Goal: Task Accomplishment & Management: Complete application form

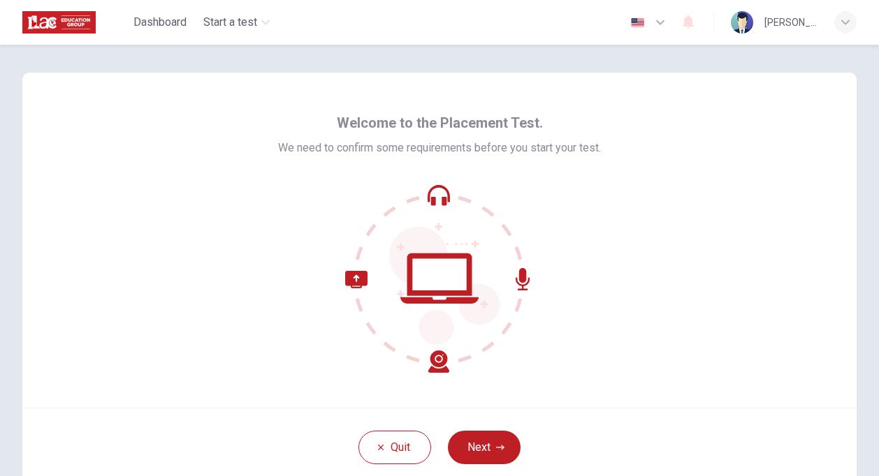
click at [207, 222] on div "Welcome to the Placement Test. We need to confirm some requirements before you …" at bounding box center [439, 240] width 834 height 335
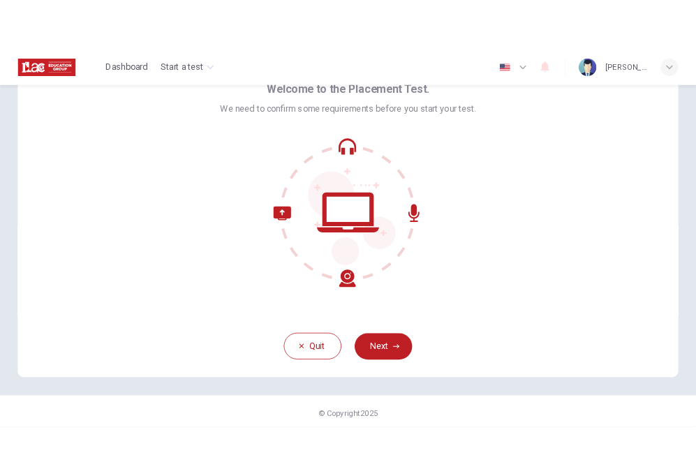
scroll to position [78, 0]
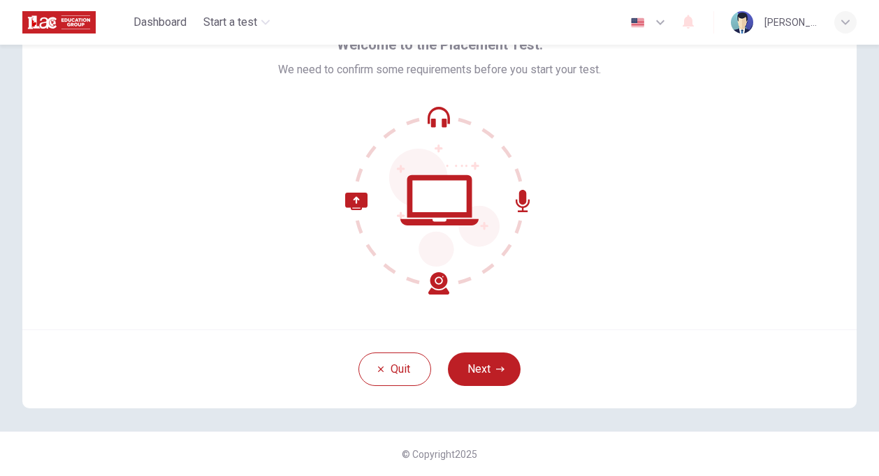
click at [431, 121] on icon at bounding box center [439, 123] width 16 height 8
click at [438, 122] on icon at bounding box center [439, 123] width 16 height 8
click at [437, 115] on icon at bounding box center [439, 200] width 189 height 189
click at [429, 214] on icon at bounding box center [439, 200] width 78 height 50
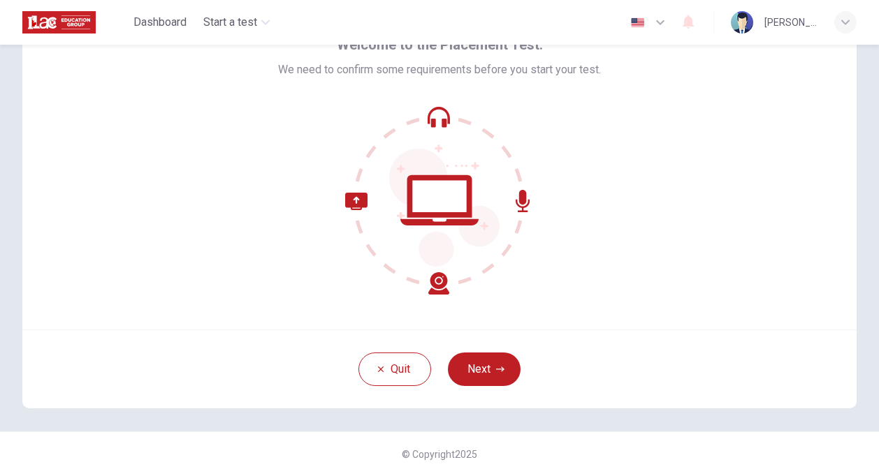
click at [356, 211] on icon at bounding box center [439, 200] width 189 height 189
click at [439, 281] on icon at bounding box center [397, 244] width 104 height 102
click at [525, 201] on icon at bounding box center [522, 201] width 14 height 22
click at [520, 201] on icon at bounding box center [522, 201] width 14 height 22
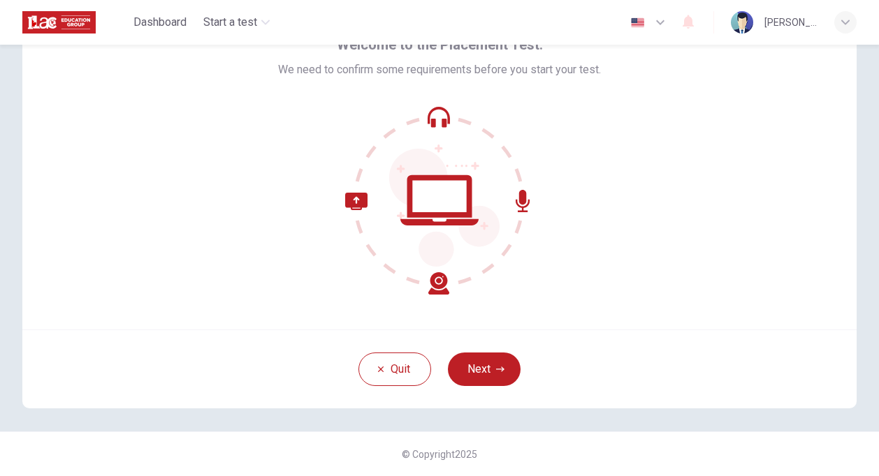
click at [440, 286] on icon at bounding box center [397, 244] width 104 height 102
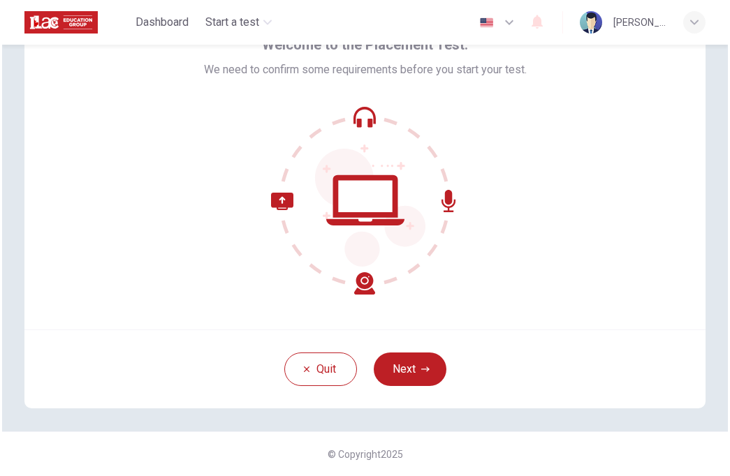
scroll to position [65, 0]
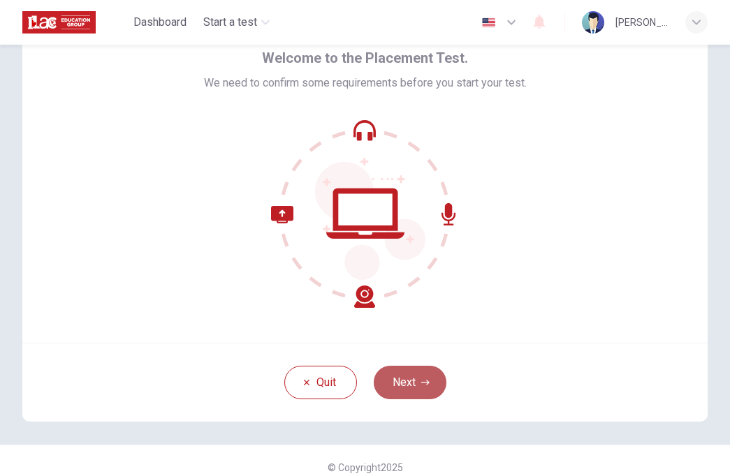
click at [411, 376] on button "Next" at bounding box center [410, 383] width 73 height 34
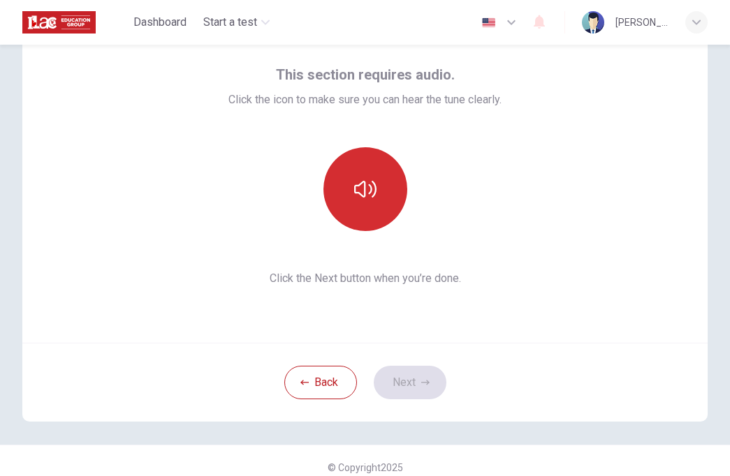
click at [362, 195] on icon "button" at bounding box center [365, 189] width 22 height 22
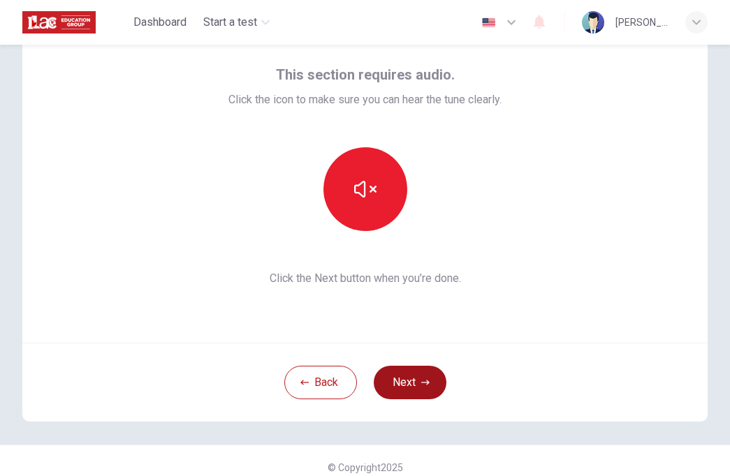
click at [421, 379] on icon "button" at bounding box center [425, 383] width 8 height 8
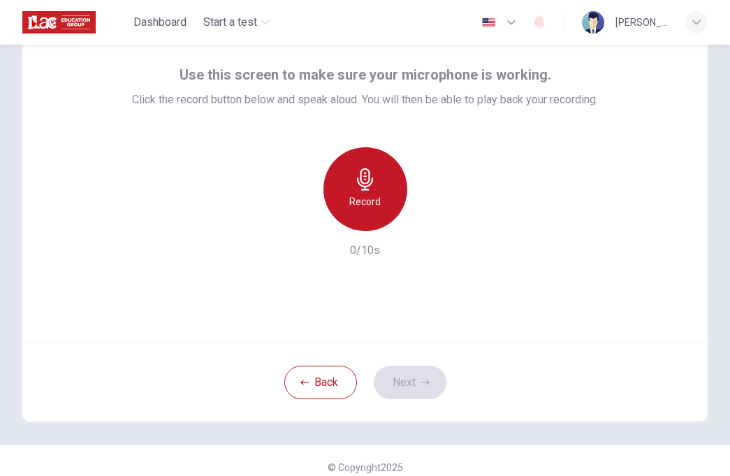
click at [362, 188] on icon "button" at bounding box center [365, 179] width 22 height 22
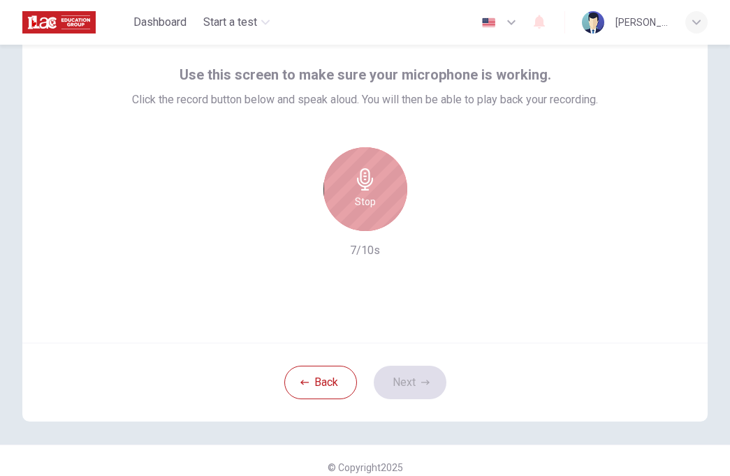
click at [360, 175] on icon "button" at bounding box center [365, 179] width 16 height 22
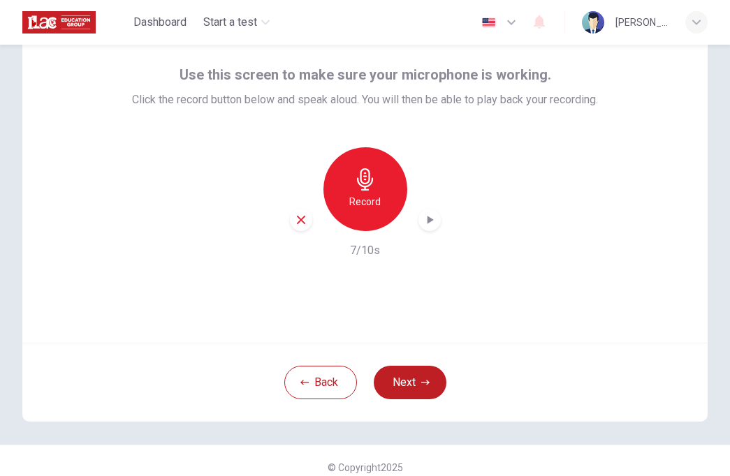
click at [423, 226] on icon "button" at bounding box center [430, 220] width 14 height 14
click at [407, 383] on button "Next" at bounding box center [410, 383] width 73 height 34
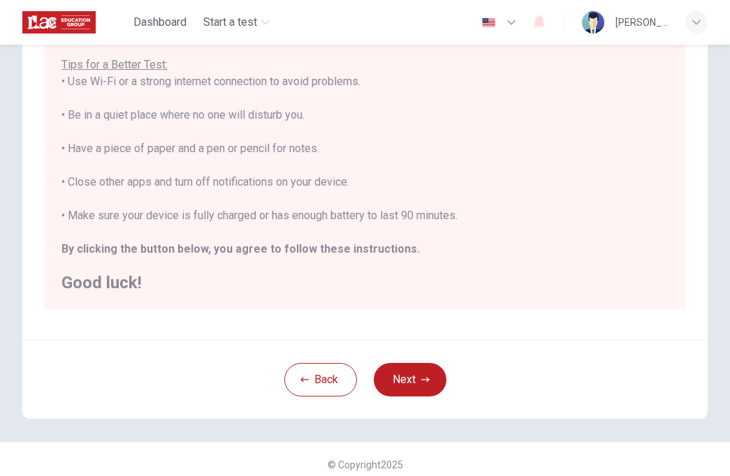
scroll to position [256, 0]
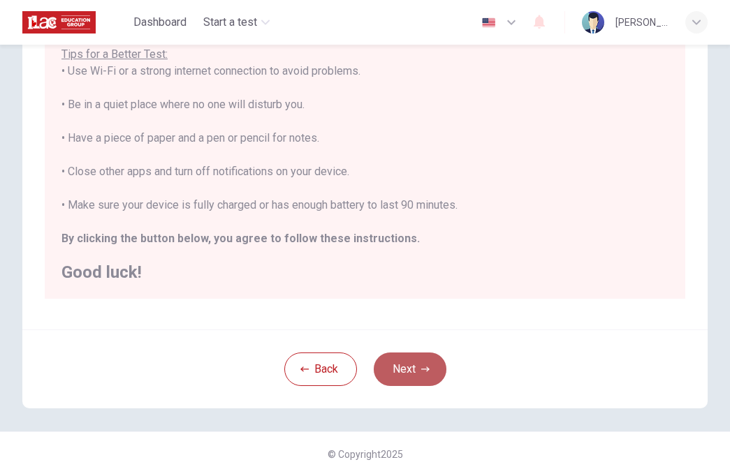
click at [421, 376] on button "Next" at bounding box center [410, 370] width 73 height 34
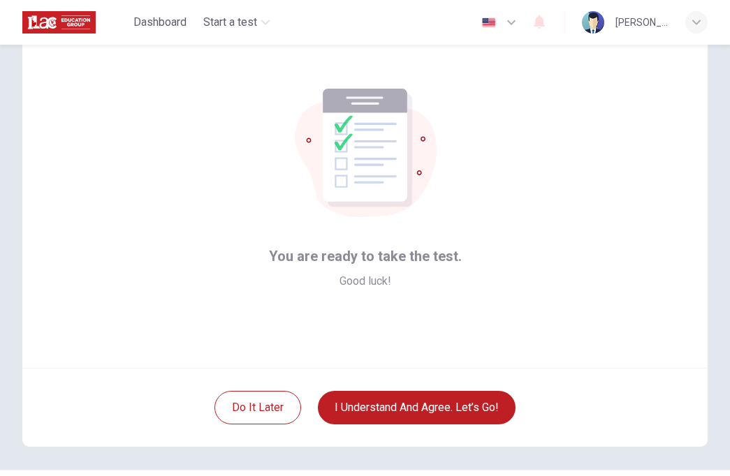
scroll to position [78, 0]
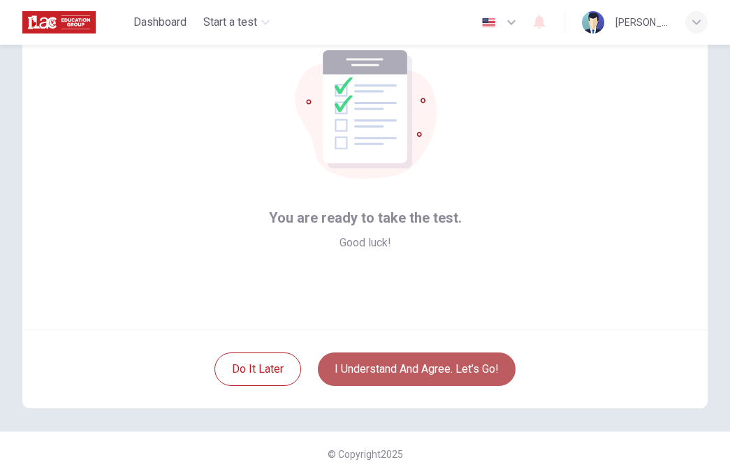
click at [391, 370] on button "I understand and agree. Let’s go!" at bounding box center [417, 370] width 198 height 34
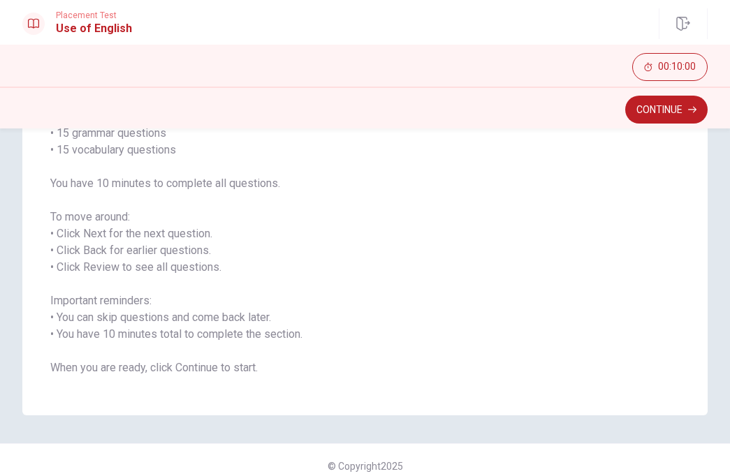
scroll to position [142, 0]
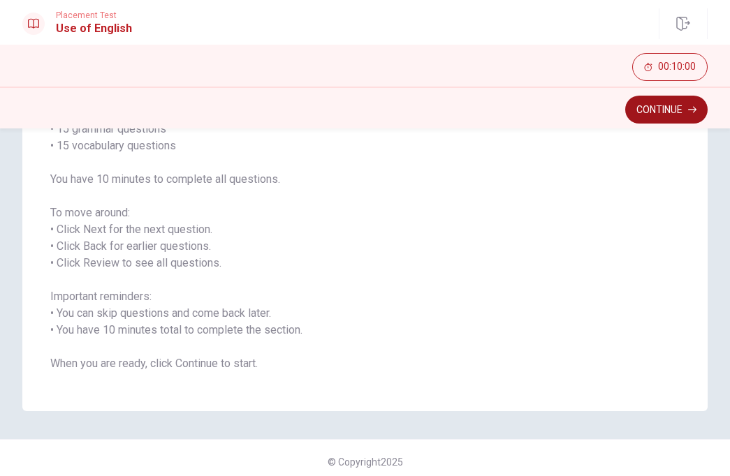
click at [656, 105] on button "Continue" at bounding box center [666, 110] width 82 height 28
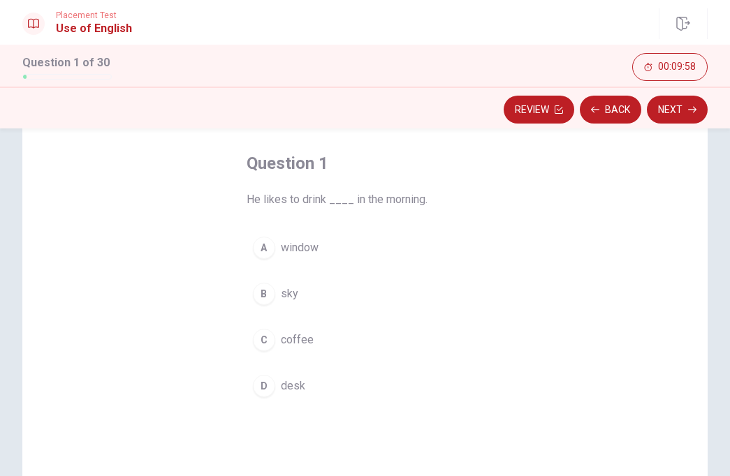
scroll to position [58, 0]
click at [263, 340] on div "C" at bounding box center [264, 343] width 22 height 22
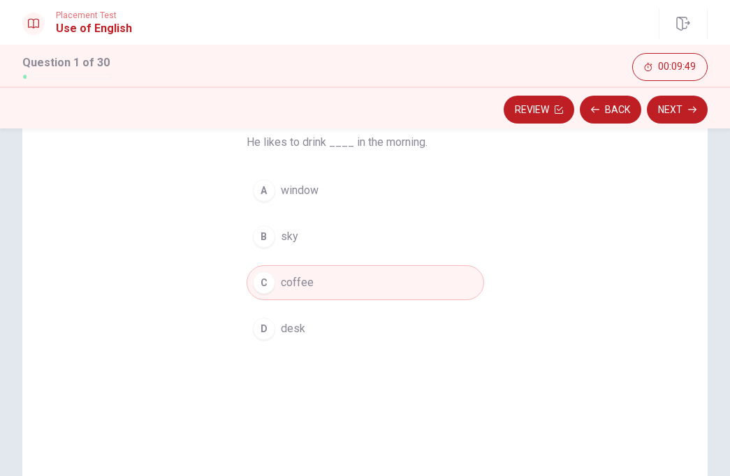
scroll to position [104, 0]
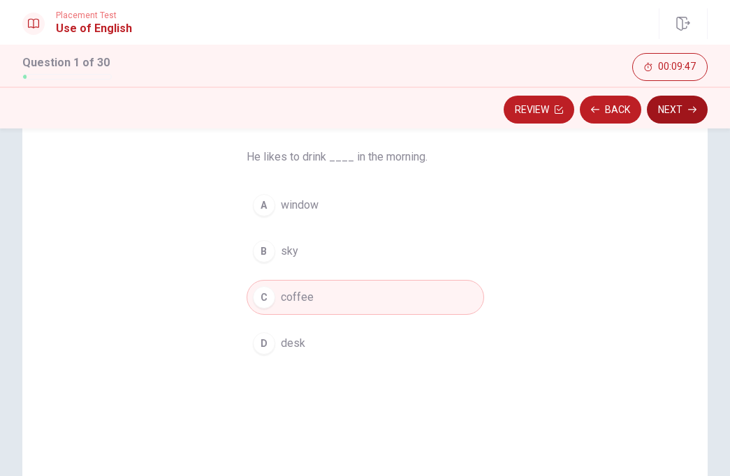
click at [677, 105] on button "Next" at bounding box center [677, 110] width 61 height 28
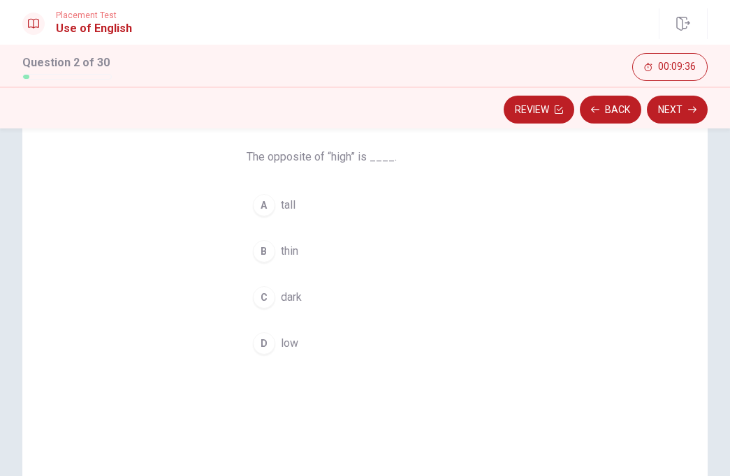
click at [261, 344] on div "D" at bounding box center [264, 343] width 22 height 22
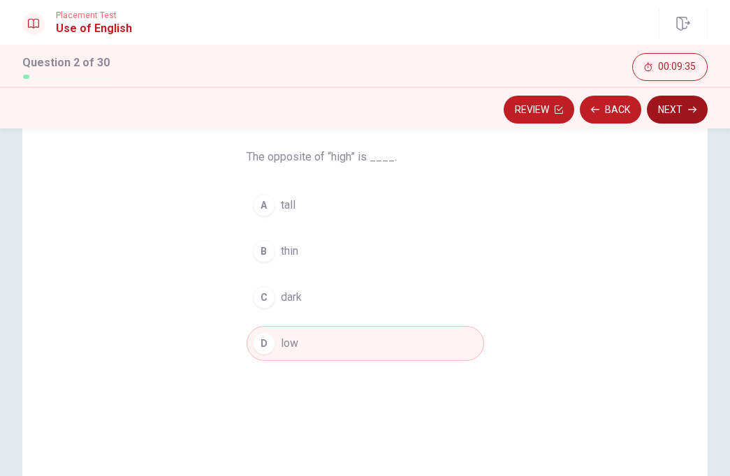
click at [666, 101] on button "Next" at bounding box center [677, 110] width 61 height 28
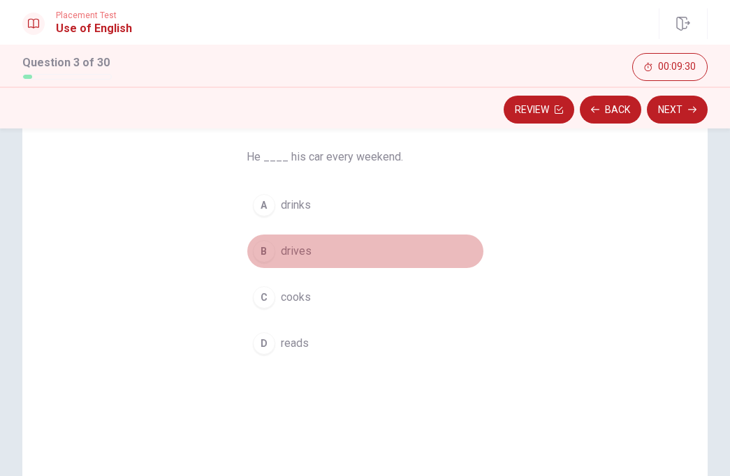
click at [265, 254] on div "B" at bounding box center [264, 251] width 22 height 22
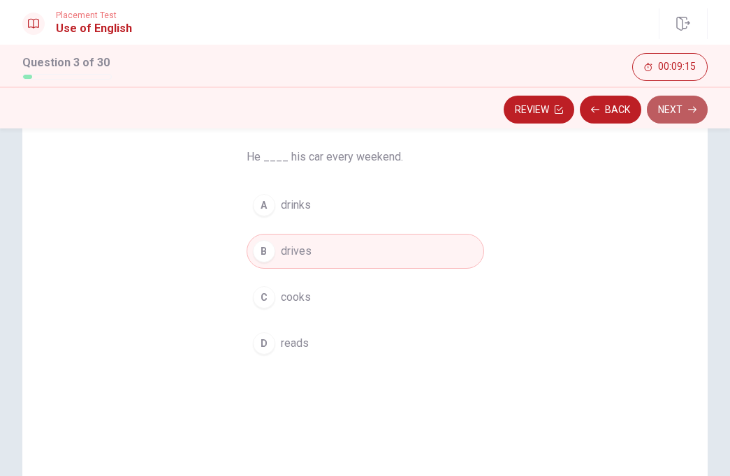
click at [674, 105] on button "Next" at bounding box center [677, 110] width 61 height 28
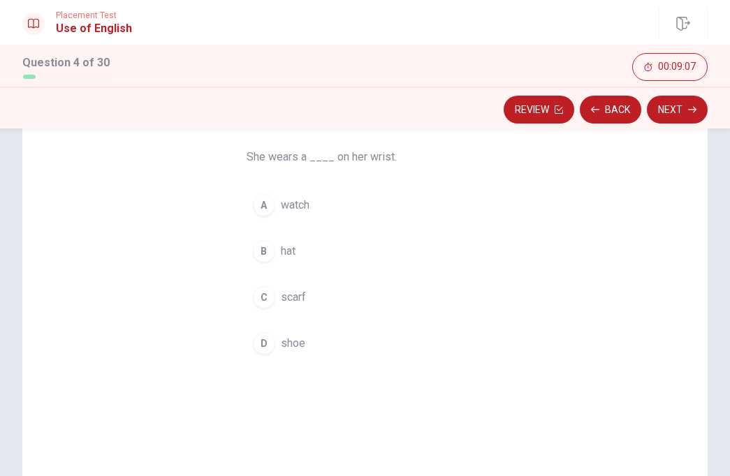
click at [261, 200] on div "A" at bounding box center [264, 205] width 22 height 22
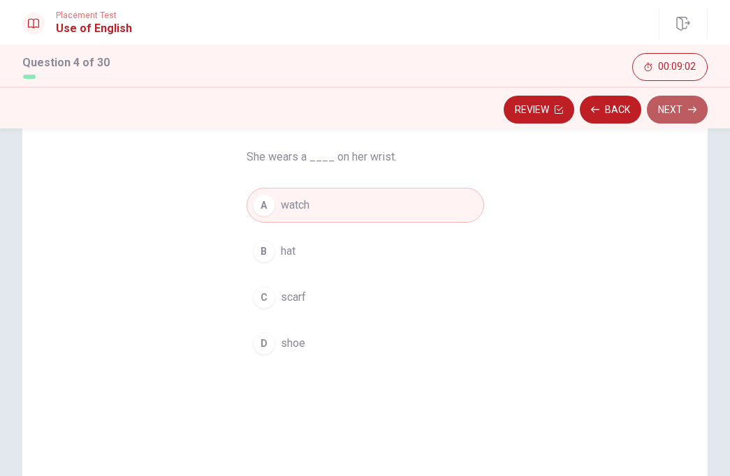
click at [684, 112] on button "Next" at bounding box center [677, 110] width 61 height 28
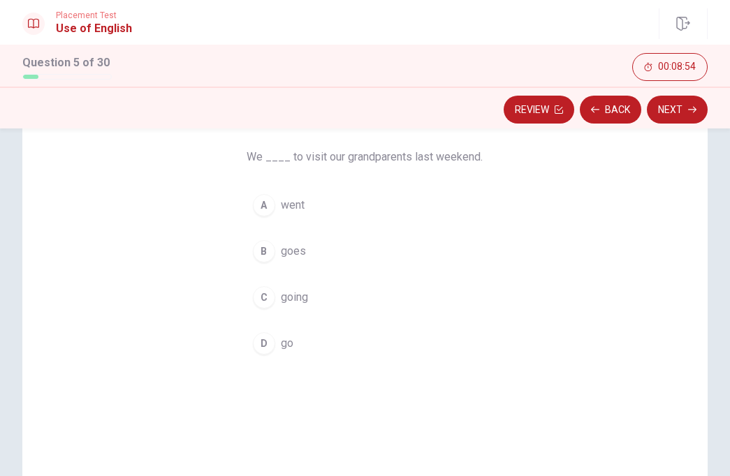
click at [260, 203] on div "A" at bounding box center [264, 205] width 22 height 22
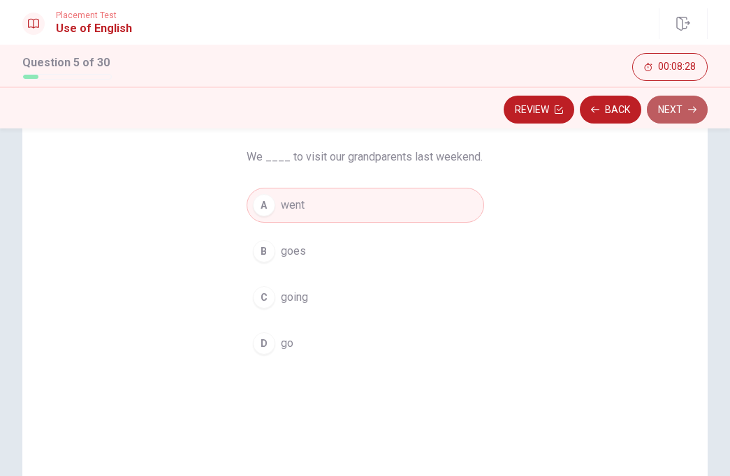
click at [677, 115] on button "Next" at bounding box center [677, 110] width 61 height 28
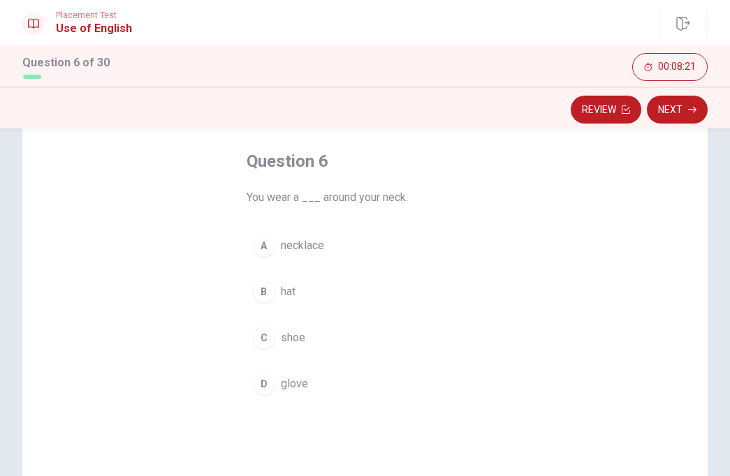
scroll to position [63, 0]
click at [269, 244] on div "A" at bounding box center [264, 246] width 22 height 22
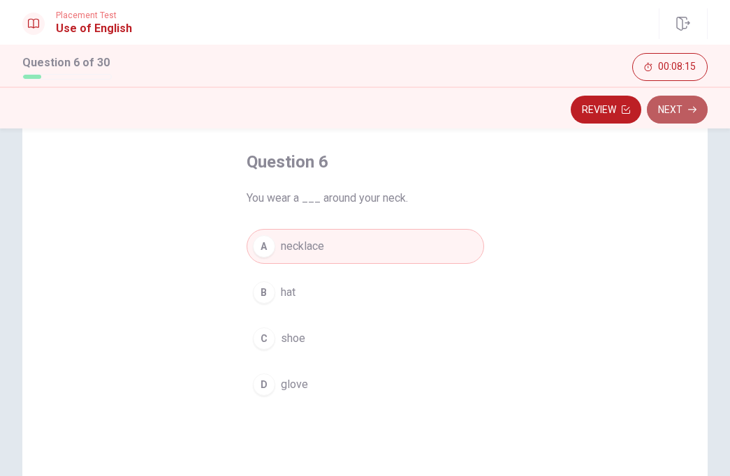
click at [691, 106] on icon "button" at bounding box center [692, 109] width 8 height 8
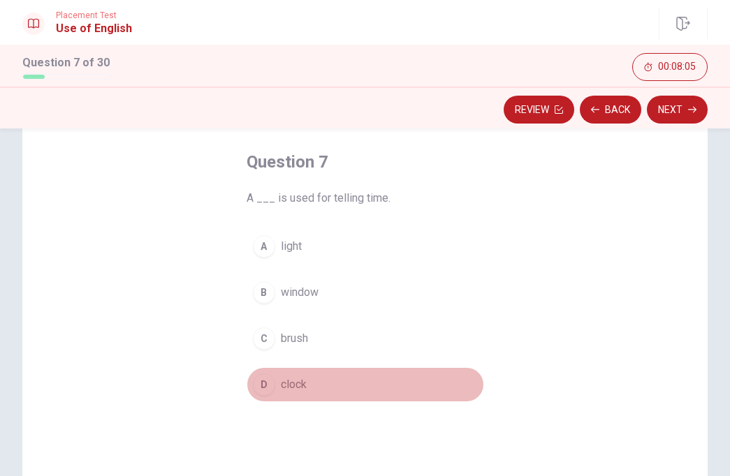
click at [263, 383] on div "D" at bounding box center [264, 385] width 22 height 22
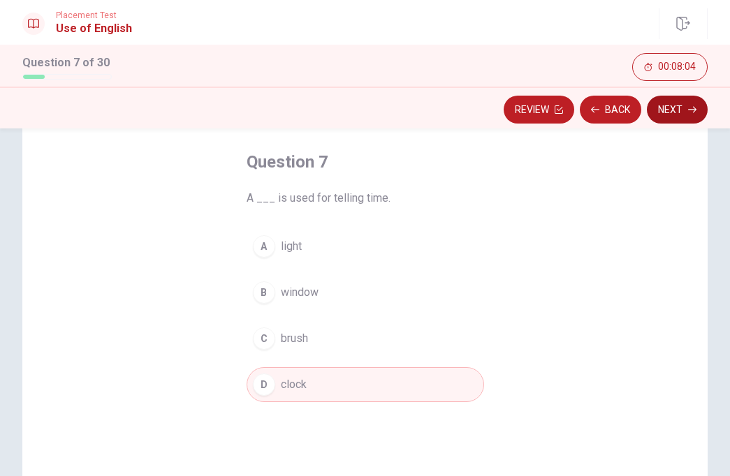
click at [671, 112] on button "Next" at bounding box center [677, 110] width 61 height 28
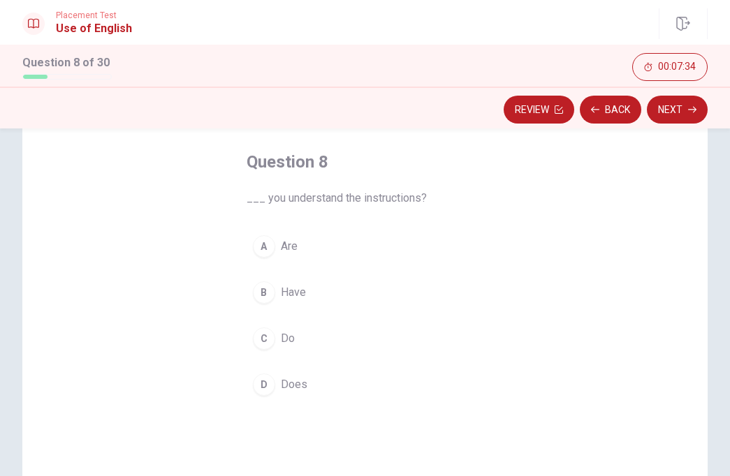
click at [259, 339] on div "C" at bounding box center [264, 339] width 22 height 22
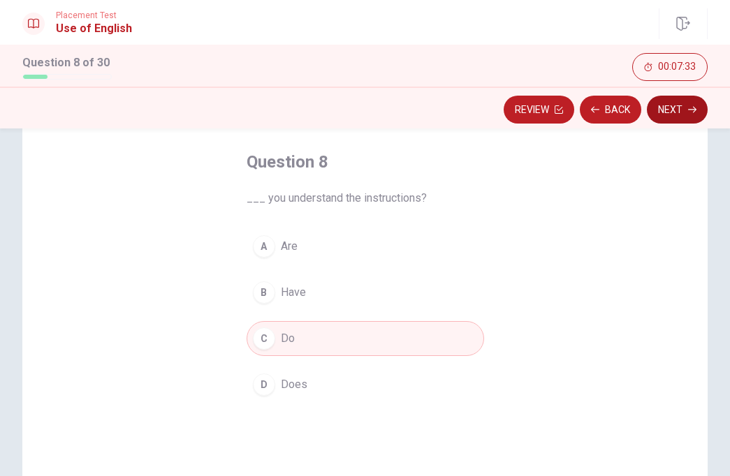
click at [678, 110] on button "Next" at bounding box center [677, 110] width 61 height 28
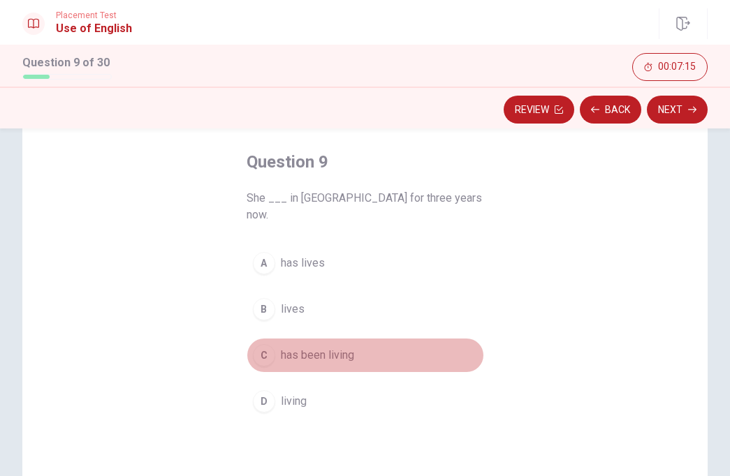
click at [258, 344] on div "C" at bounding box center [264, 355] width 22 height 22
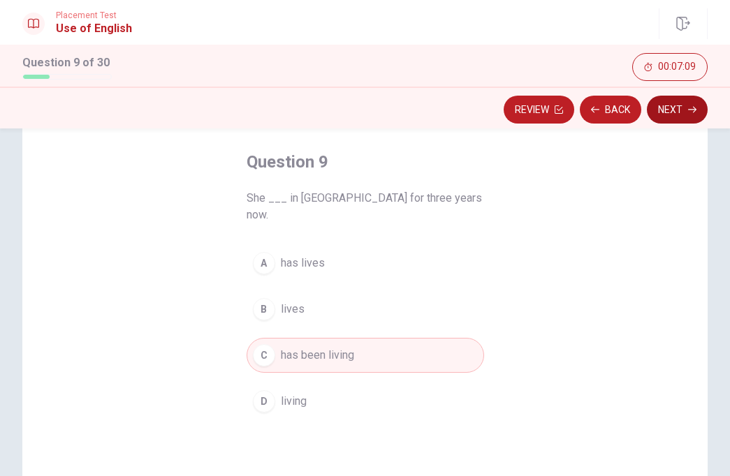
click at [677, 108] on button "Next" at bounding box center [677, 110] width 61 height 28
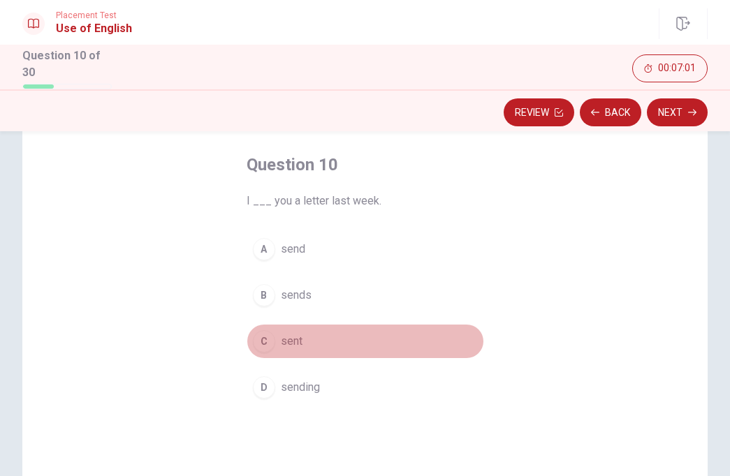
click at [265, 337] on div "C" at bounding box center [264, 341] width 22 height 22
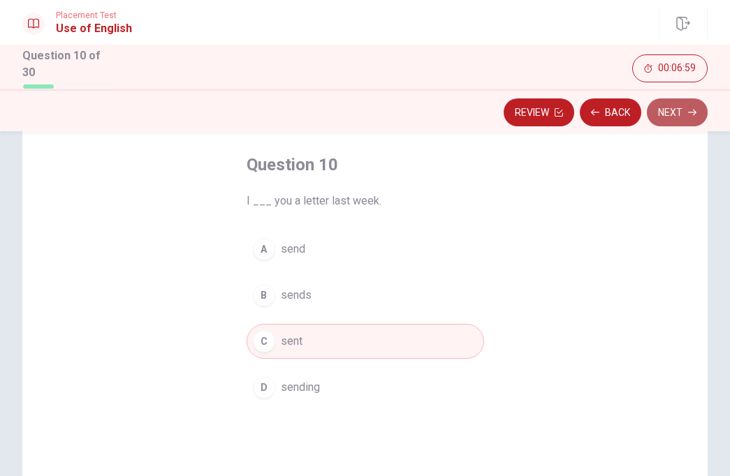
click at [675, 108] on button "Next" at bounding box center [677, 112] width 61 height 28
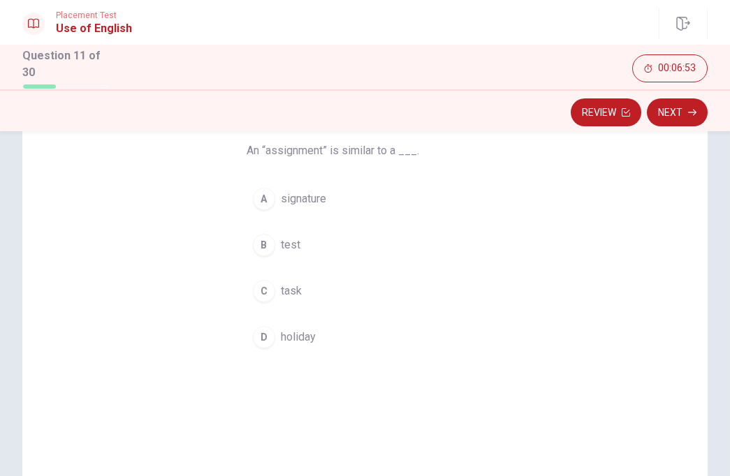
scroll to position [105, 0]
click at [264, 298] on div "C" at bounding box center [264, 299] width 22 height 22
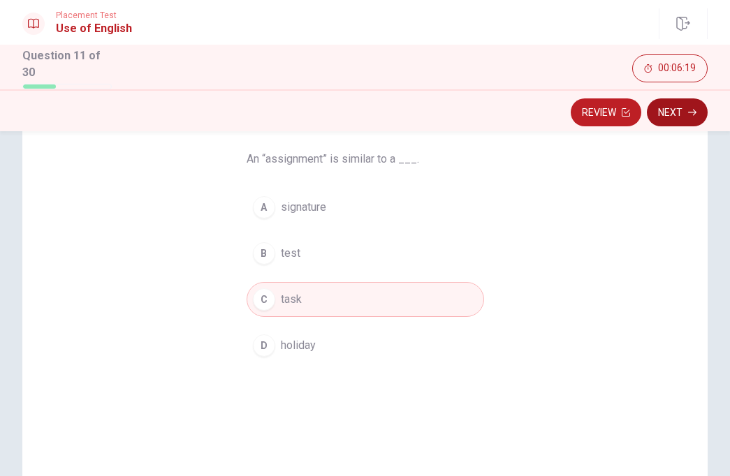
click at [674, 112] on button "Next" at bounding box center [677, 112] width 61 height 28
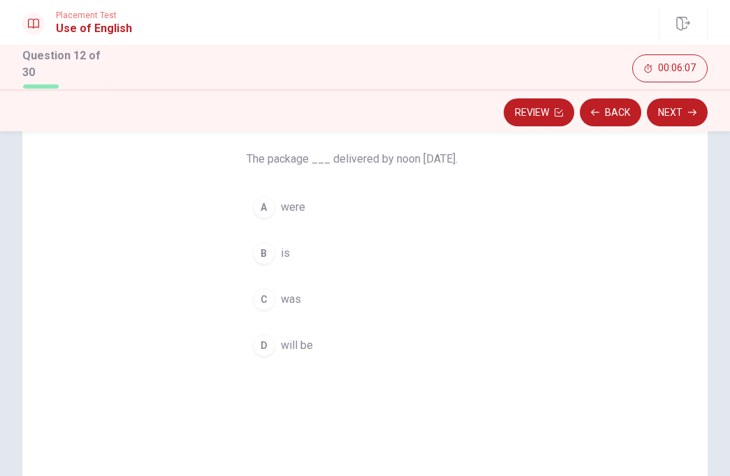
click at [257, 344] on div "D" at bounding box center [264, 346] width 22 height 22
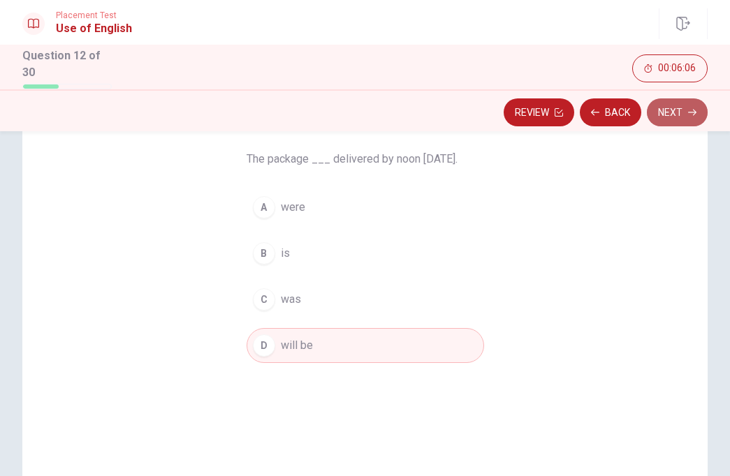
click at [670, 105] on button "Next" at bounding box center [677, 112] width 61 height 28
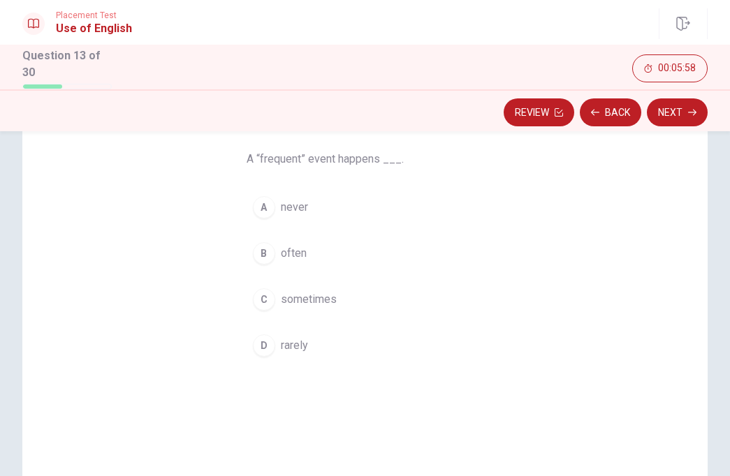
click at [263, 251] on div "B" at bounding box center [264, 253] width 22 height 22
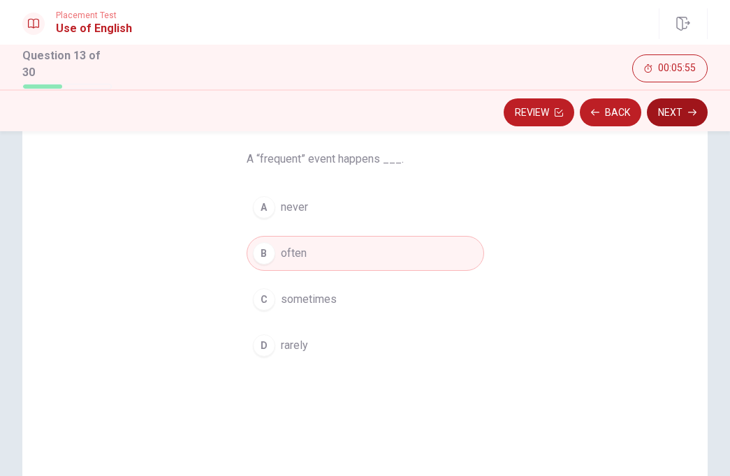
click at [676, 108] on button "Next" at bounding box center [677, 112] width 61 height 28
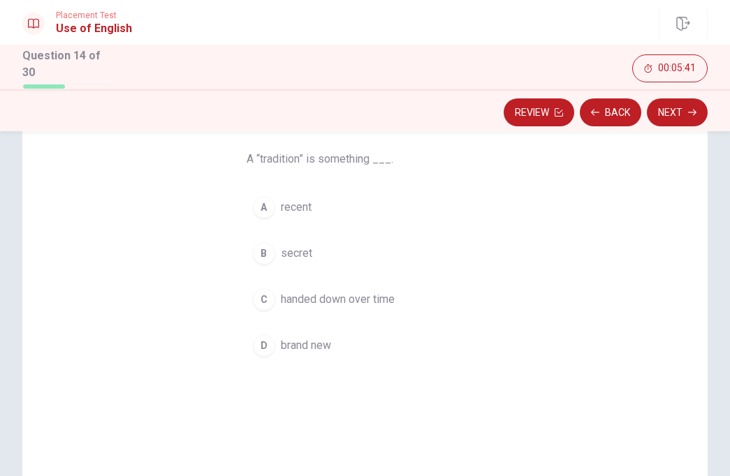
click at [269, 295] on div "C" at bounding box center [264, 299] width 22 height 22
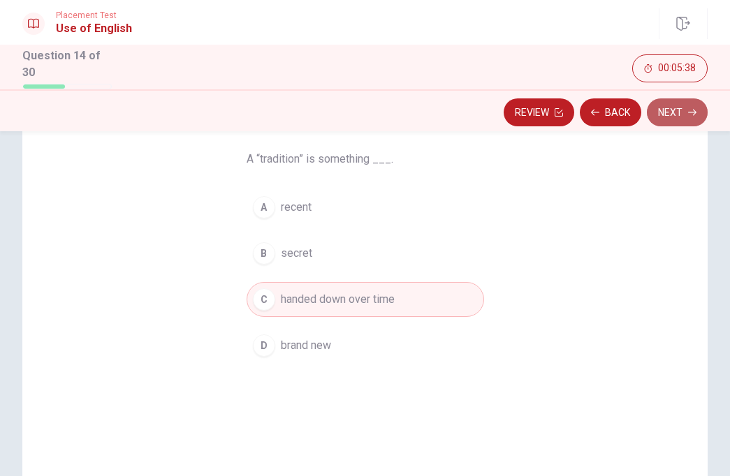
click at [675, 110] on button "Next" at bounding box center [677, 112] width 61 height 28
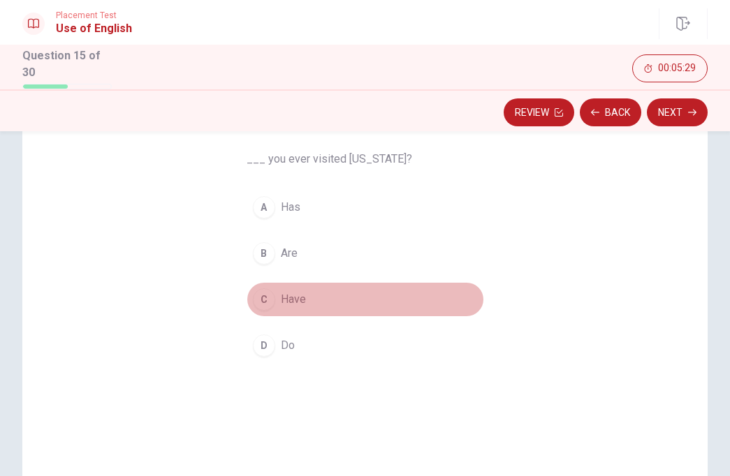
click at [260, 294] on div "C" at bounding box center [264, 299] width 22 height 22
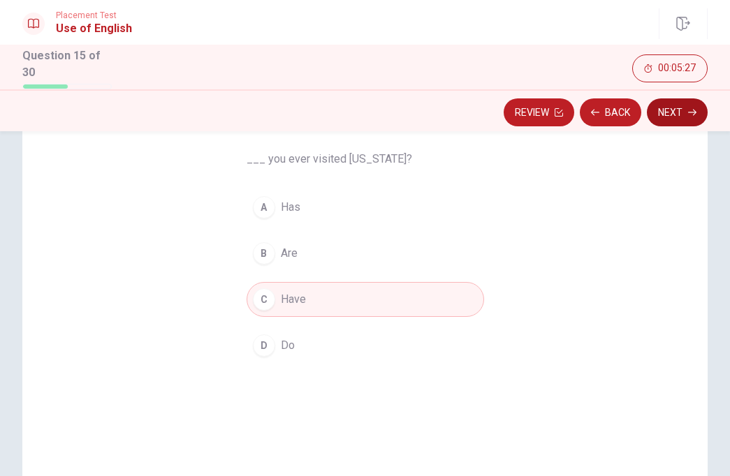
click at [684, 119] on button "Next" at bounding box center [677, 112] width 61 height 28
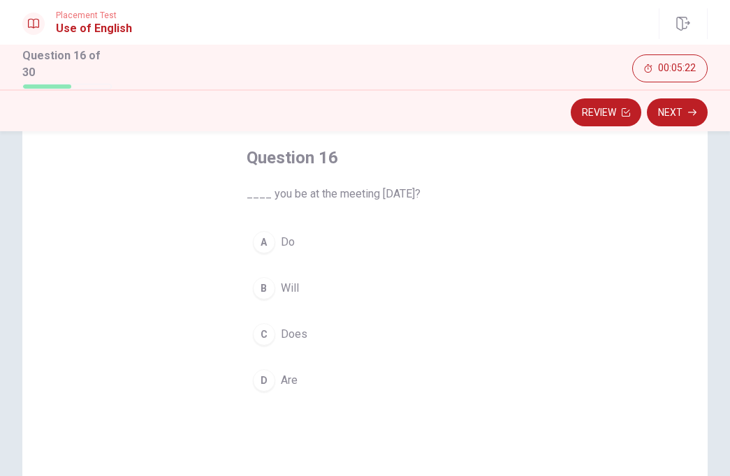
scroll to position [71, 0]
click at [261, 280] on div "B" at bounding box center [264, 288] width 22 height 22
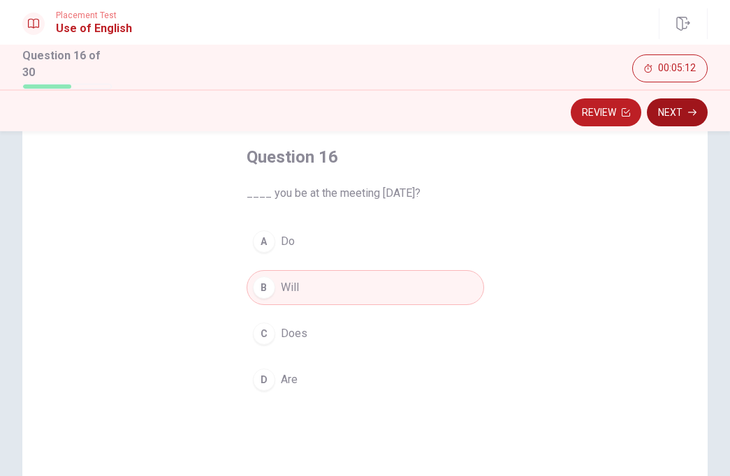
click at [682, 110] on button "Next" at bounding box center [677, 112] width 61 height 28
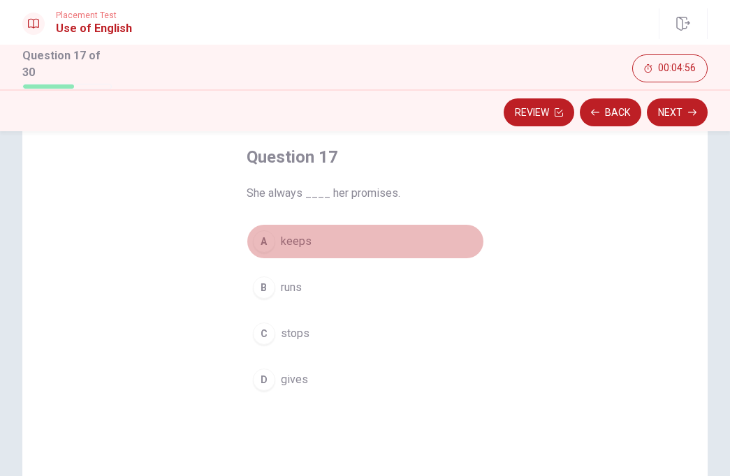
click at [258, 239] on div "A" at bounding box center [264, 241] width 22 height 22
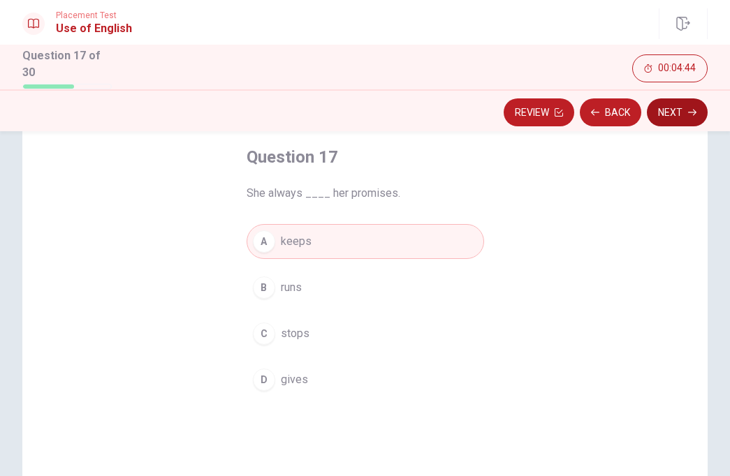
click at [674, 110] on button "Next" at bounding box center [677, 112] width 61 height 28
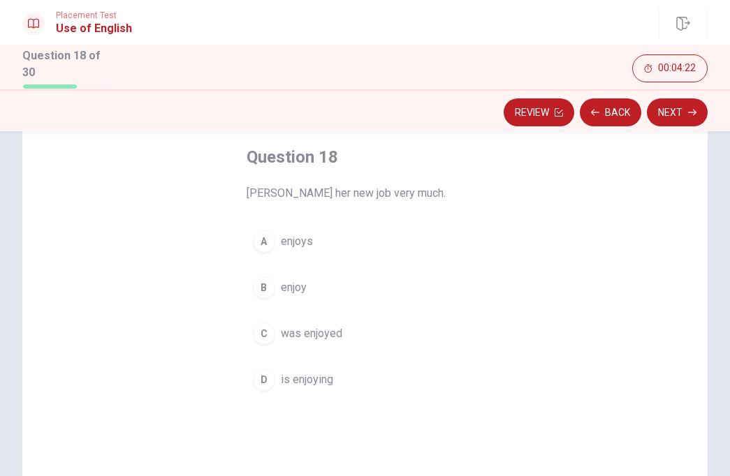
click at [258, 379] on div "D" at bounding box center [264, 380] width 22 height 22
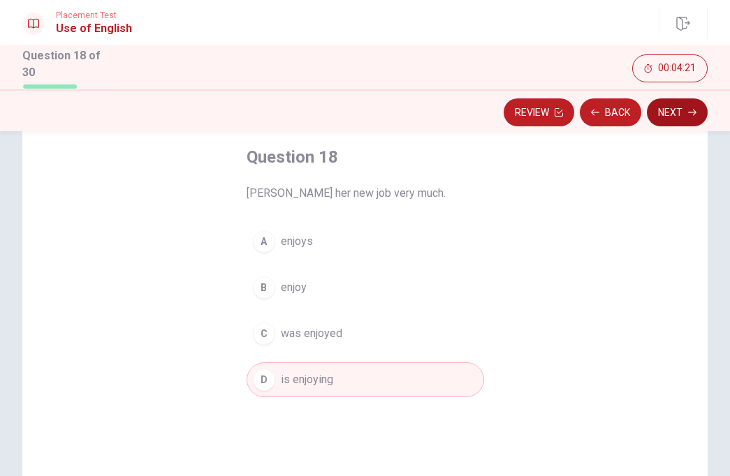
click at [677, 108] on button "Next" at bounding box center [677, 112] width 61 height 28
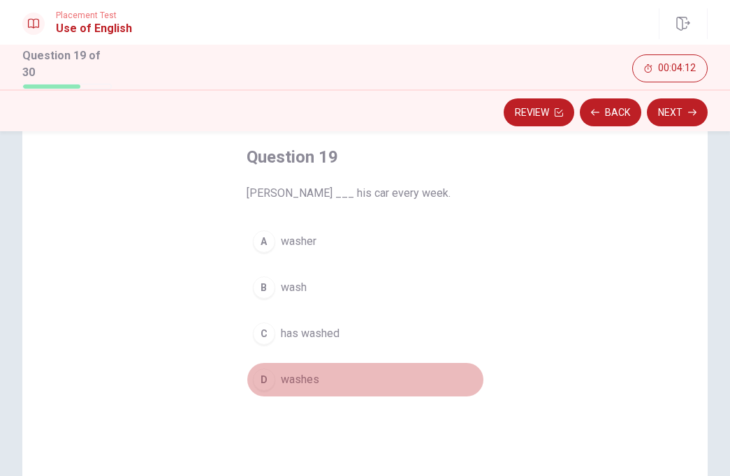
click at [260, 380] on div "D" at bounding box center [264, 380] width 22 height 22
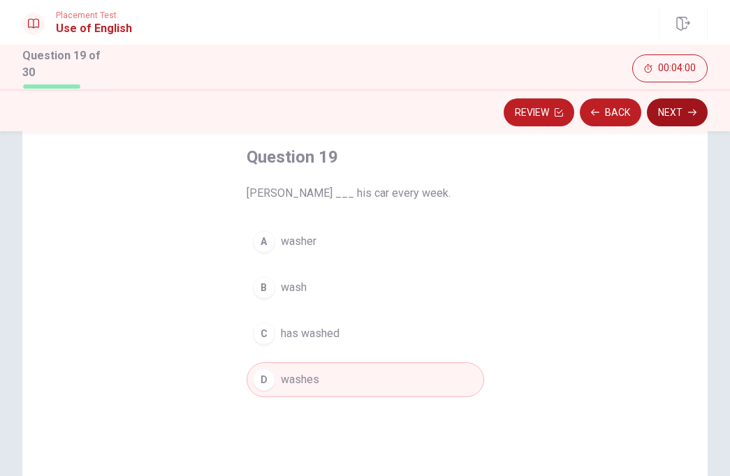
click at [668, 103] on button "Next" at bounding box center [677, 112] width 61 height 28
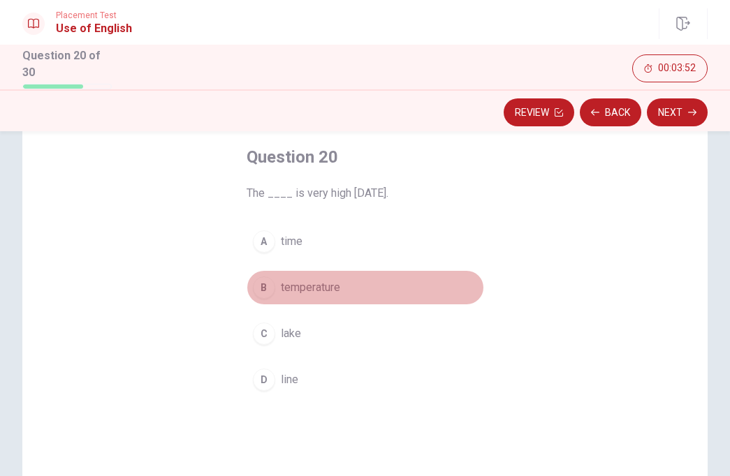
click at [265, 285] on div "B" at bounding box center [264, 288] width 22 height 22
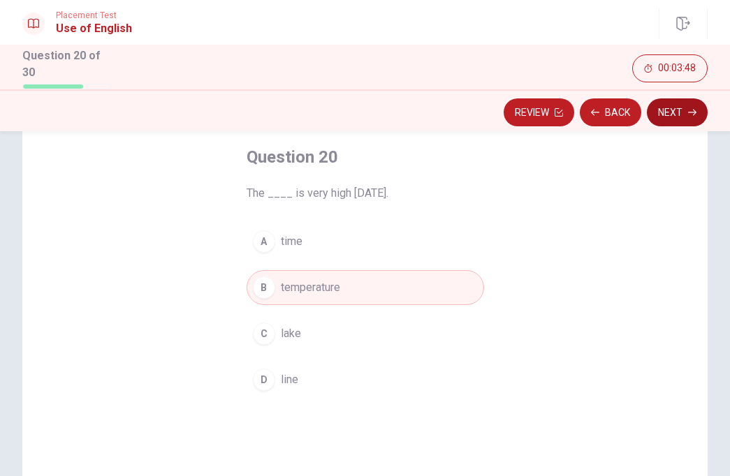
click at [674, 112] on button "Next" at bounding box center [677, 112] width 61 height 28
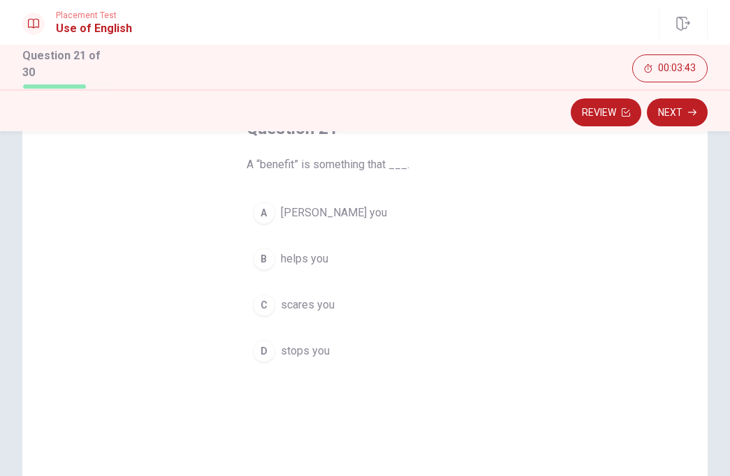
scroll to position [116, 0]
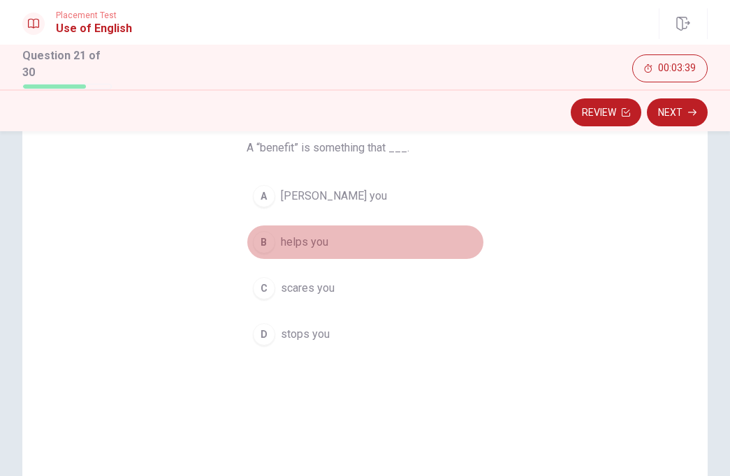
click at [260, 240] on div "B" at bounding box center [264, 242] width 22 height 22
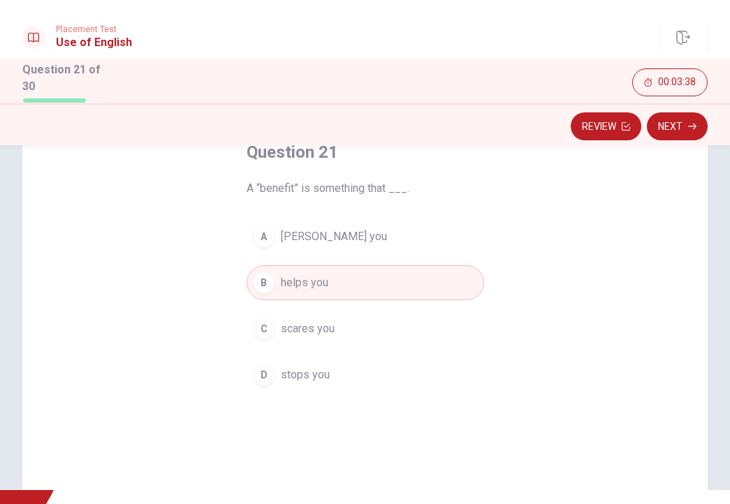
scroll to position [85, 0]
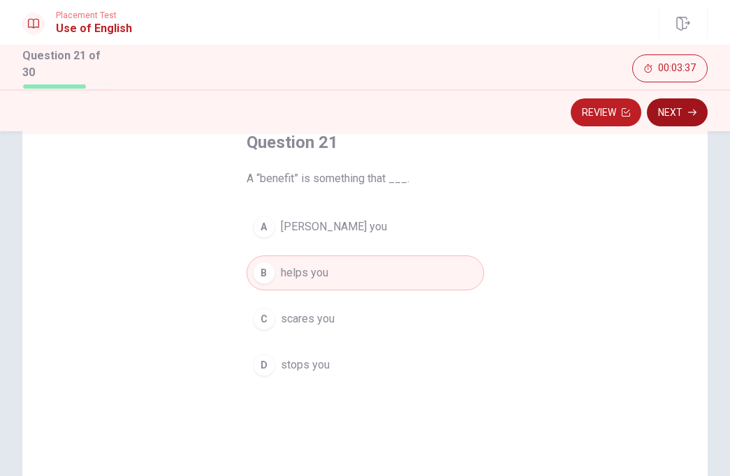
click at [680, 108] on button "Next" at bounding box center [677, 112] width 61 height 28
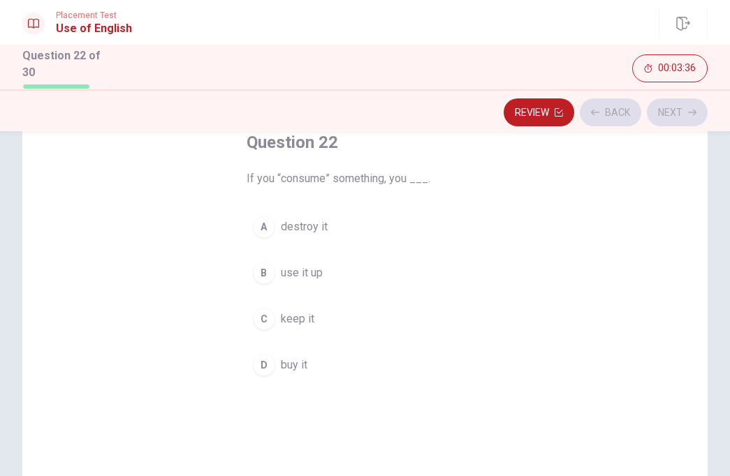
click at [102, 473] on div "Question 22 If you “consume” something, you ___. A destroy it B use it up C kee…" at bounding box center [364, 316] width 685 height 485
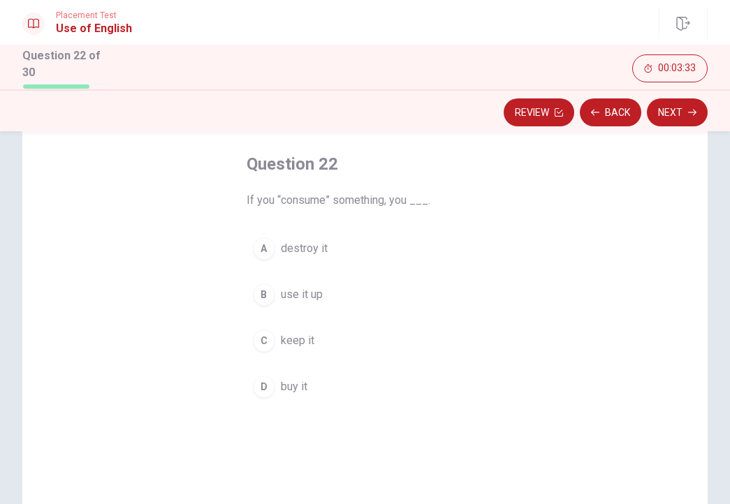
scroll to position [58, 0]
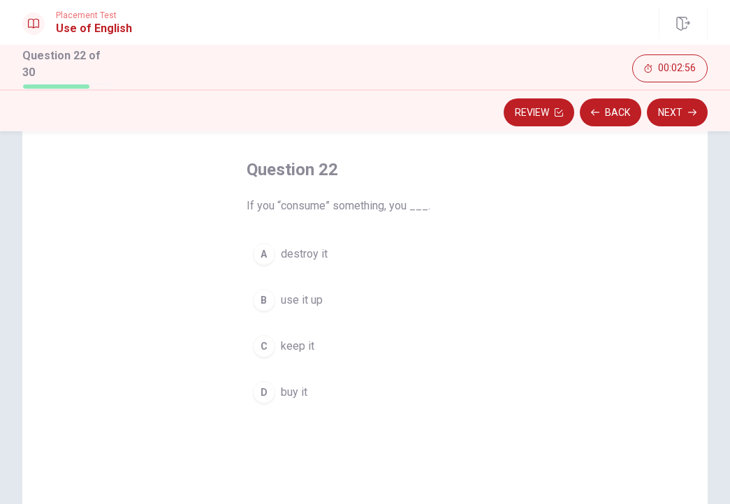
click at [270, 303] on button "B use it up" at bounding box center [365, 300] width 237 height 35
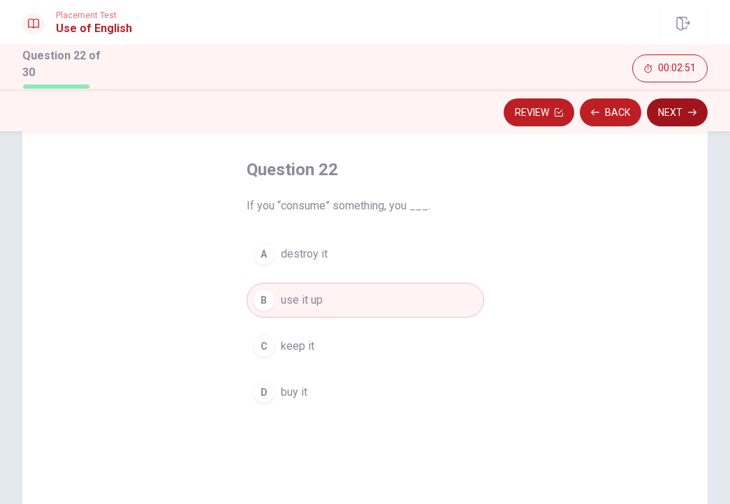
click at [664, 108] on button "Next" at bounding box center [677, 112] width 61 height 28
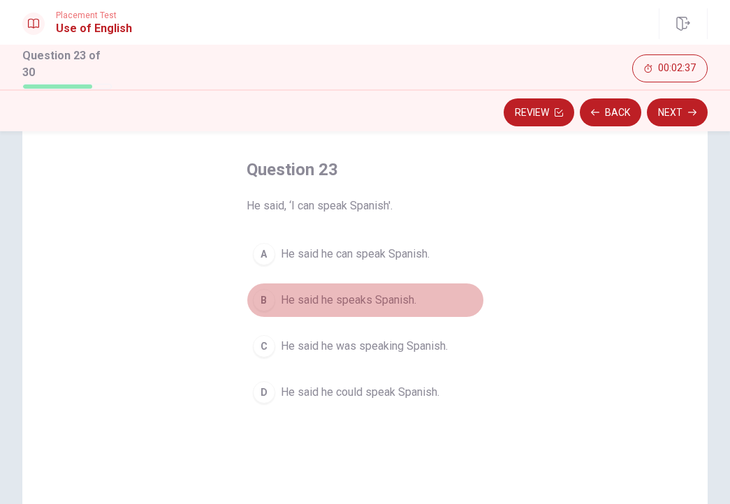
click at [263, 296] on div "B" at bounding box center [264, 300] width 22 height 22
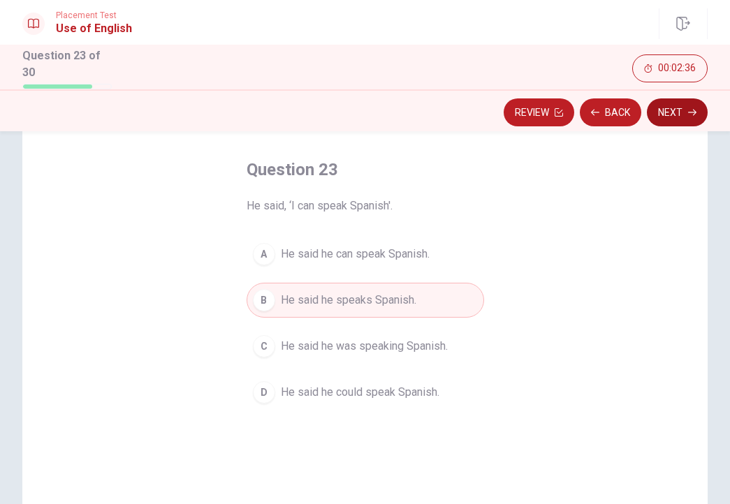
click at [694, 108] on icon "button" at bounding box center [692, 112] width 8 height 8
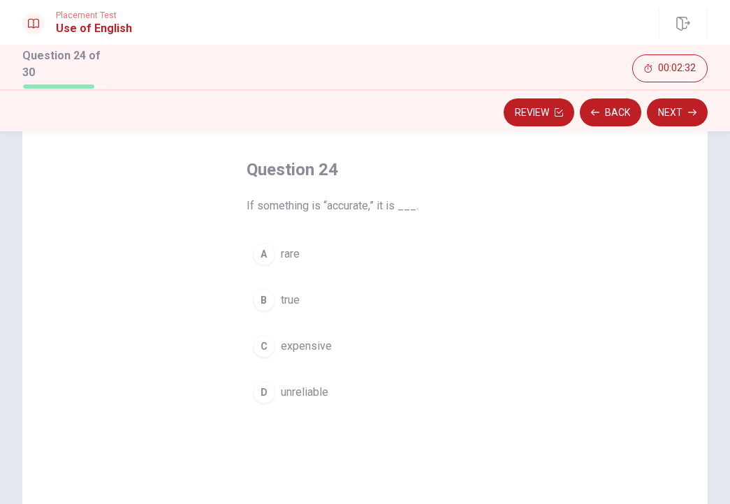
click at [260, 252] on div "A" at bounding box center [264, 254] width 22 height 22
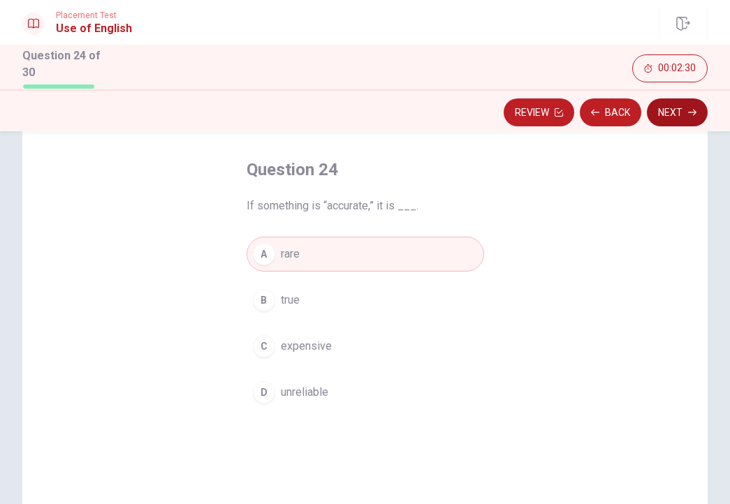
click at [678, 115] on button "Next" at bounding box center [677, 112] width 61 height 28
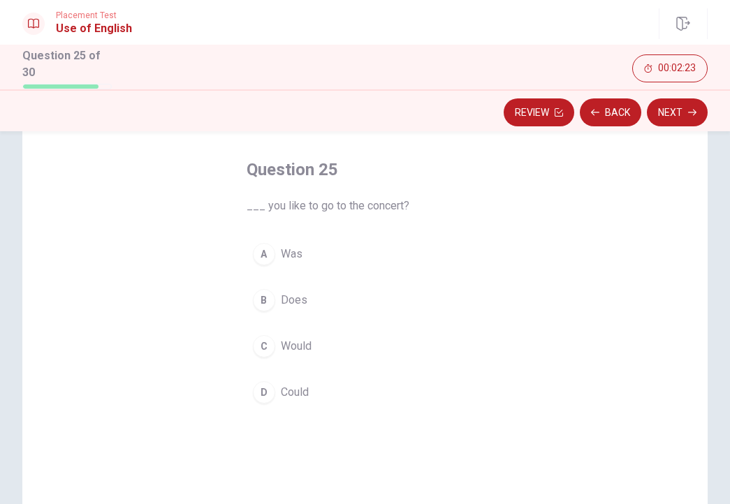
click at [260, 343] on div "C" at bounding box center [264, 346] width 22 height 22
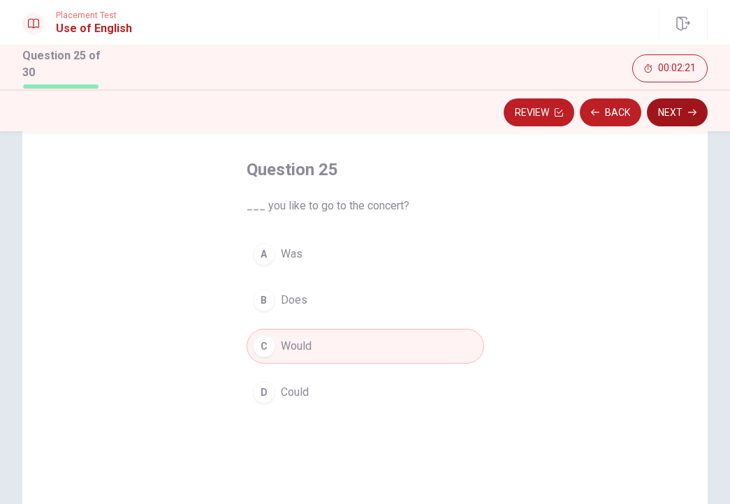
click at [670, 114] on button "Next" at bounding box center [677, 112] width 61 height 28
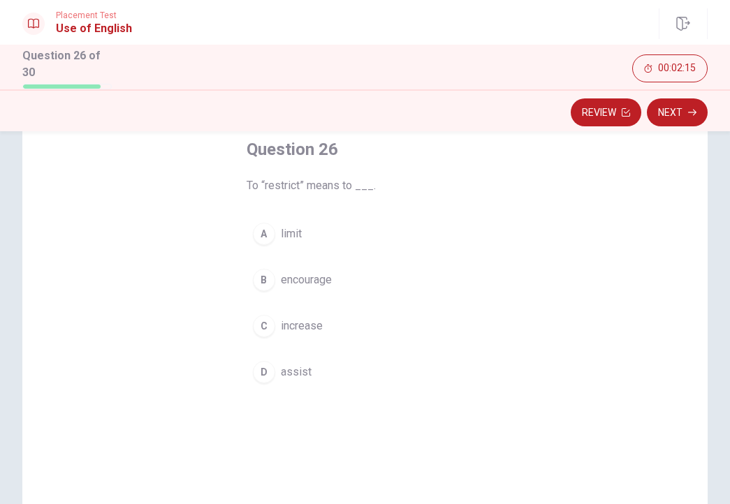
scroll to position [89, 0]
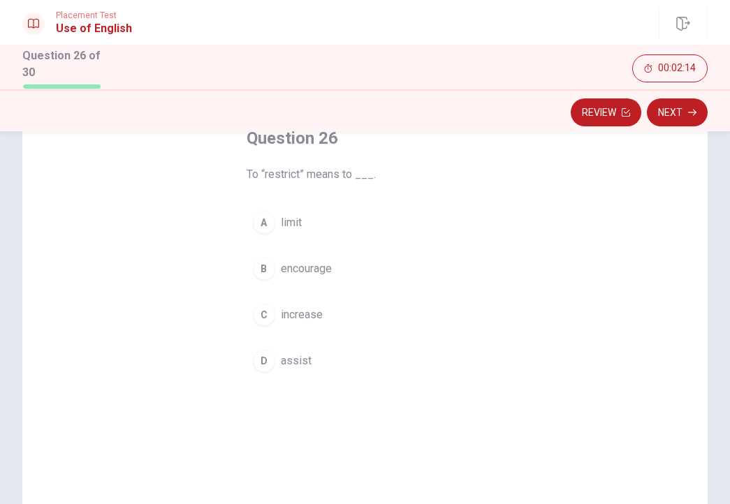
click at [274, 221] on button "A limit" at bounding box center [365, 222] width 237 height 35
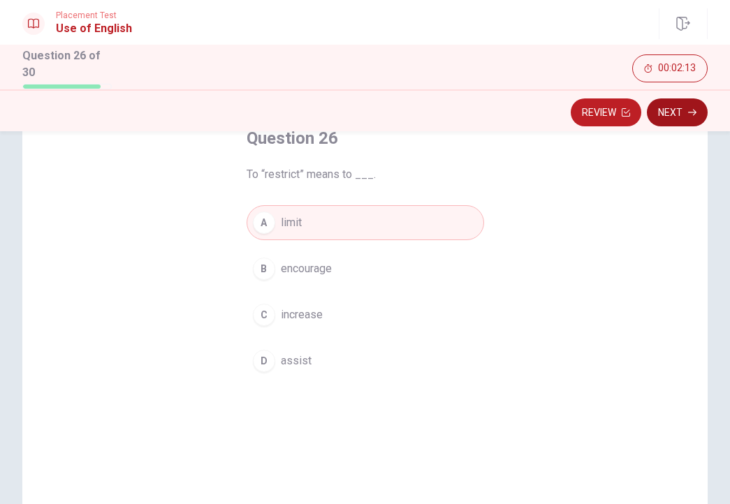
click at [677, 106] on button "Next" at bounding box center [677, 112] width 61 height 28
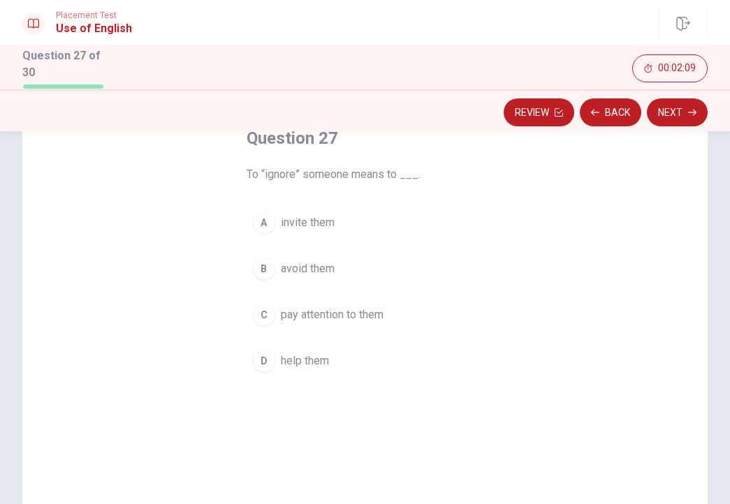
click at [291, 266] on span "avoid them" at bounding box center [308, 269] width 54 height 17
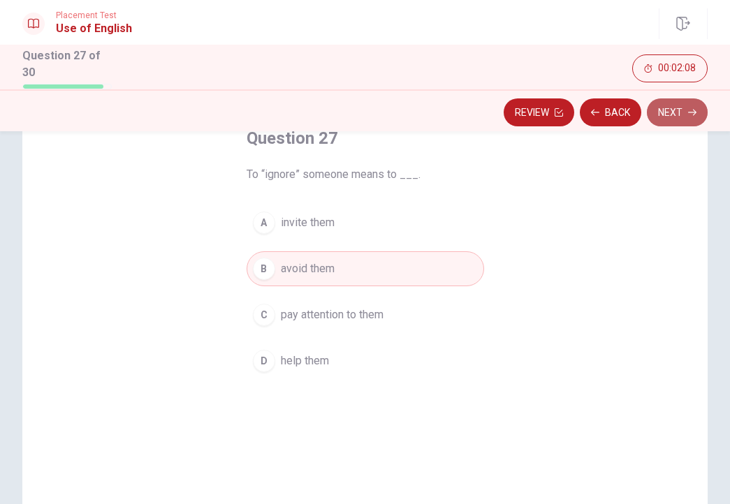
click at [672, 112] on button "Next" at bounding box center [677, 112] width 61 height 28
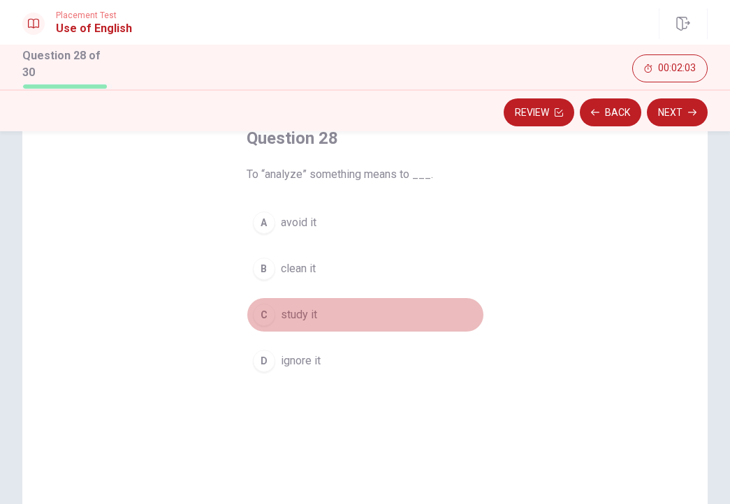
click at [281, 311] on span "study it" at bounding box center [299, 315] width 36 height 17
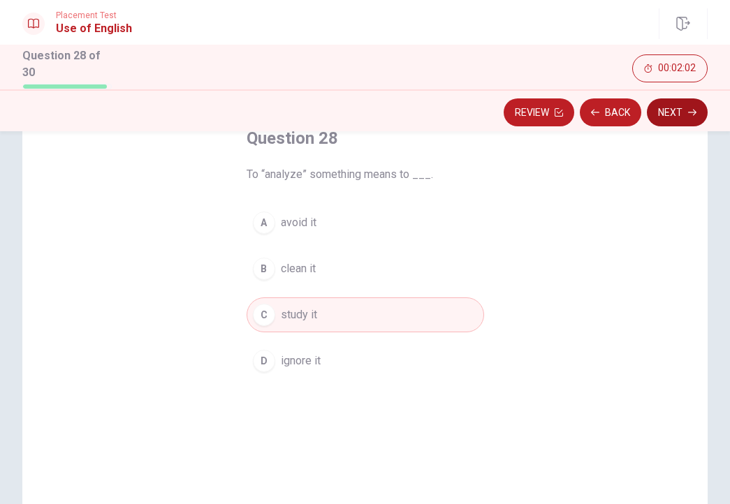
click at [666, 117] on button "Next" at bounding box center [677, 112] width 61 height 28
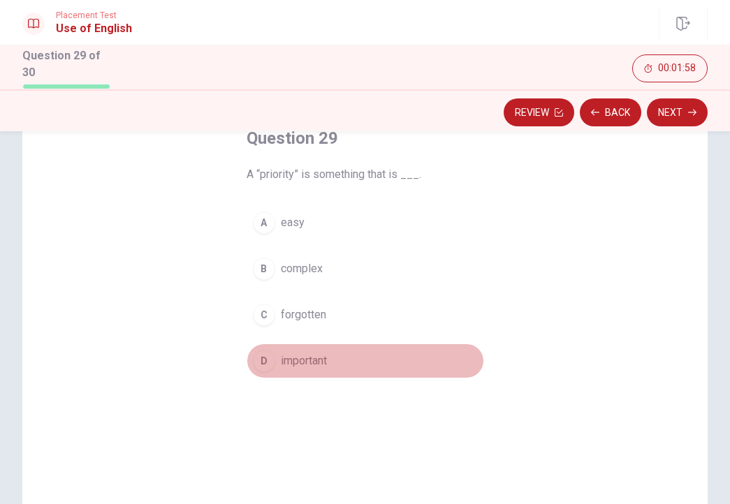
click at [289, 357] on span "important" at bounding box center [304, 361] width 46 height 17
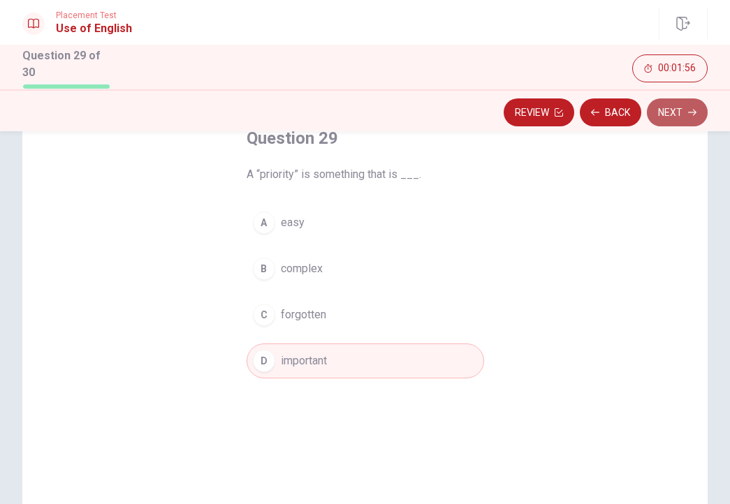
click at [673, 110] on button "Next" at bounding box center [677, 112] width 61 height 28
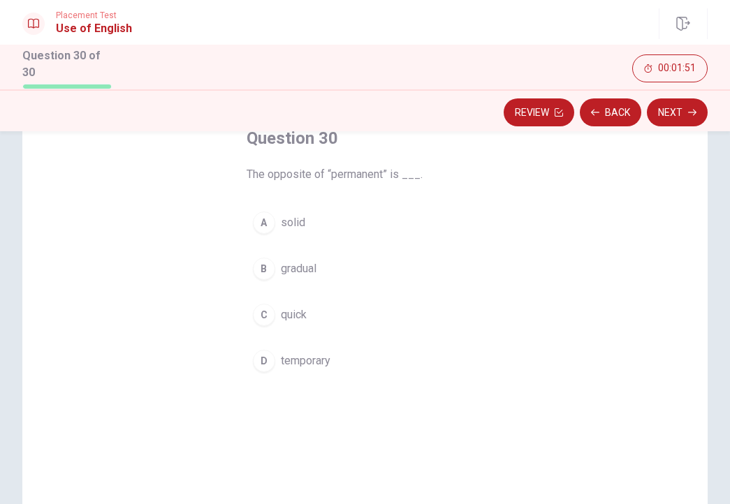
click at [283, 356] on span "temporary" at bounding box center [306, 361] width 50 height 17
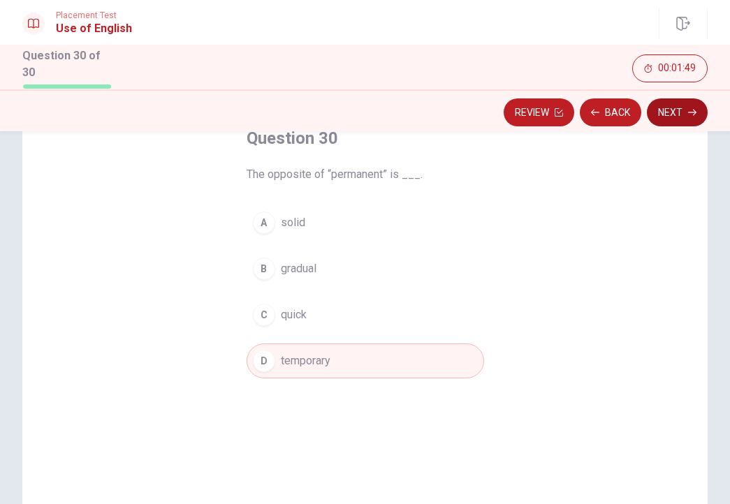
click at [673, 107] on button "Next" at bounding box center [677, 112] width 61 height 28
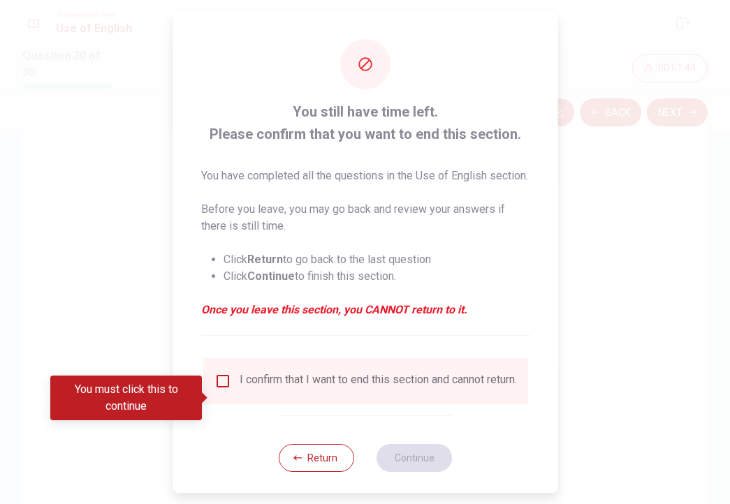
click at [222, 390] on input "You must click this to continue" at bounding box center [222, 381] width 17 height 17
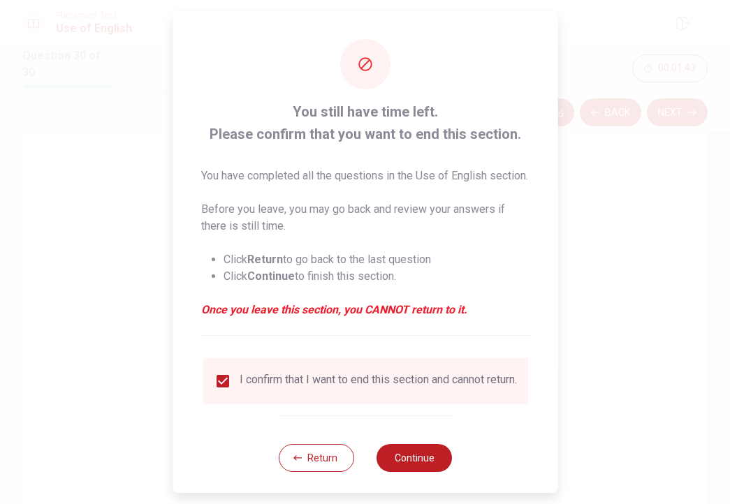
scroll to position [34, 0]
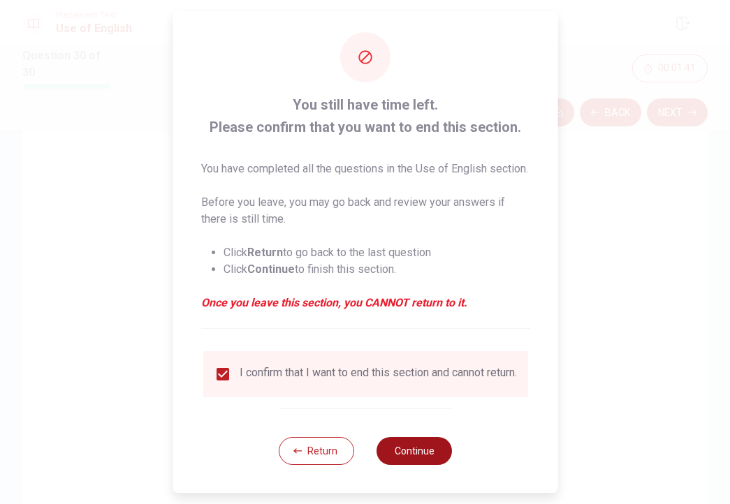
click at [420, 451] on button "Continue" at bounding box center [413, 451] width 75 height 28
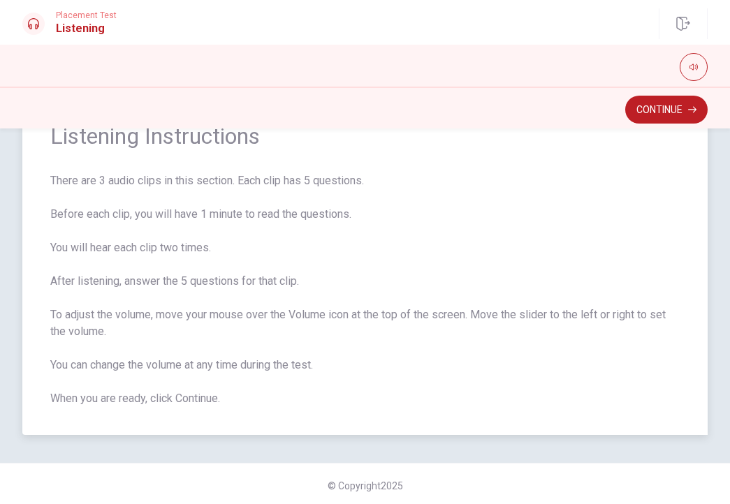
scroll to position [66, 0]
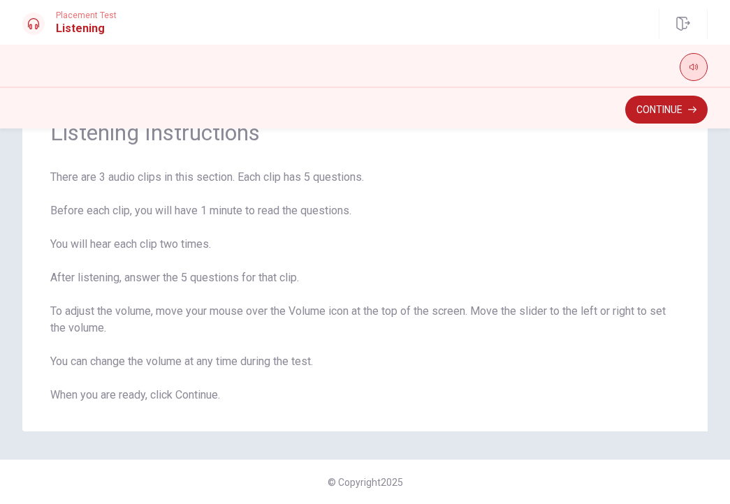
click at [694, 65] on icon "button" at bounding box center [693, 67] width 8 height 8
type input "1"
drag, startPoint x: 694, startPoint y: 84, endPoint x: 710, endPoint y: 84, distance: 16.1
click at [696, 84] on span at bounding box center [692, 86] width 8 height 8
click at [670, 114] on button "Continue" at bounding box center [666, 110] width 82 height 28
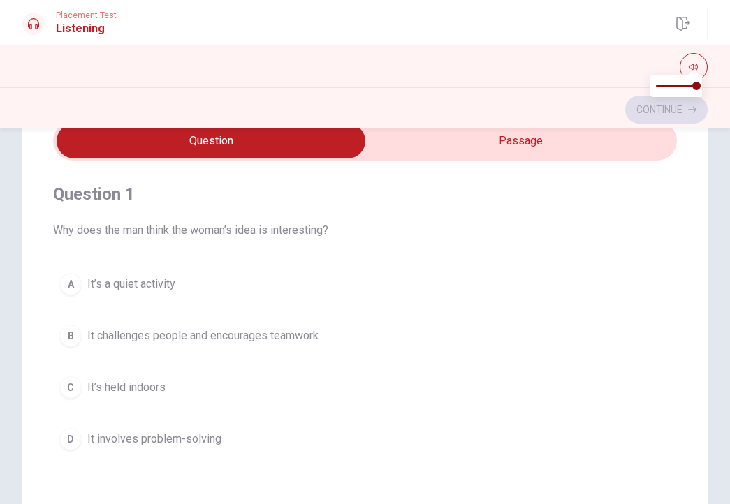
click at [593, 68] on div at bounding box center [364, 67] width 685 height 28
click at [694, 184] on div "Question 1 Why does the man think the woman’s idea is interesting? A It’s a qui…" at bounding box center [364, 372] width 685 height 562
click at [688, 65] on button "button" at bounding box center [694, 67] width 28 height 28
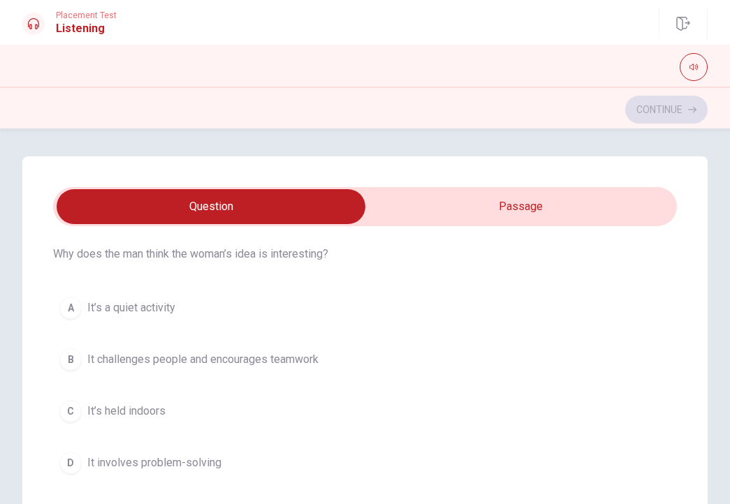
scroll to position [68, 0]
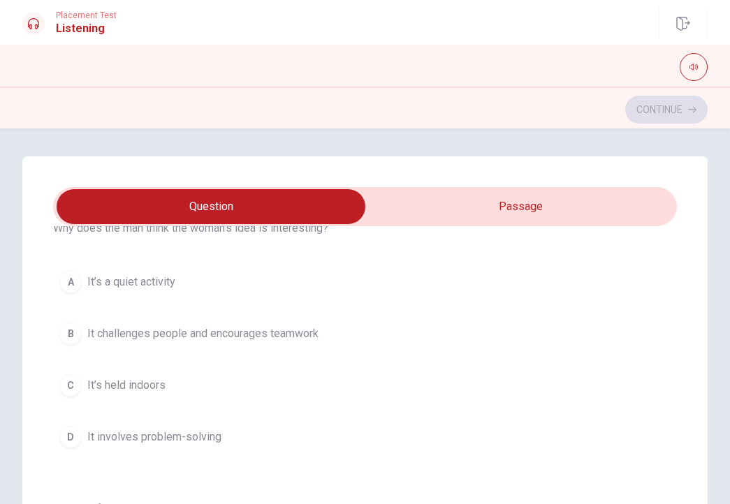
click at [74, 336] on div "B" at bounding box center [70, 334] width 22 height 22
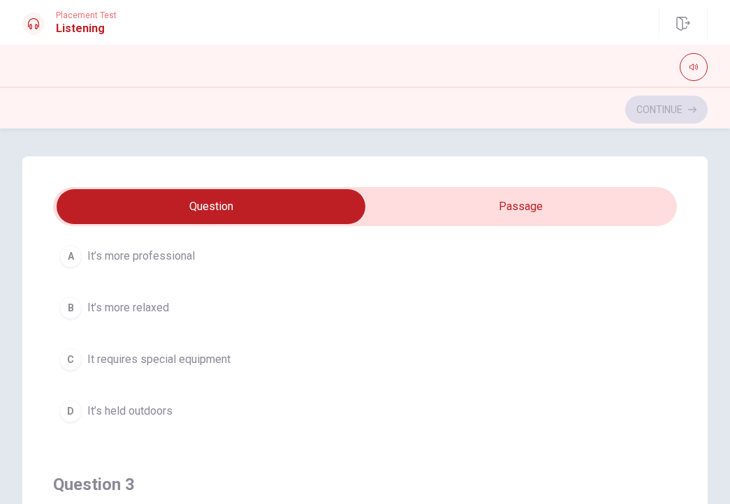
scroll to position [414, 0]
click at [75, 411] on div "D" at bounding box center [70, 409] width 22 height 22
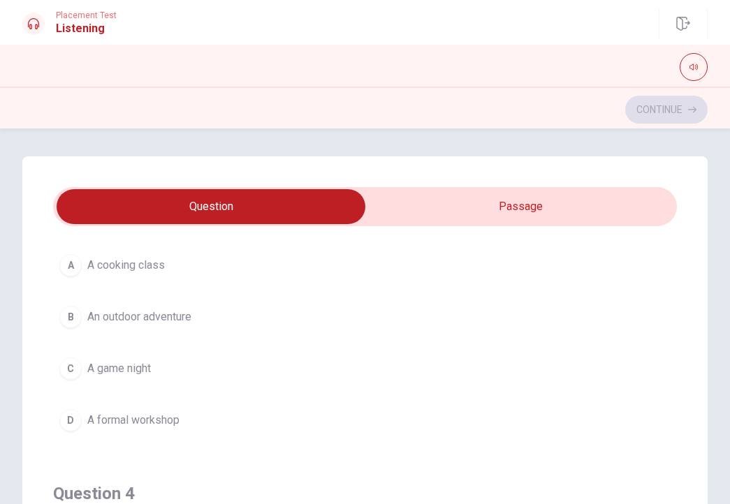
scroll to position [726, 0]
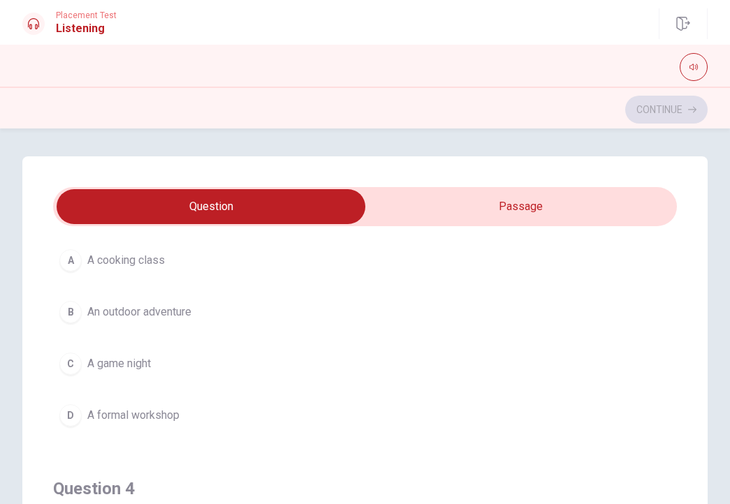
click at [68, 317] on div "B" at bounding box center [70, 312] width 22 height 22
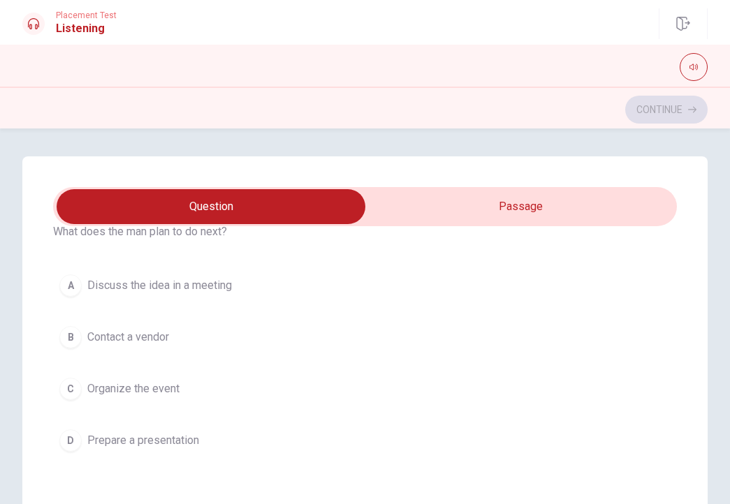
scroll to position [1023, 0]
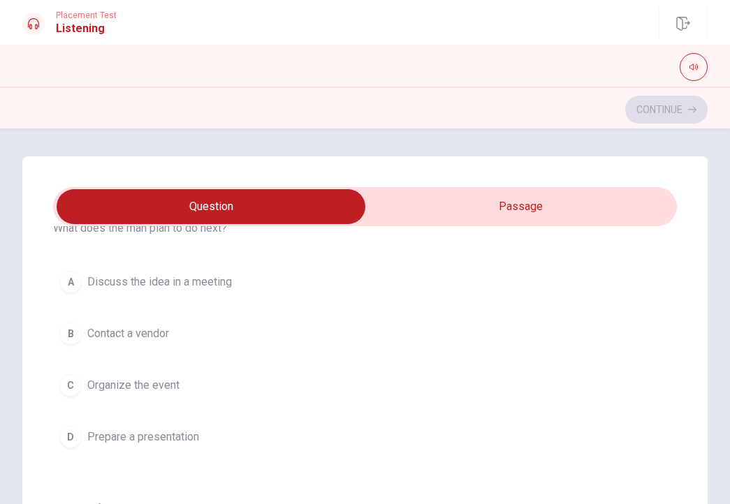
click at [122, 389] on span "Organize the event" at bounding box center [133, 385] width 92 height 17
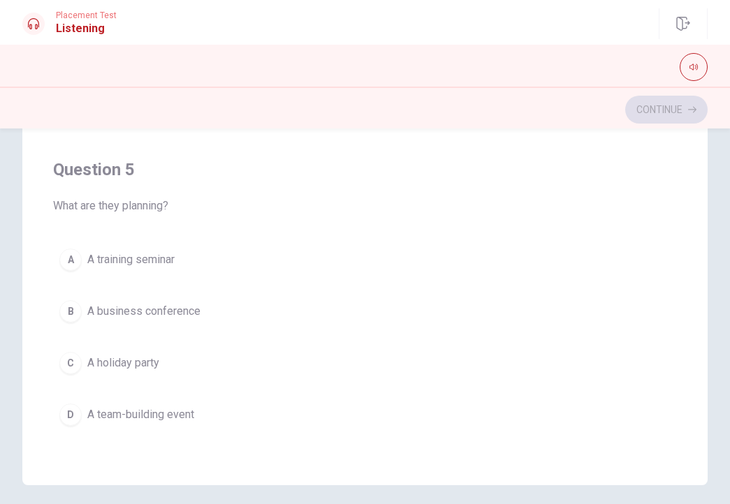
scroll to position [237, 0]
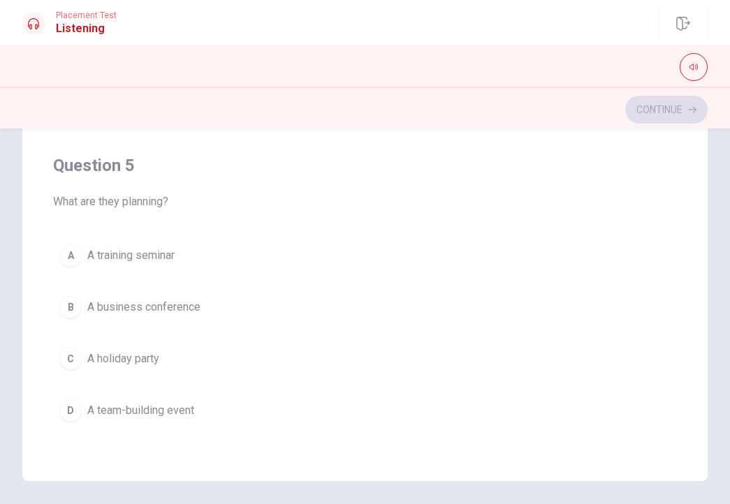
click at [108, 415] on span "A team-building event" at bounding box center [140, 410] width 107 height 17
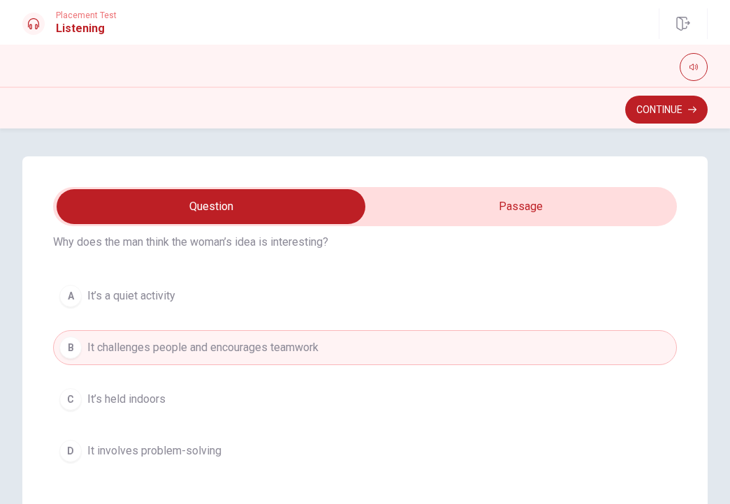
scroll to position [54, 0]
click at [656, 109] on button "Continue" at bounding box center [666, 110] width 82 height 28
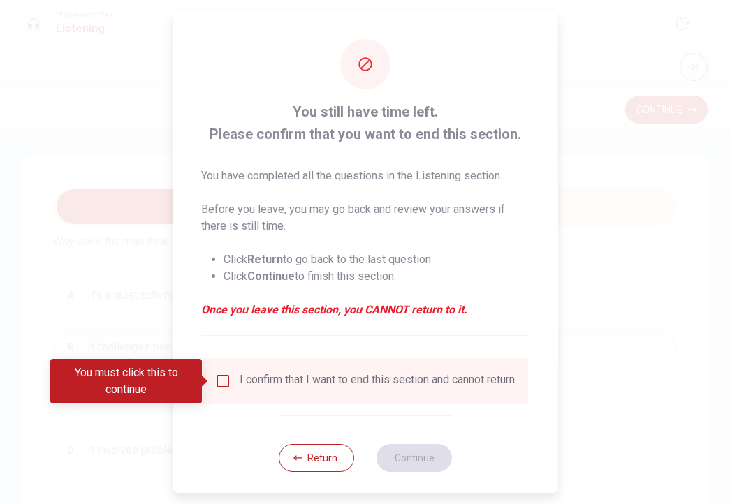
click at [219, 381] on input "You must click this to continue" at bounding box center [222, 381] width 17 height 17
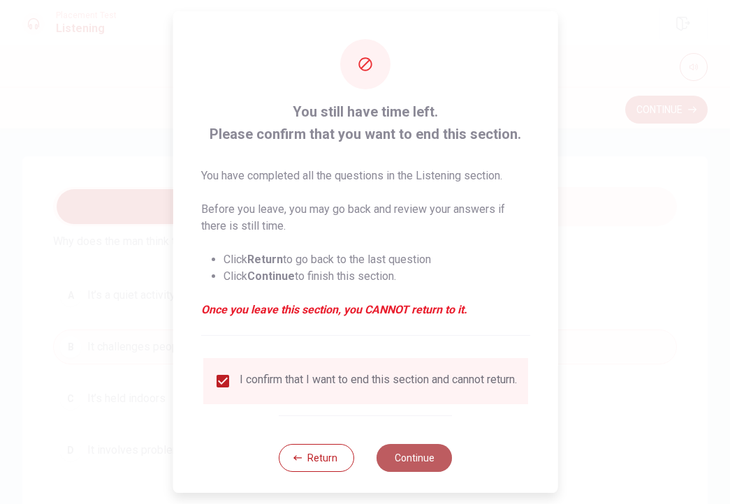
click at [420, 471] on button "Continue" at bounding box center [413, 458] width 75 height 28
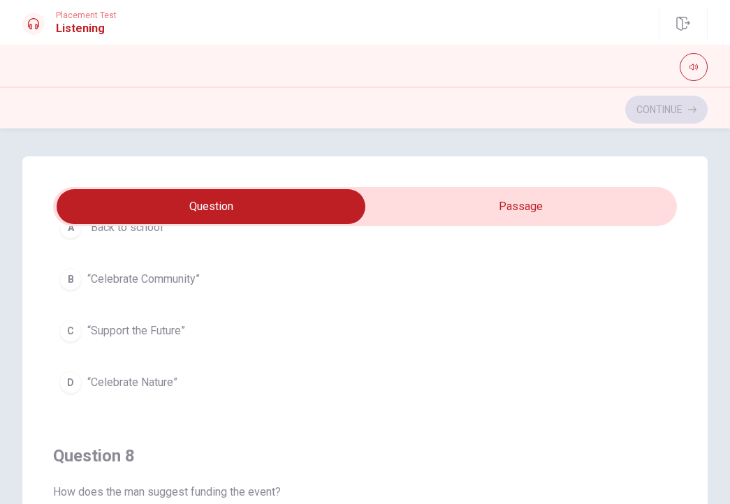
scroll to position [439, 0]
click at [185, 283] on span "“Celebrate Community”" at bounding box center [143, 280] width 112 height 17
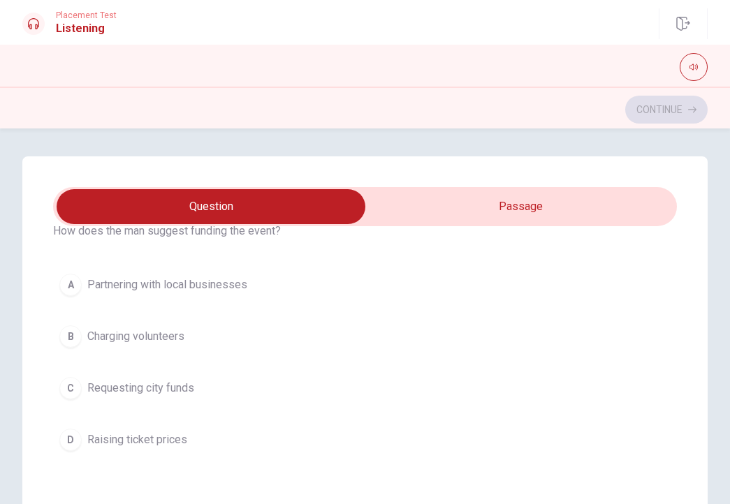
scroll to position [712, 0]
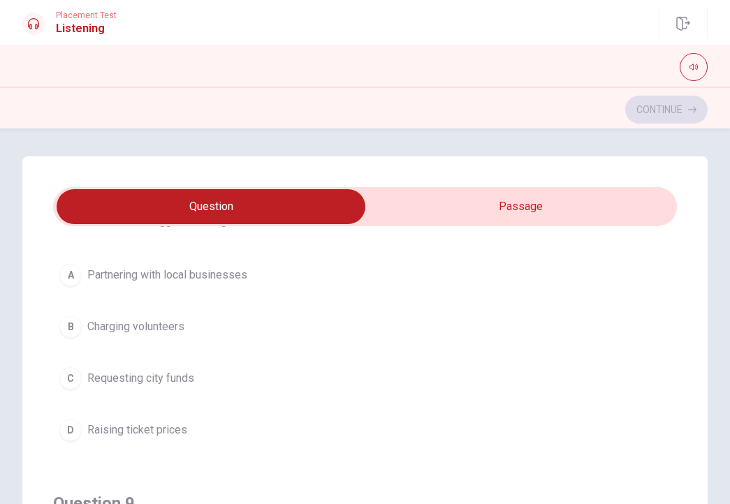
click at [172, 277] on span "Partnering with local businesses" at bounding box center [167, 275] width 160 height 17
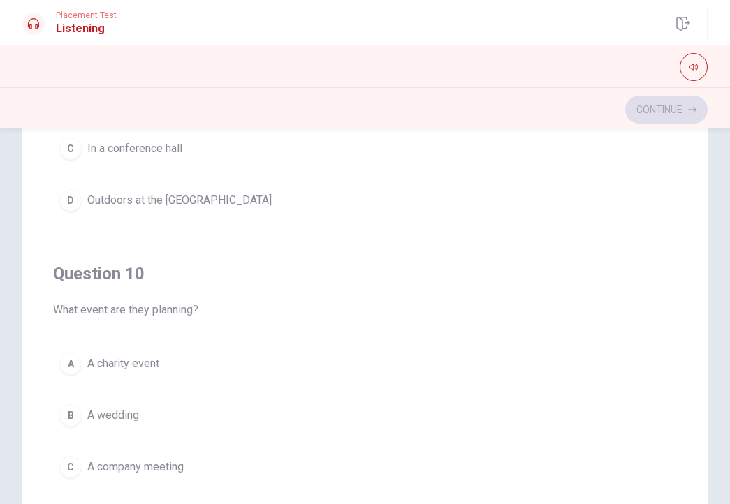
scroll to position [141, 0]
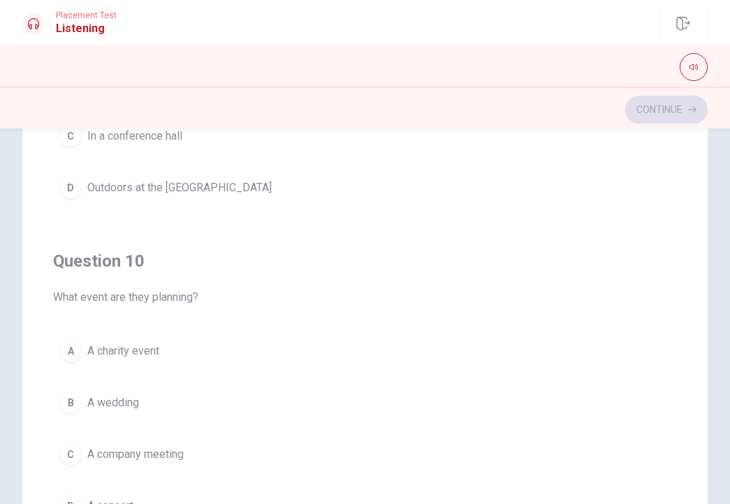
click at [137, 348] on span "A charity event" at bounding box center [123, 351] width 72 height 17
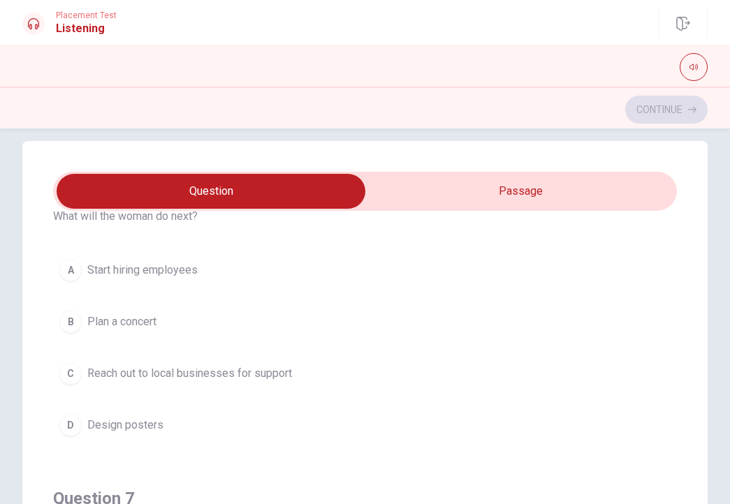
scroll to position [71, 0]
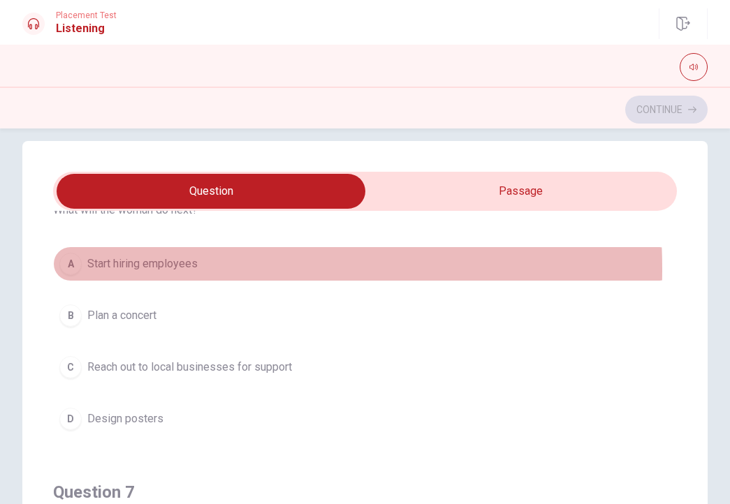
click at [143, 269] on span "Start hiring employees" at bounding box center [142, 264] width 110 height 17
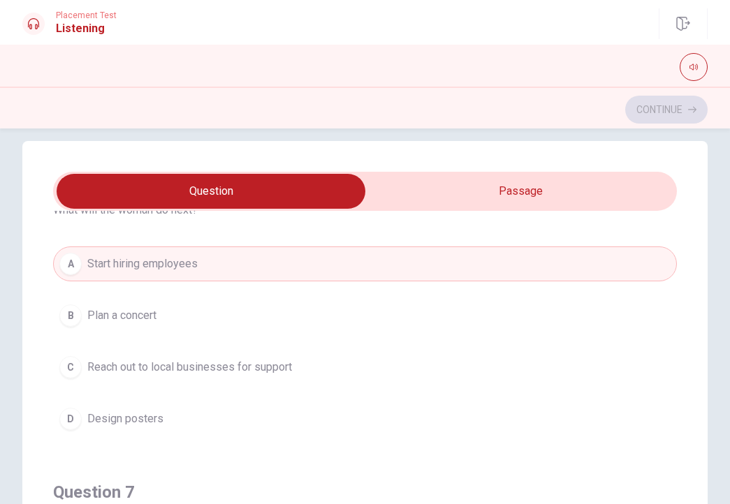
click at [137, 369] on span "Reach out to local businesses for support" at bounding box center [189, 367] width 205 height 17
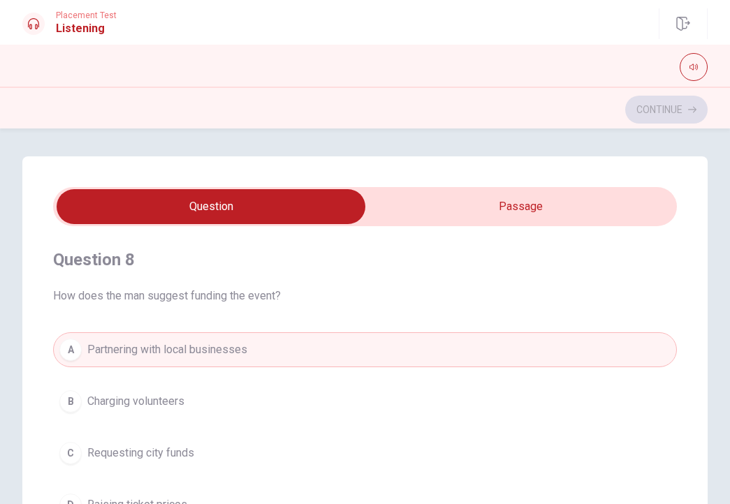
scroll to position [648, 0]
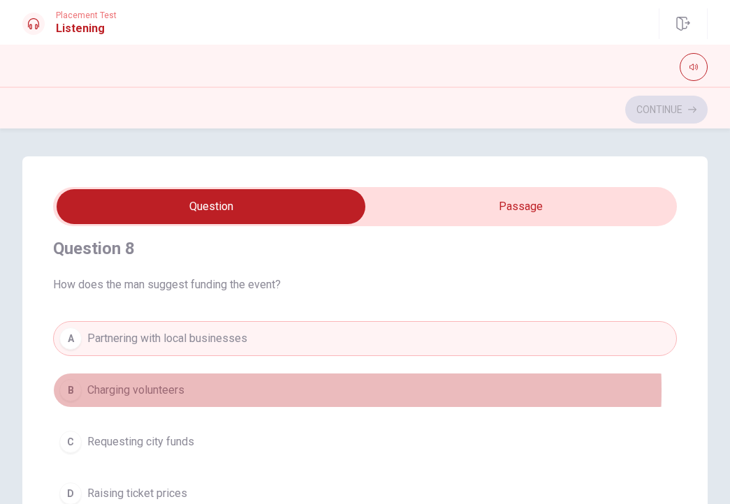
click at [159, 390] on span "Charging volunteers" at bounding box center [135, 390] width 97 height 17
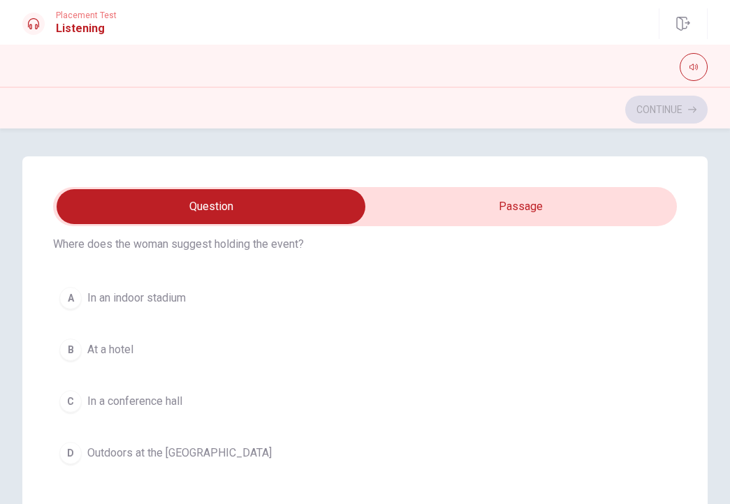
scroll to position [1012, 0]
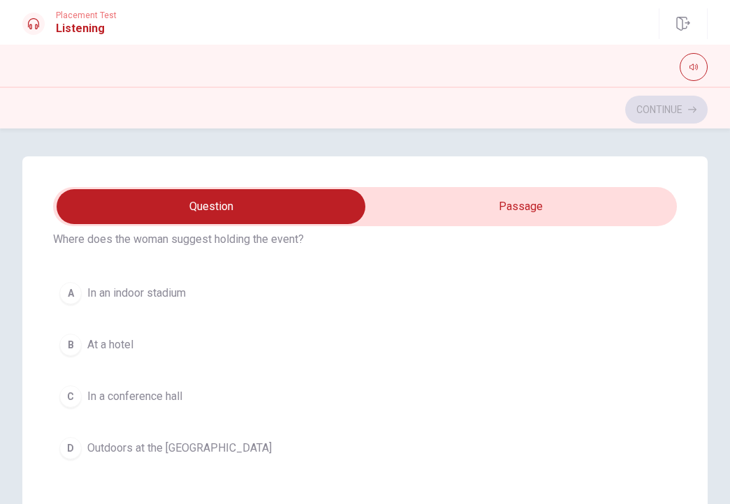
click at [175, 453] on span "Outdoors at the [GEOGRAPHIC_DATA]" at bounding box center [179, 448] width 184 height 17
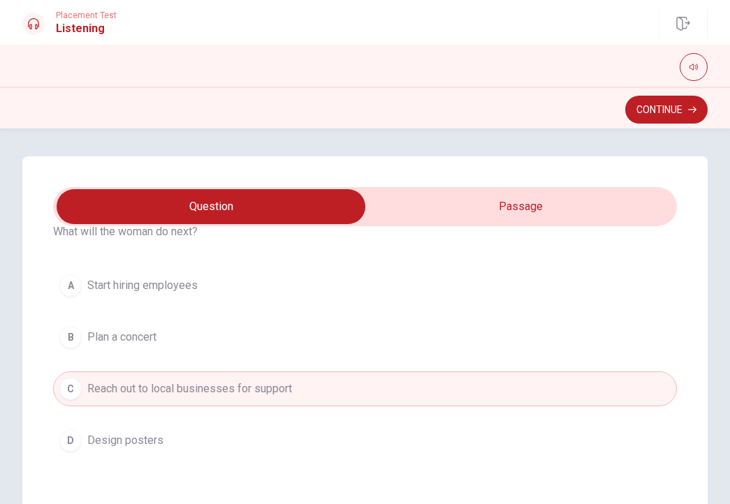
scroll to position [0, 0]
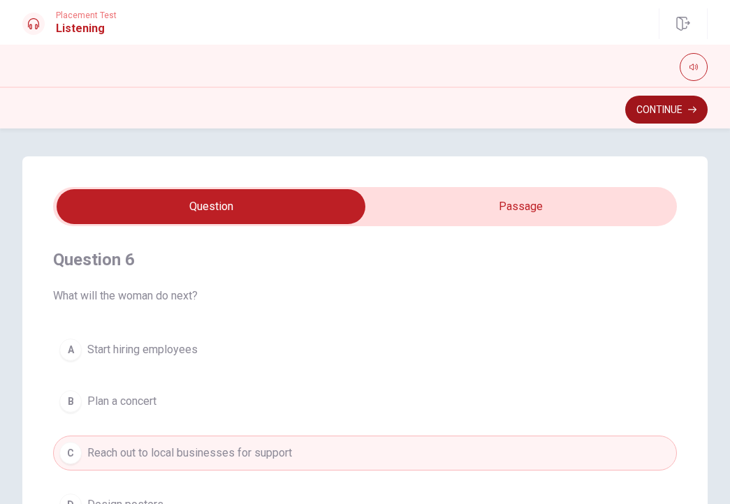
click at [669, 115] on button "Continue" at bounding box center [666, 110] width 82 height 28
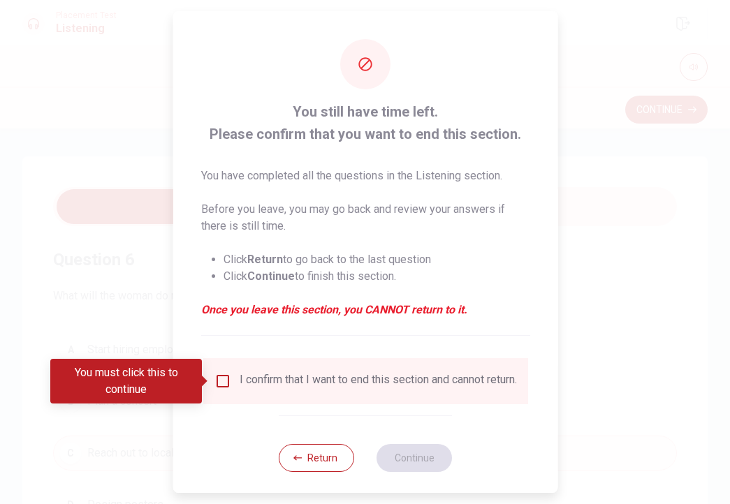
click at [230, 381] on div "I confirm that I want to end this section and cannot return." at bounding box center [365, 381] width 302 height 17
click at [217, 381] on input "You must click this to continue" at bounding box center [222, 381] width 17 height 17
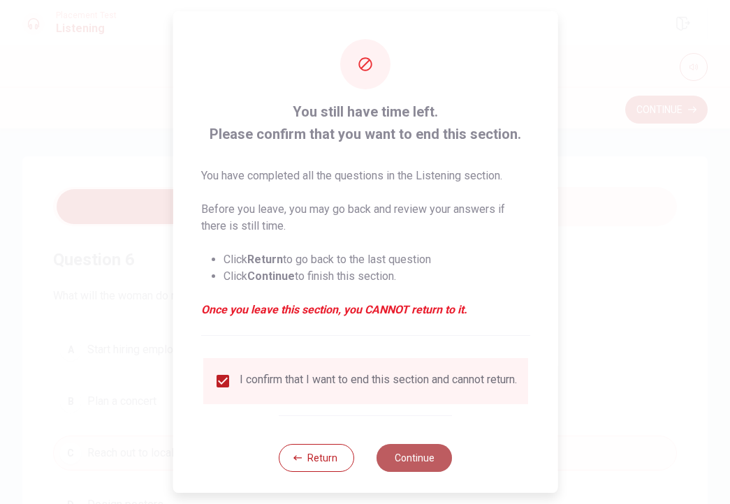
click at [396, 462] on button "Continue" at bounding box center [413, 458] width 75 height 28
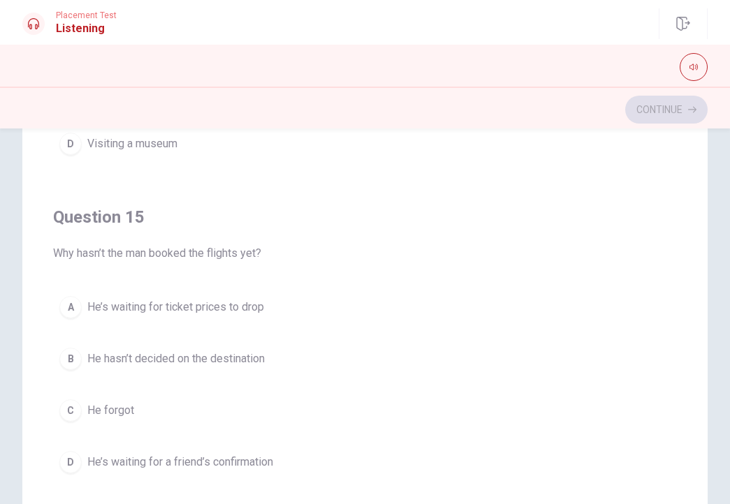
scroll to position [186, 0]
click at [232, 300] on span "He’s waiting for ticket prices to drop" at bounding box center [175, 306] width 177 height 17
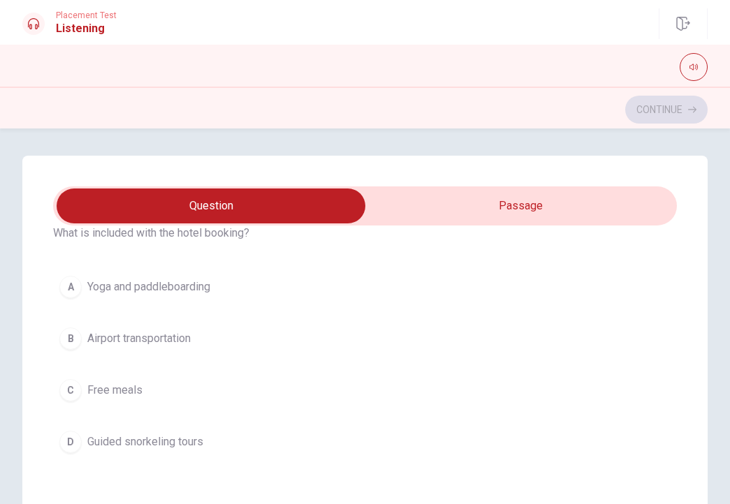
scroll to position [60, 0]
click at [186, 294] on span "Yoga and paddleboarding" at bounding box center [148, 289] width 123 height 17
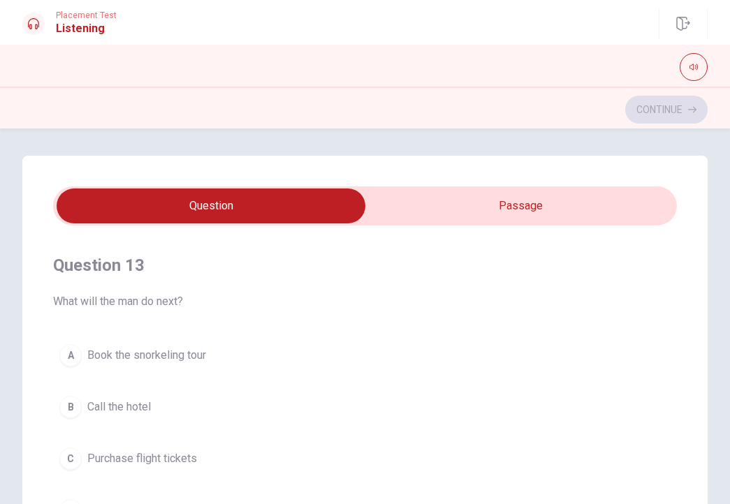
scroll to position [636, 0]
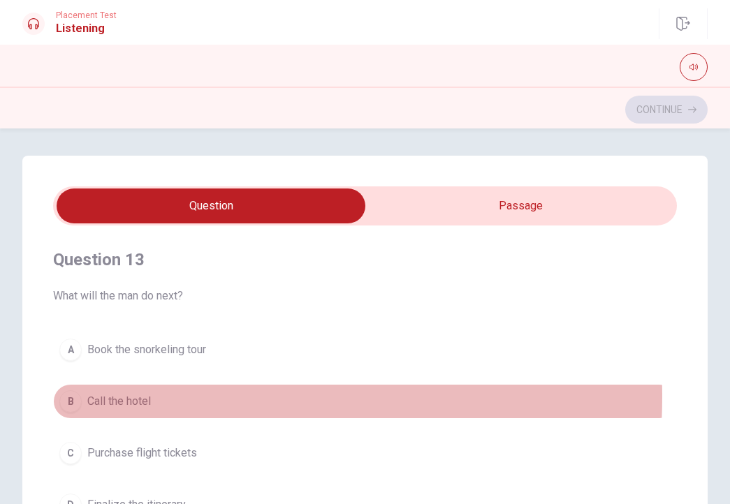
click at [124, 397] on span "Call the hotel" at bounding box center [119, 401] width 64 height 17
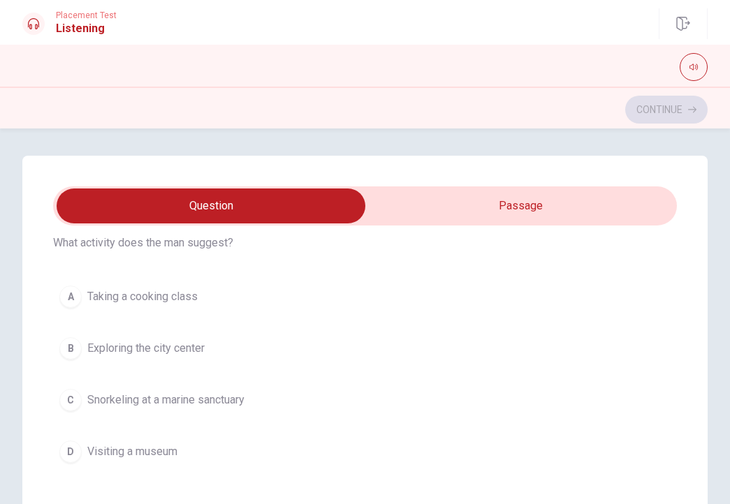
scroll to position [1040, 0]
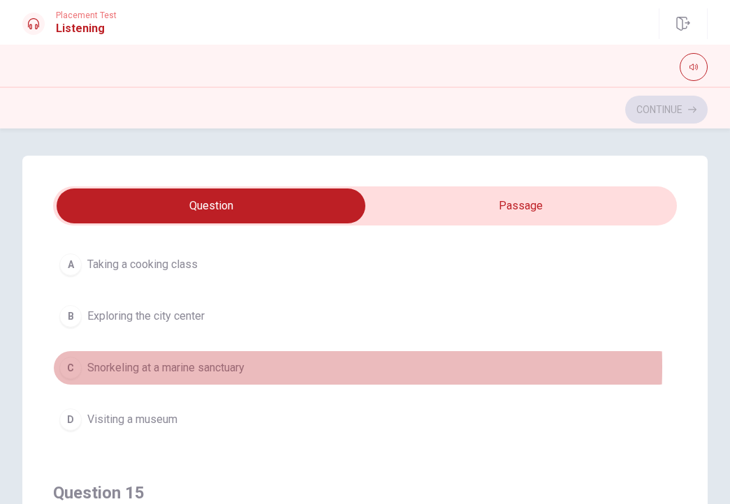
click at [148, 367] on span "Snorkeling at a marine sanctuary" at bounding box center [165, 368] width 157 height 17
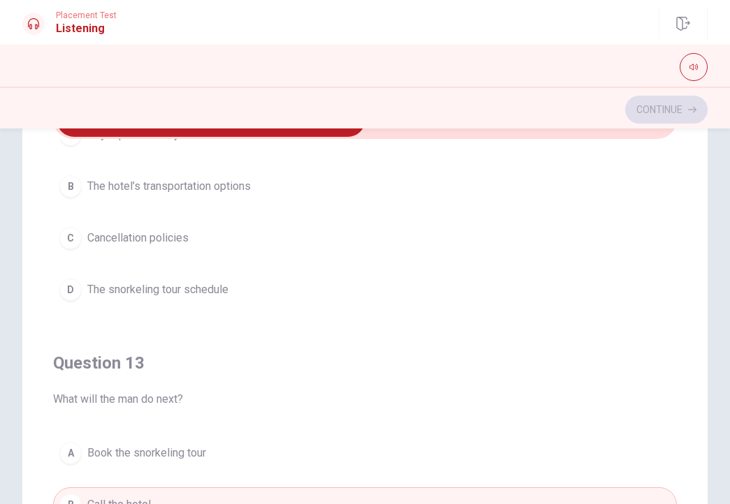
scroll to position [444, 0]
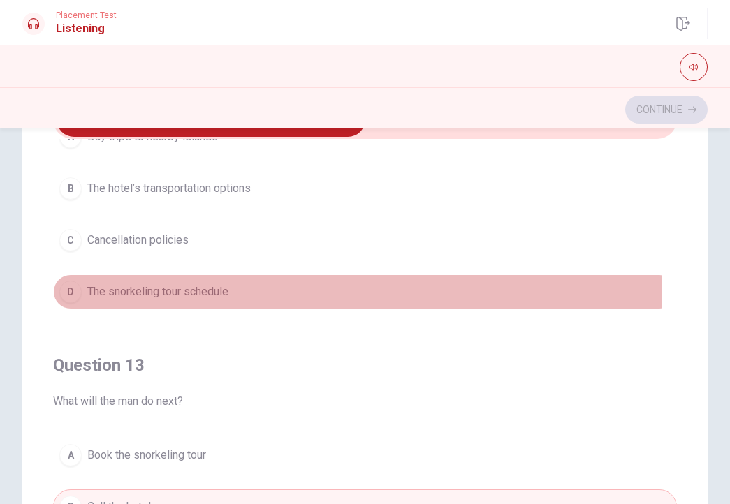
click at [210, 285] on span "The snorkeling tour schedule" at bounding box center [157, 292] width 141 height 17
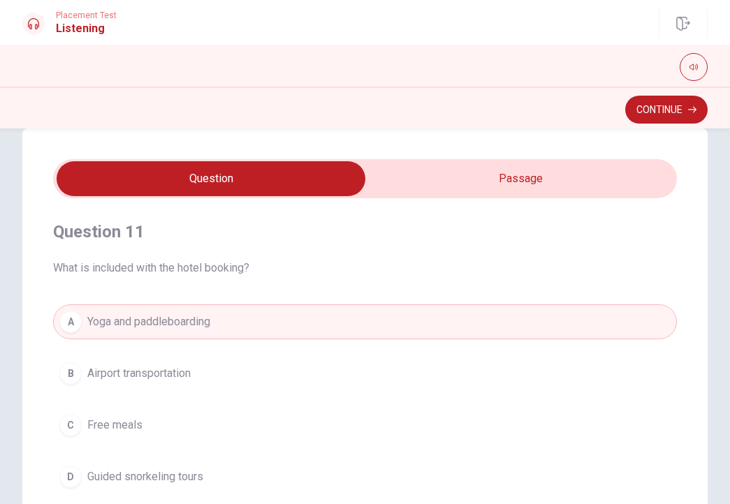
scroll to position [0, 0]
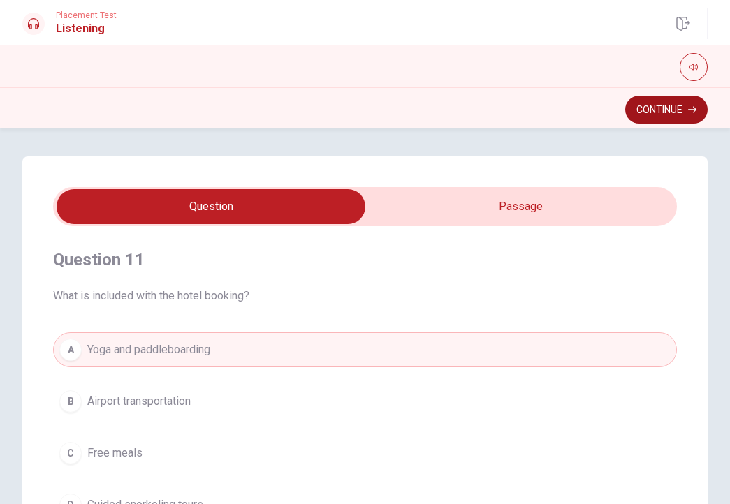
click at [667, 112] on button "Continue" at bounding box center [666, 110] width 82 height 28
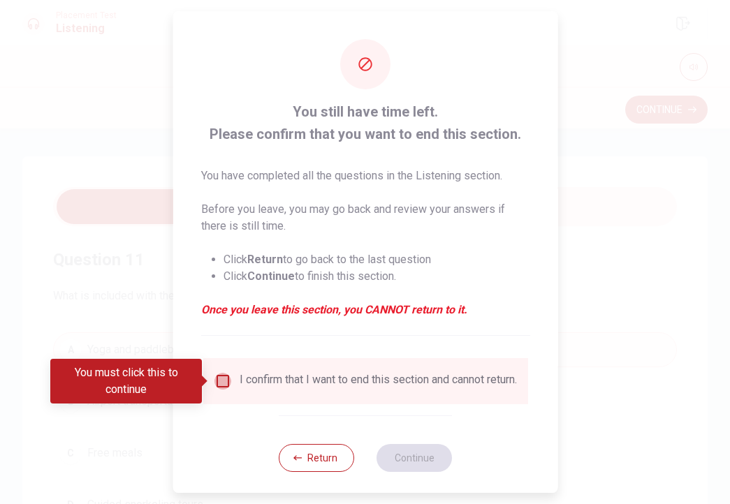
click at [223, 385] on input "You must click this to continue" at bounding box center [222, 381] width 17 height 17
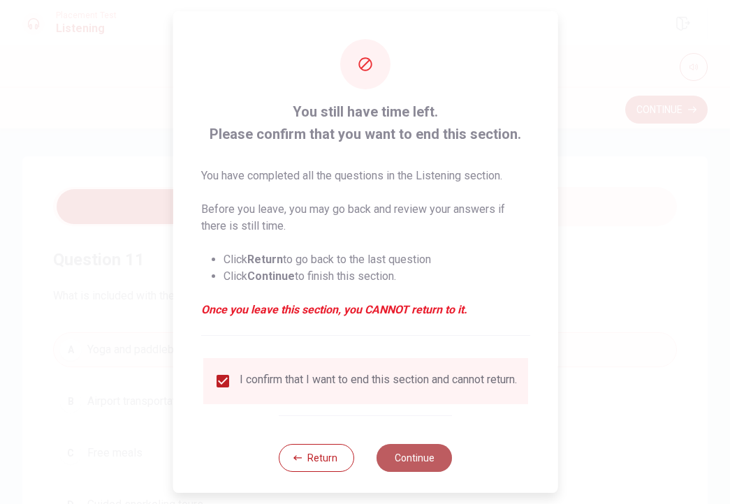
click at [417, 466] on button "Continue" at bounding box center [413, 458] width 75 height 28
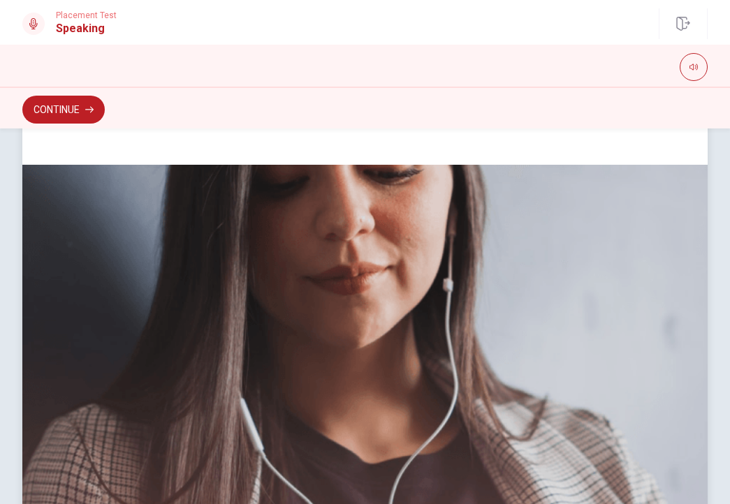
scroll to position [221, 0]
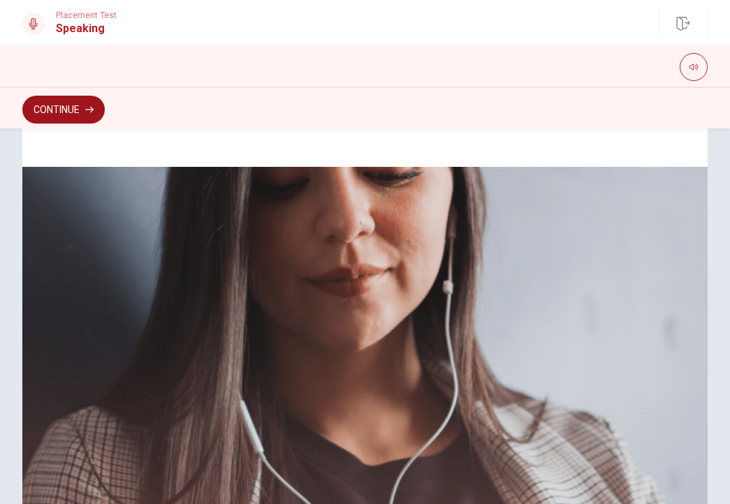
click at [68, 107] on button "Continue" at bounding box center [63, 110] width 82 height 28
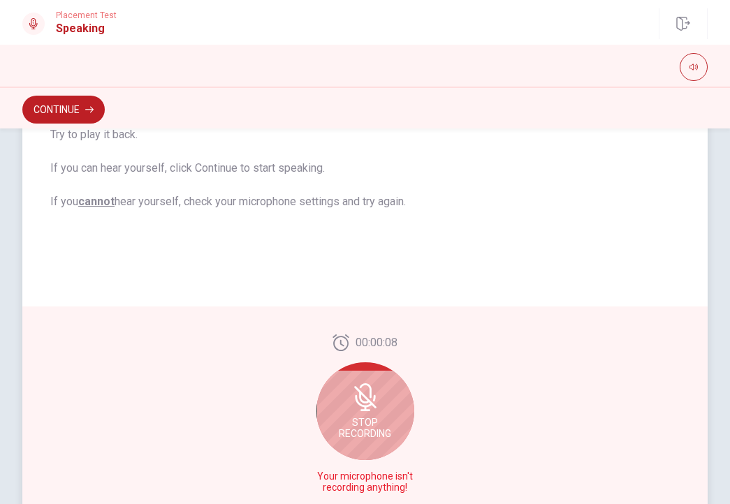
scroll to position [301, 0]
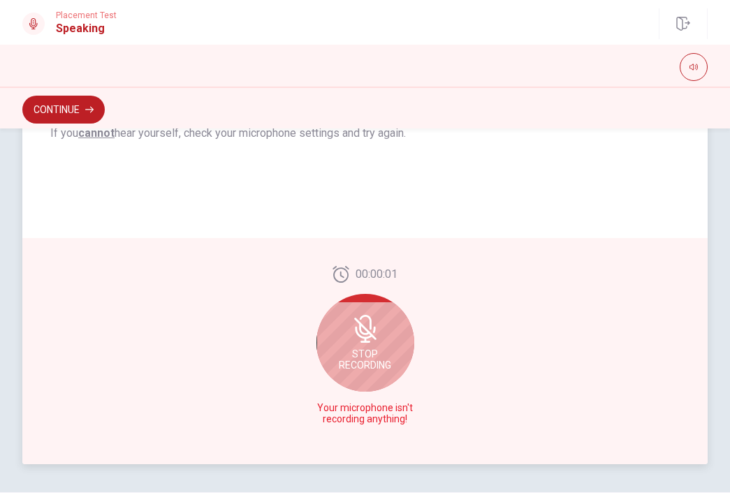
click at [374, 336] on icon at bounding box center [365, 329] width 28 height 28
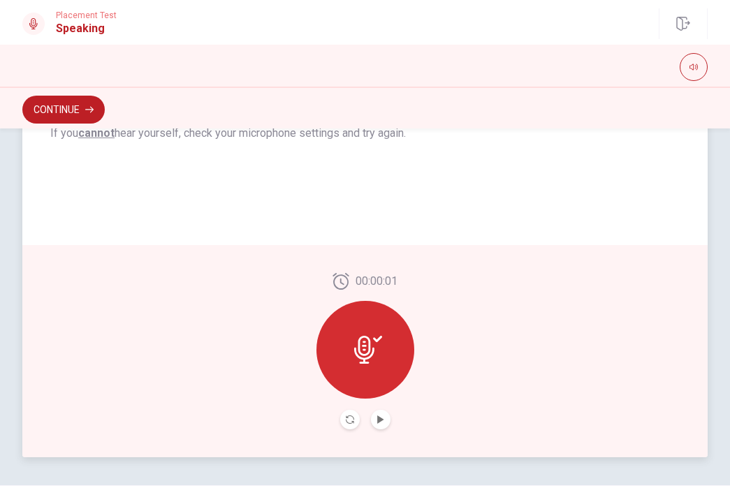
click at [372, 343] on icon at bounding box center [368, 350] width 28 height 28
click at [379, 418] on icon "Play Audio" at bounding box center [380, 420] width 6 height 8
click at [378, 334] on div at bounding box center [365, 350] width 98 height 98
click at [372, 347] on icon at bounding box center [368, 350] width 28 height 28
click at [376, 417] on icon "Pause Audio" at bounding box center [379, 420] width 7 height 8
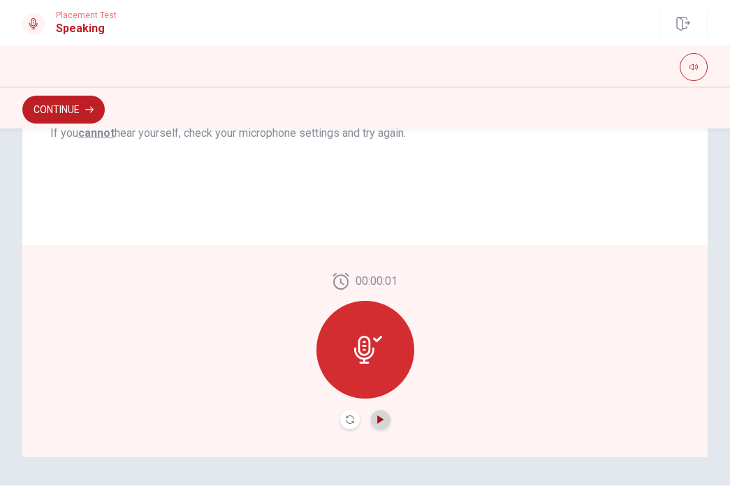
click at [379, 423] on icon "Play Audio" at bounding box center [380, 420] width 8 height 8
click at [351, 418] on button "Record Again" at bounding box center [350, 420] width 20 height 20
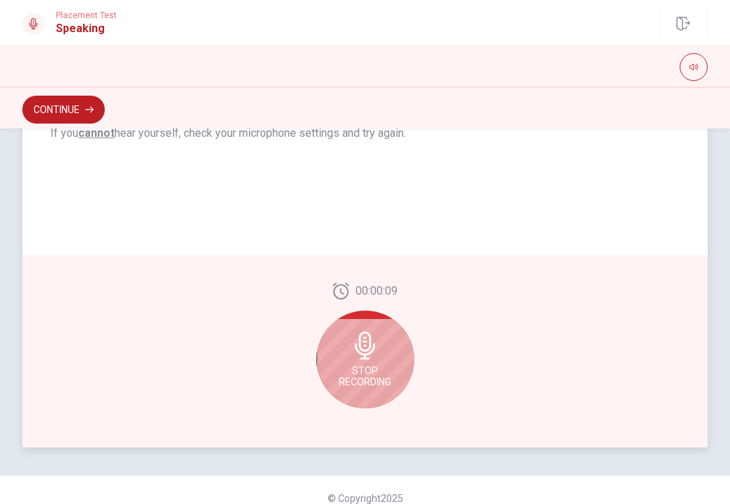
click at [365, 344] on icon at bounding box center [365, 346] width 20 height 28
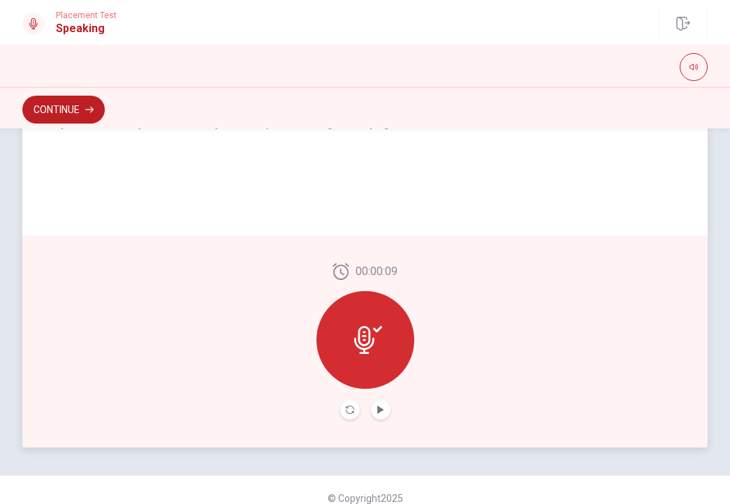
scroll to position [308, 0]
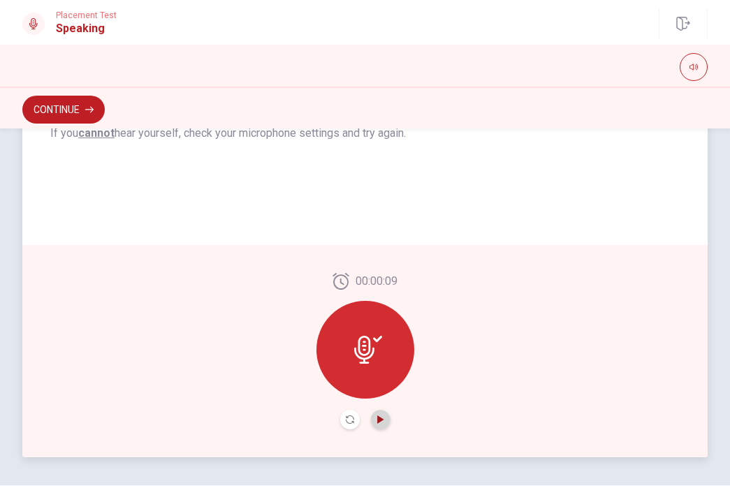
click at [377, 417] on icon "Play Audio" at bounding box center [380, 420] width 6 height 8
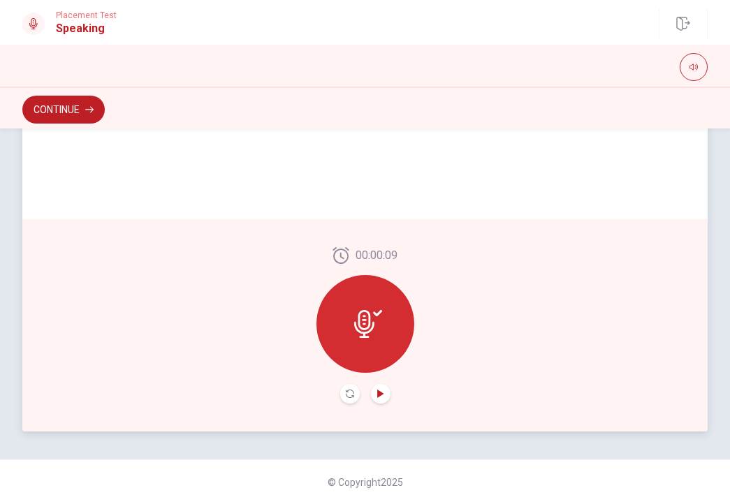
scroll to position [0, 0]
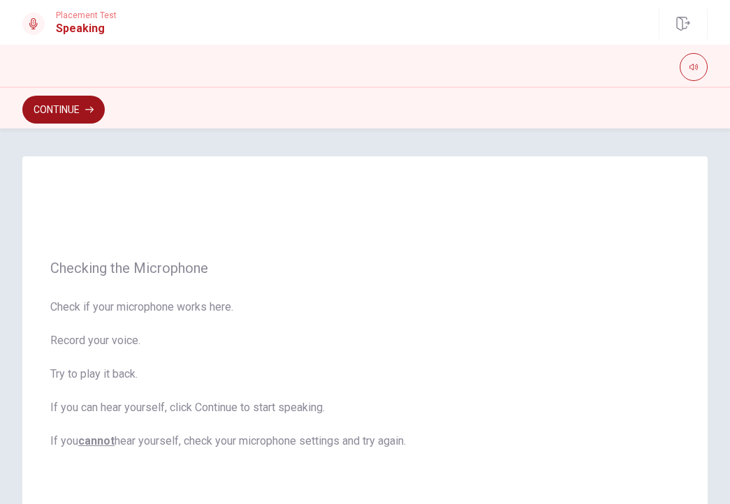
click at [59, 105] on button "Continue" at bounding box center [63, 110] width 82 height 28
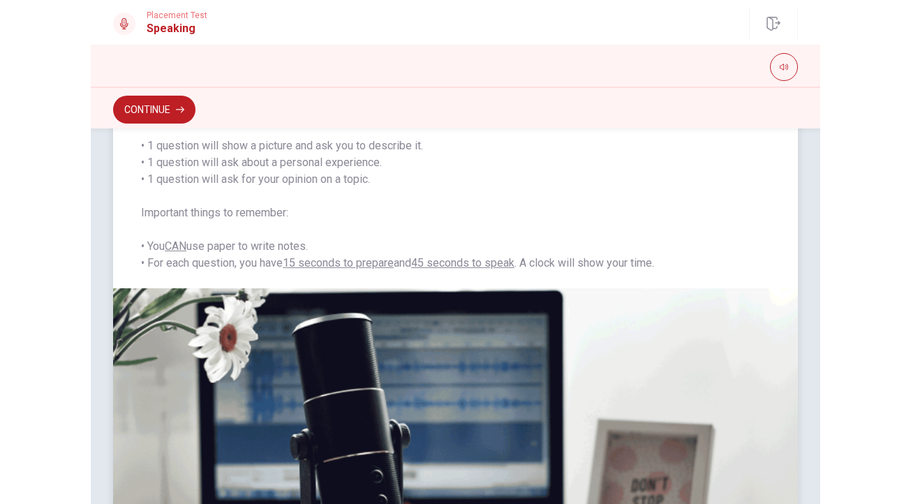
scroll to position [153, 0]
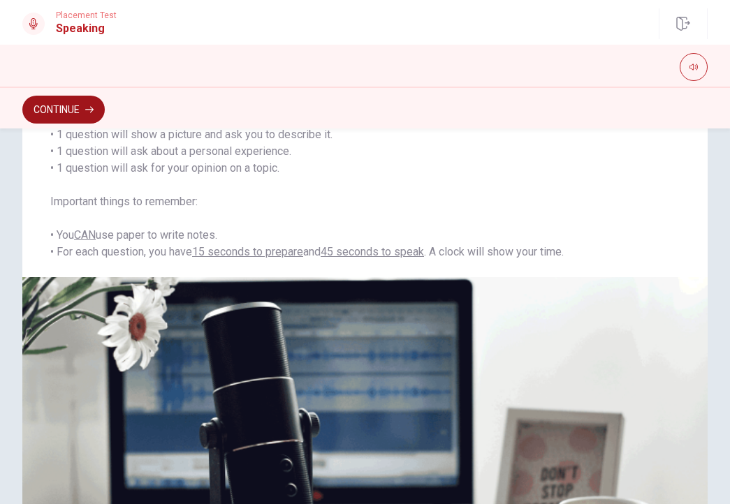
click at [74, 107] on button "Continue" at bounding box center [63, 110] width 82 height 28
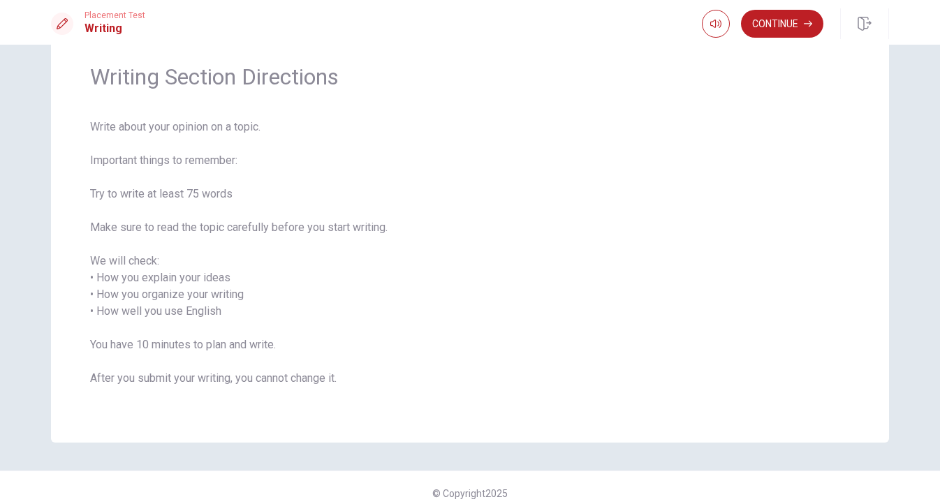
scroll to position [60, 0]
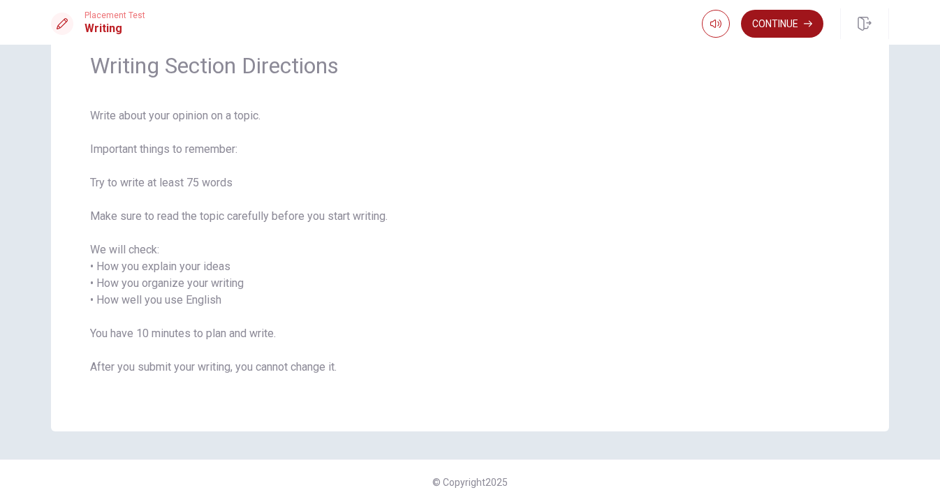
click at [796, 20] on button "Continue" at bounding box center [782, 24] width 82 height 28
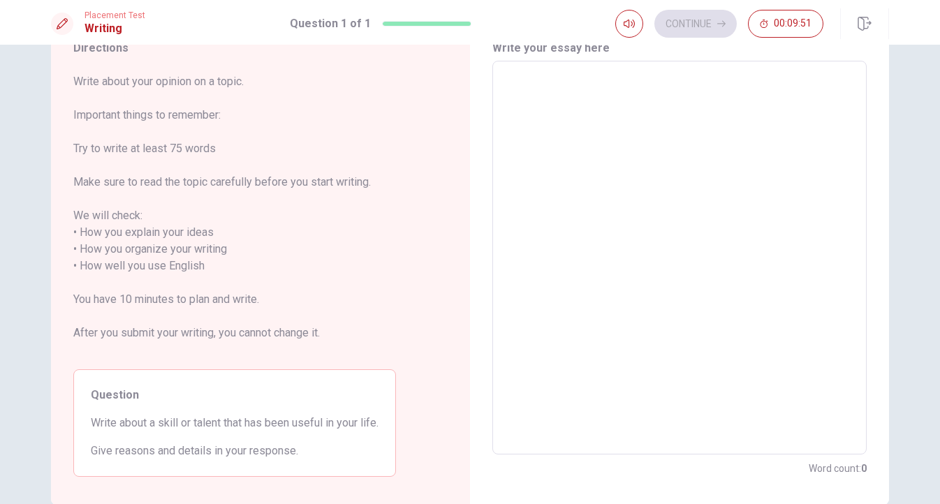
scroll to position [64, 0]
click at [561, 82] on textarea at bounding box center [679, 255] width 355 height 371
type textarea "T"
type textarea "x"
type textarea "a"
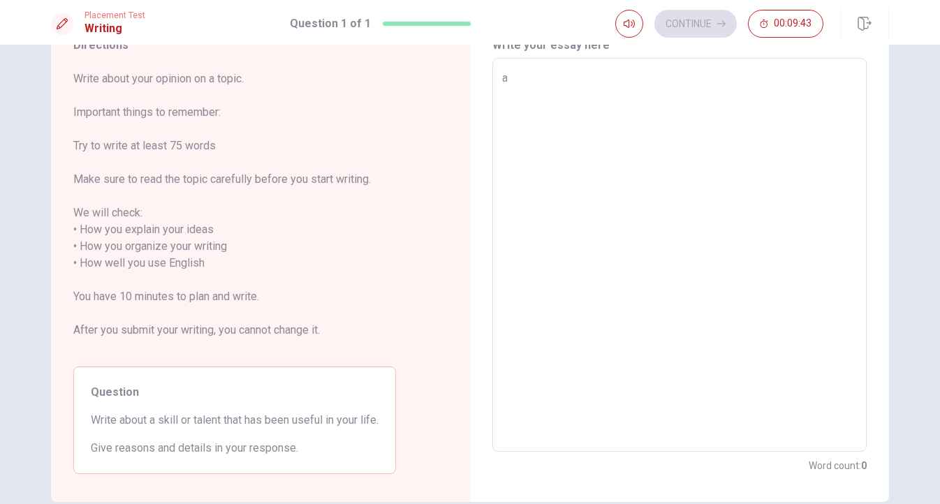
type textarea "x"
type textarea "a"
type textarea "x"
type textarea "a"
type textarea "x"
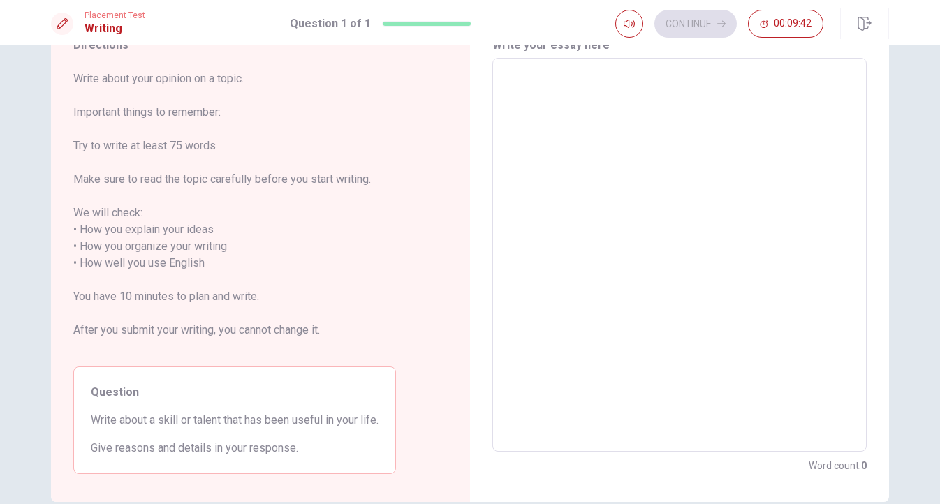
type textarea "A"
type textarea "x"
type textarea "A"
type textarea "x"
type textarea "A s"
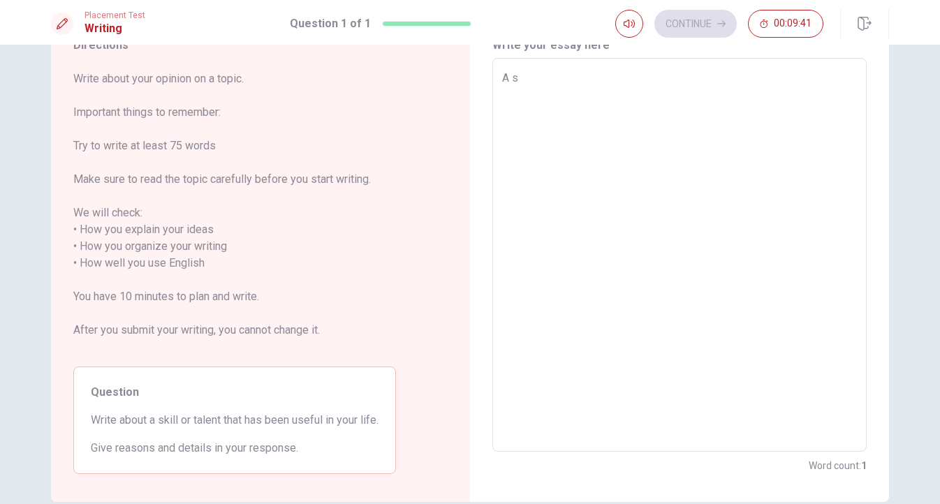
type textarea "x"
type textarea "A sk"
type textarea "x"
type textarea "A ski"
type textarea "x"
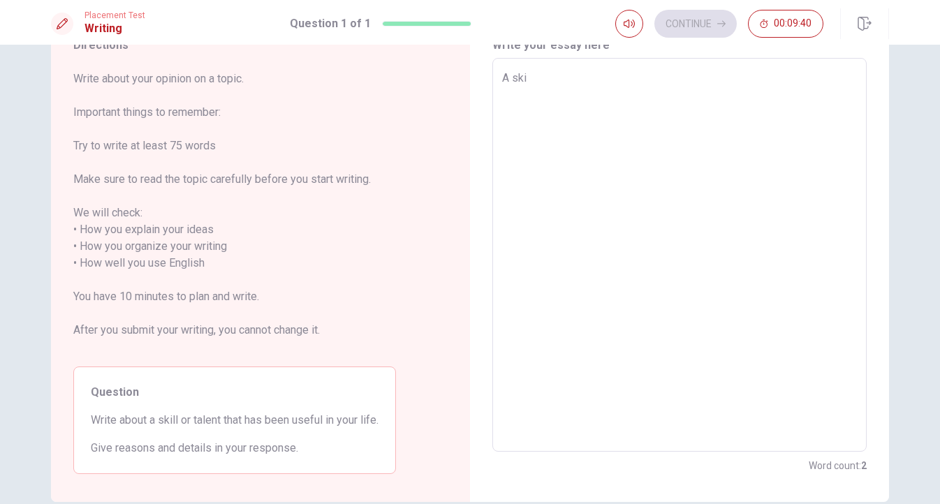
type textarea "A skil"
type textarea "x"
type textarea "A skill"
type textarea "x"
type textarea "A skill"
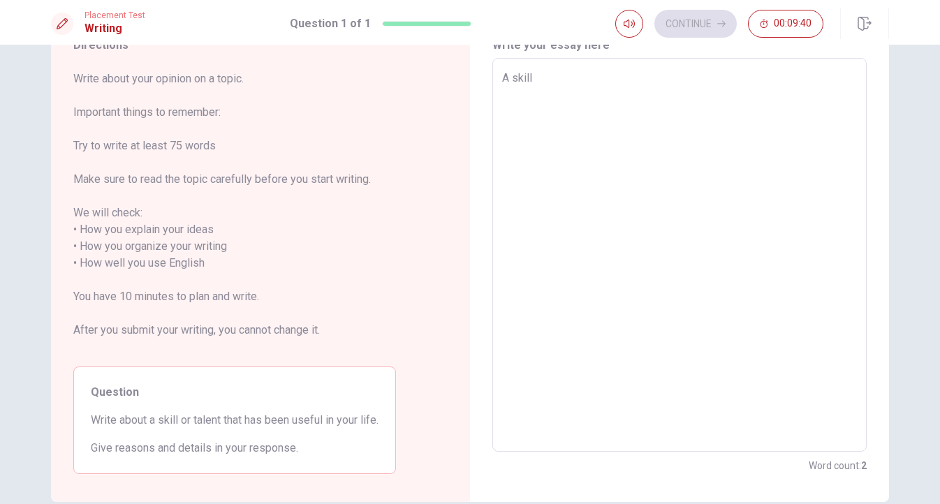
type textarea "x"
type textarea "A skill"
type textarea "x"
type textarea "A skil"
type textarea "x"
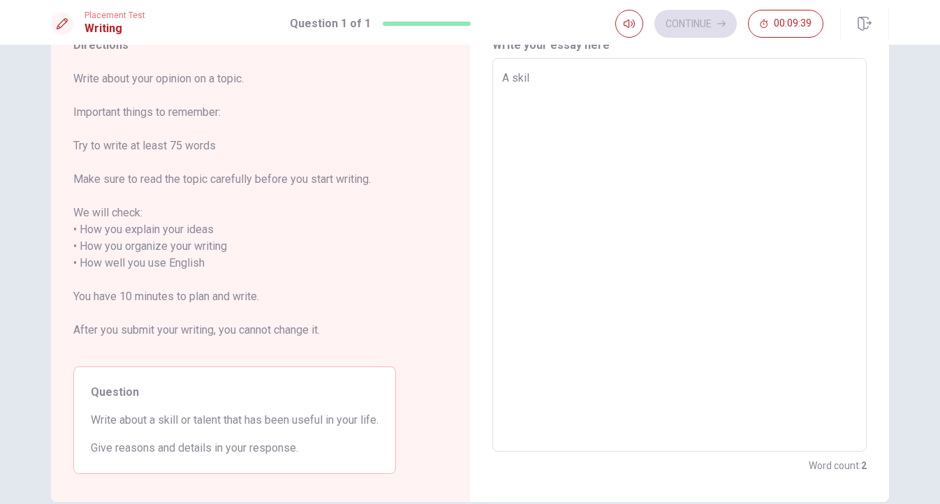
type textarea "A ski"
type textarea "x"
type textarea "A sk"
type textarea "x"
type textarea "A s"
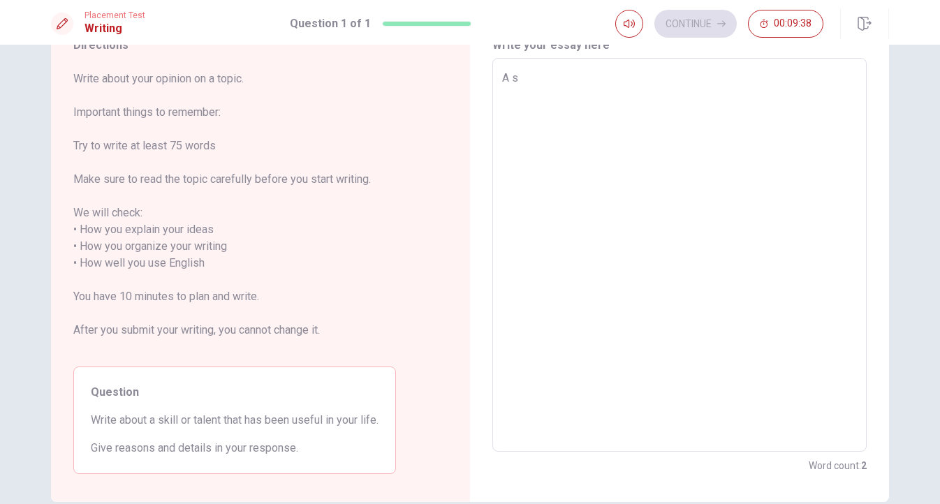
type textarea "x"
type textarea "A"
type textarea "x"
type textarea "A"
type textarea "x"
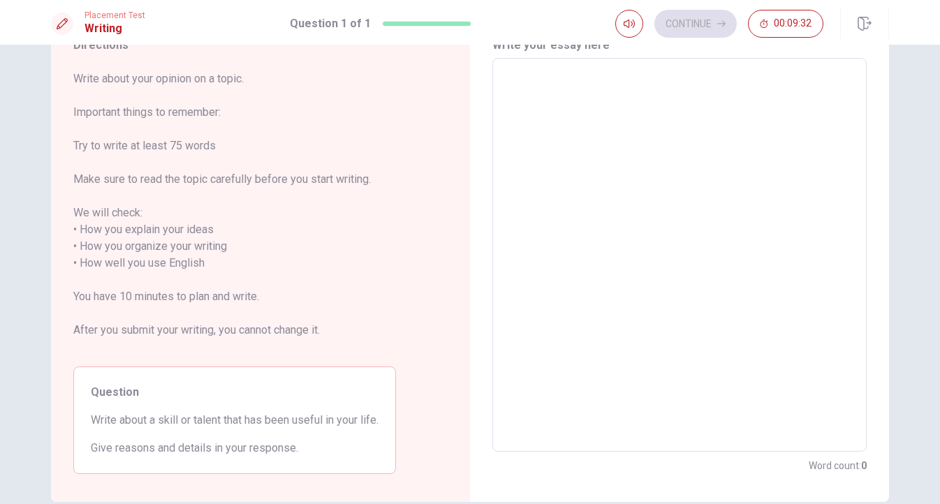
type textarea "m"
type textarea "x"
type textarea "ma"
type textarea "x"
type textarea "man"
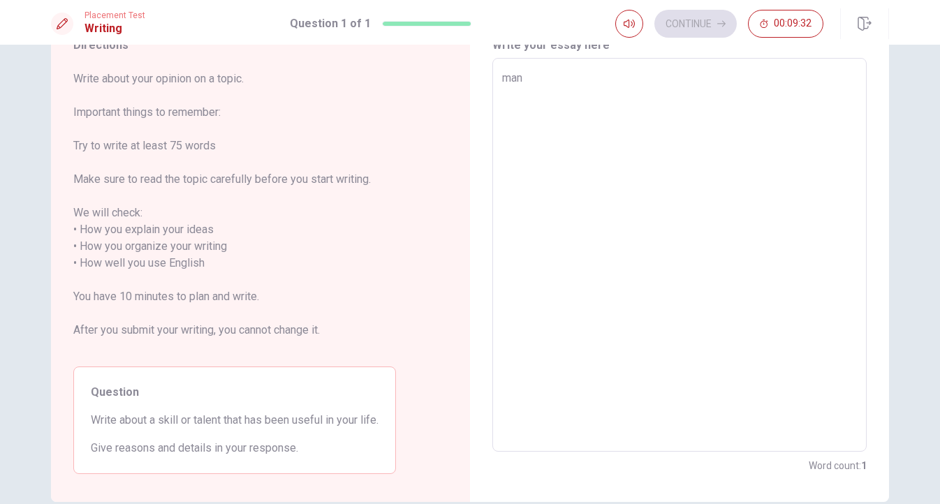
type textarea "x"
type textarea "manu"
type textarea "x"
type textarea "man"
type textarea "x"
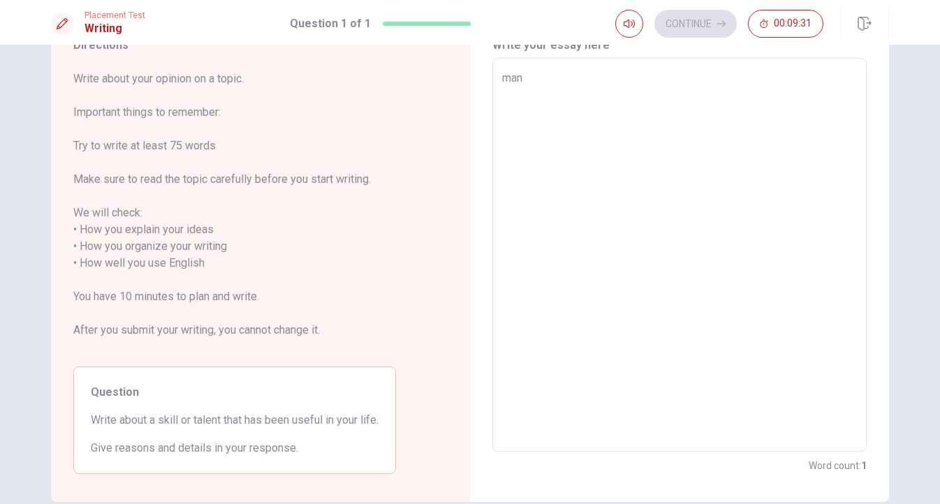
type textarea "many"
type textarea "x"
type textarea "many"
type textarea "x"
type textarea "many"
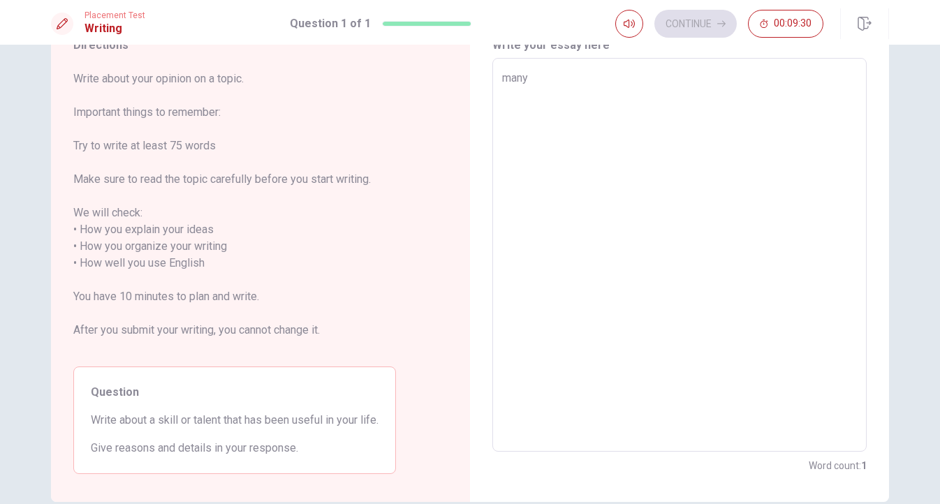
type textarea "x"
type textarea "man"
type textarea "x"
type textarea "ma"
type textarea "x"
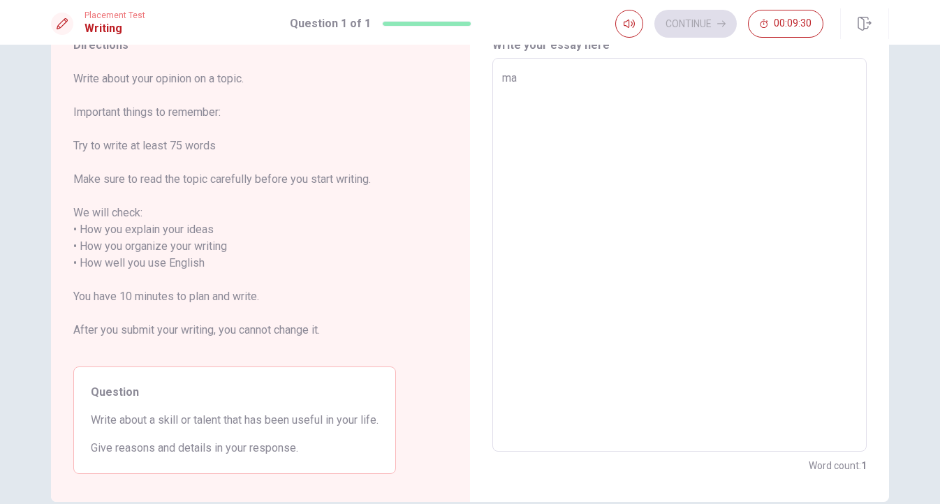
type textarea "m"
type textarea "x"
type textarea "M"
type textarea "x"
type textarea "Ma"
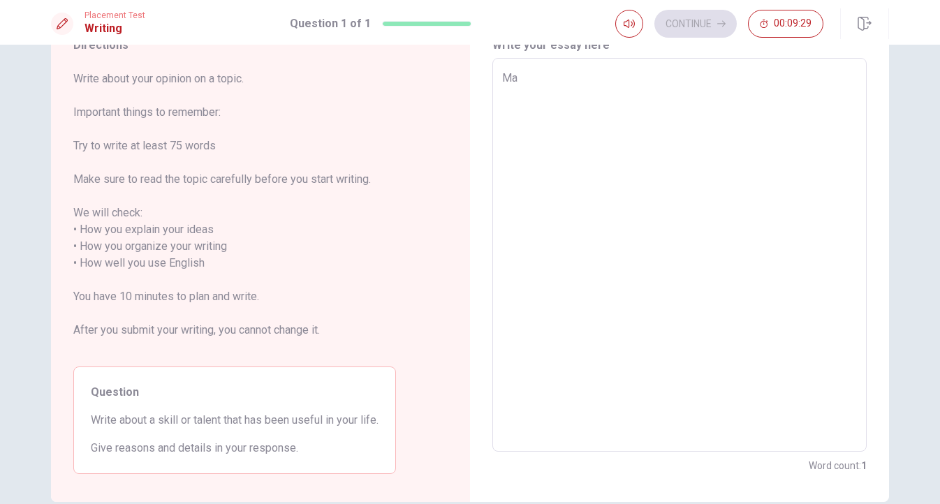
type textarea "x"
type textarea "Man"
type textarea "x"
type textarea "Many"
type textarea "x"
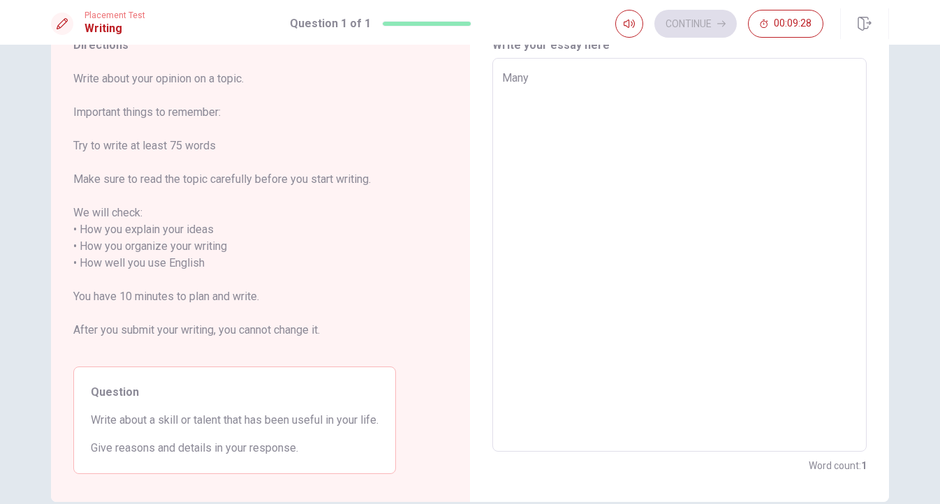
type textarea "Many"
type textarea "x"
type textarea "Many p"
type textarea "x"
type textarea "Many pa"
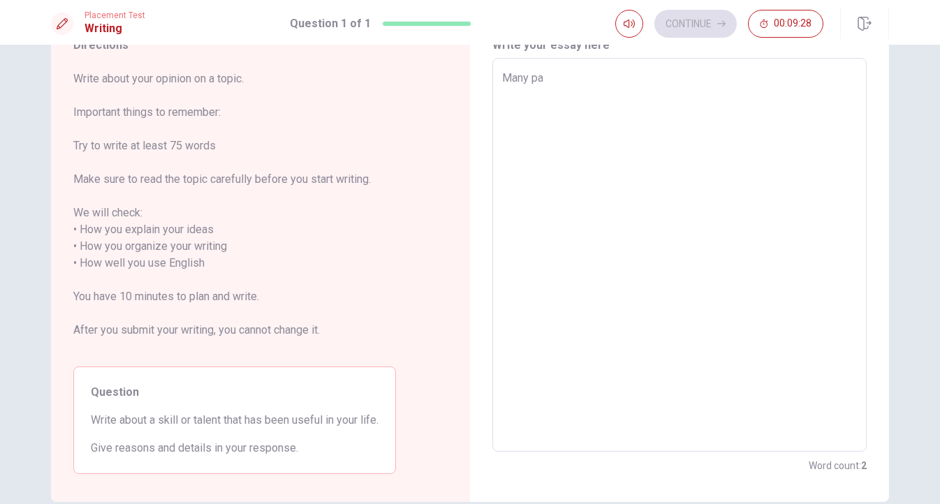
type textarea "x"
type textarea "Many pao"
type textarea "x"
type textarea "Many pa"
type textarea "x"
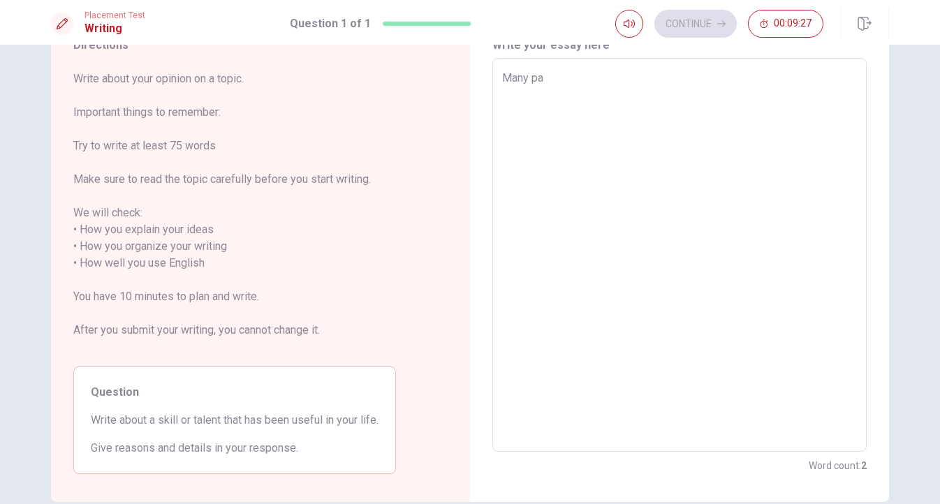
type textarea "Many p"
type textarea "x"
type textarea "Many pe"
type textarea "x"
type textarea "Many pep"
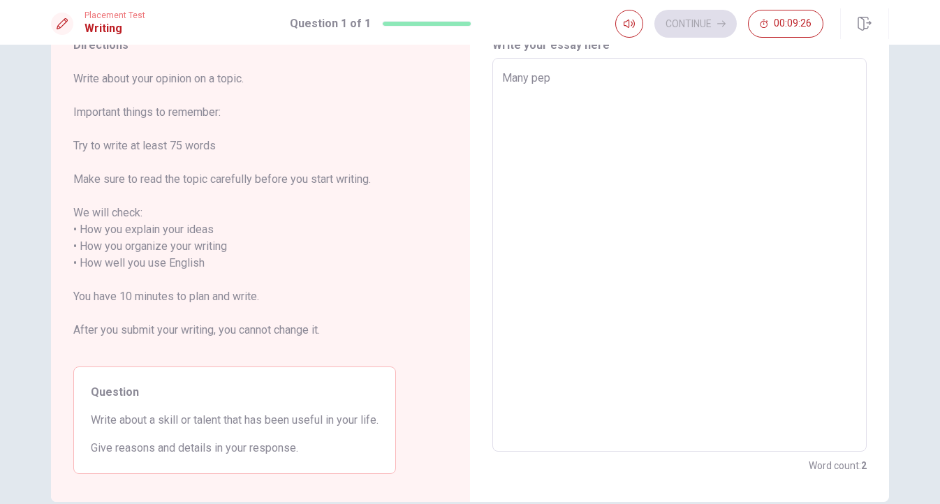
type textarea "x"
type textarea "Many pepo"
type textarea "x"
type textarea "Many pep"
type textarea "x"
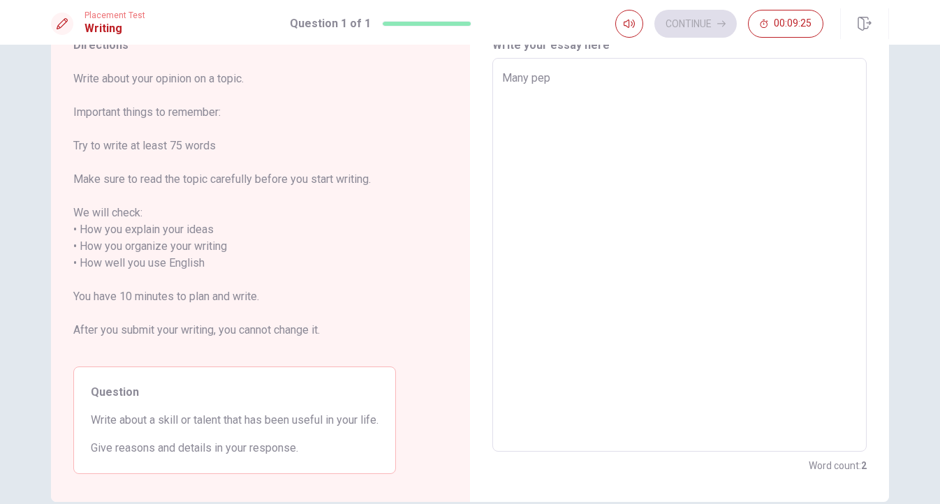
type textarea "Many pe"
type textarea "x"
type textarea "Many peo"
type textarea "x"
type textarea "Many peop"
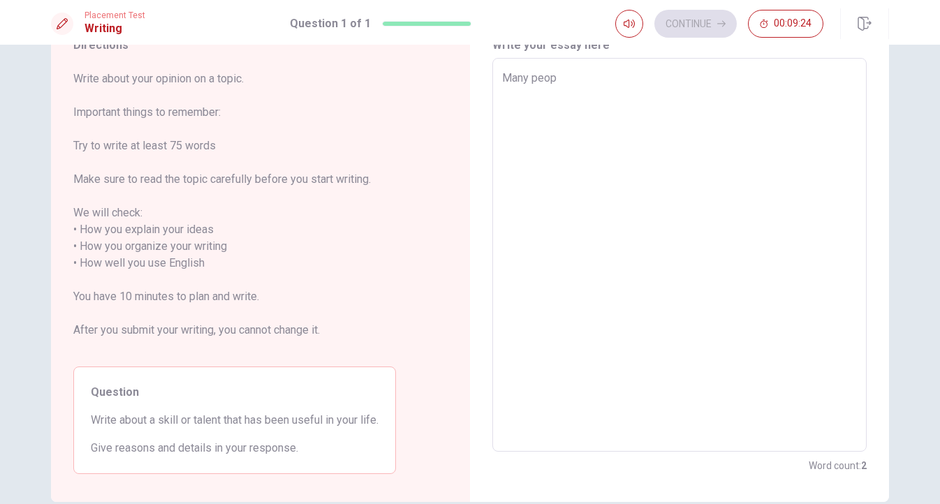
type textarea "x"
type textarea "Many peopl"
type textarea "x"
type textarea "Many people"
type textarea "x"
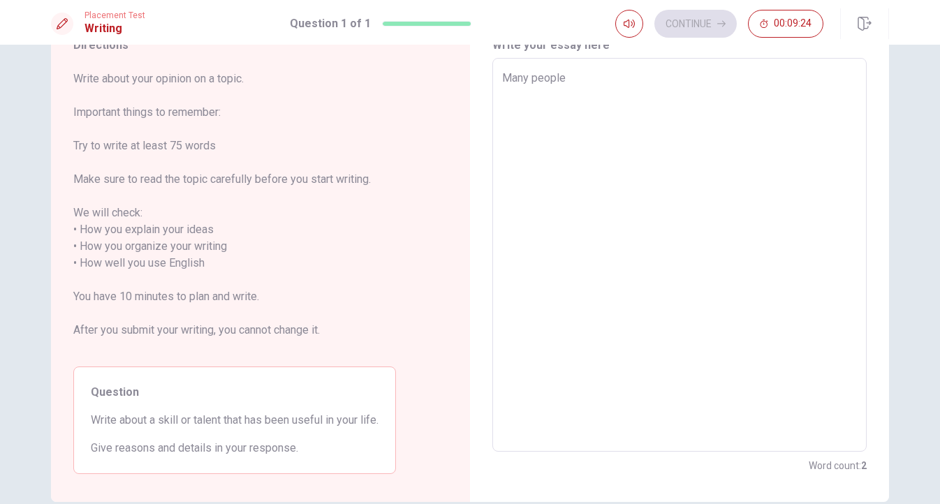
type textarea "Many people"
type textarea "x"
type textarea "Many people a"
type textarea "x"
type textarea "Many people ar"
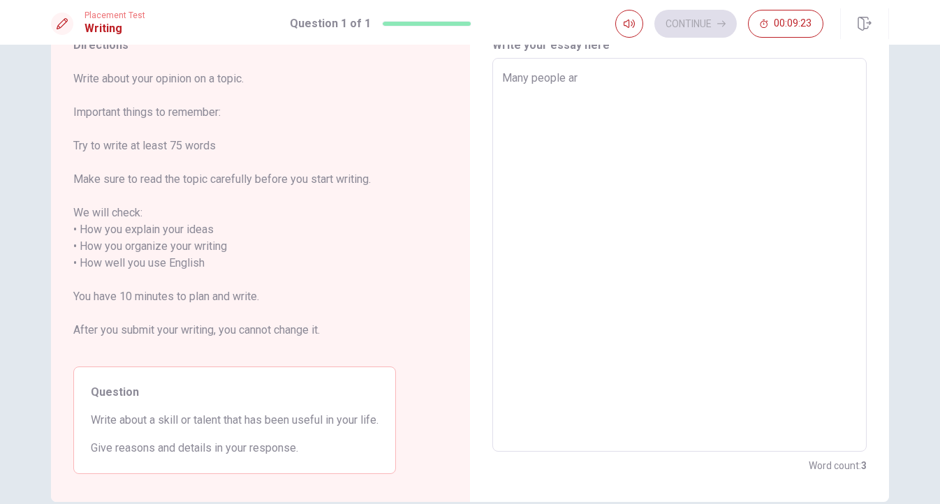
type textarea "x"
type textarea "Many people aro"
type textarea "x"
type textarea "Many people arou"
type textarea "x"
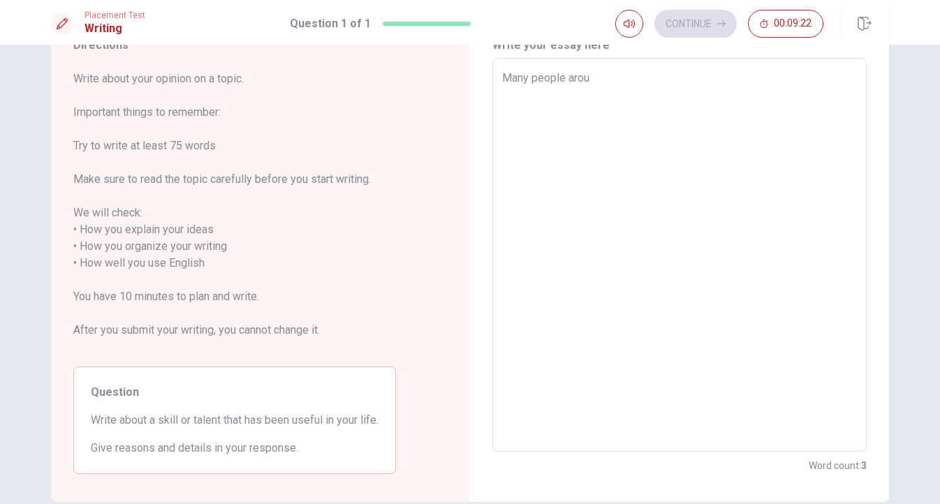
type textarea "Many people aroun"
type textarea "x"
type textarea "Many people around"
type textarea "x"
type textarea "Many people around"
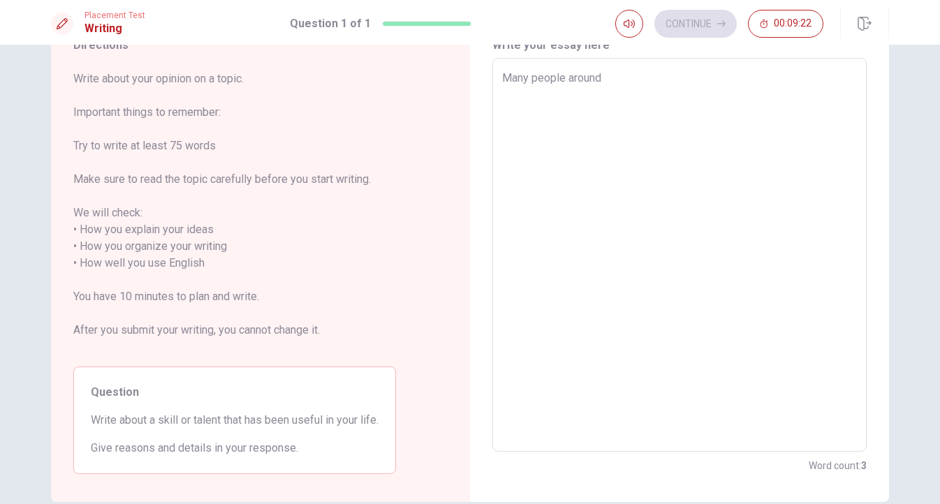
type textarea "x"
type textarea "Many people around t"
type textarea "x"
type textarea "Many people around th"
type textarea "x"
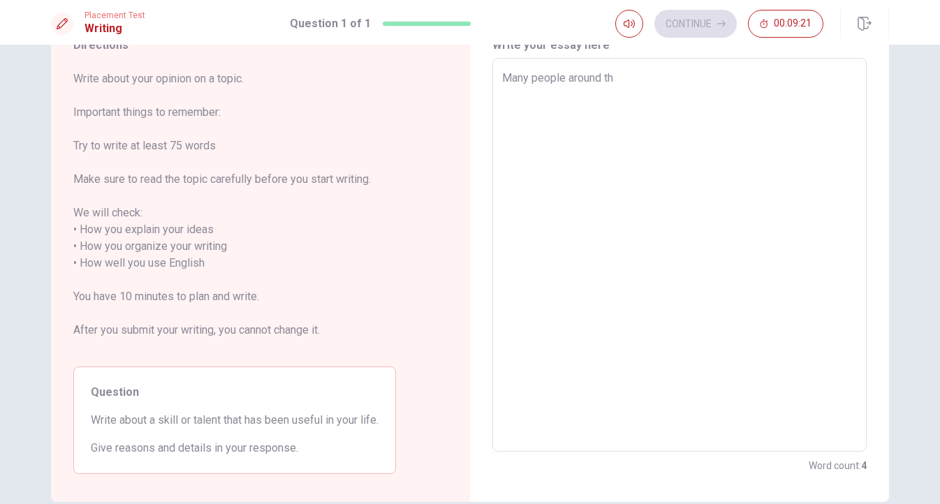
type textarea "Many people around the"
type textarea "x"
type textarea "Many people around the"
type textarea "x"
type textarea "Many people around the w"
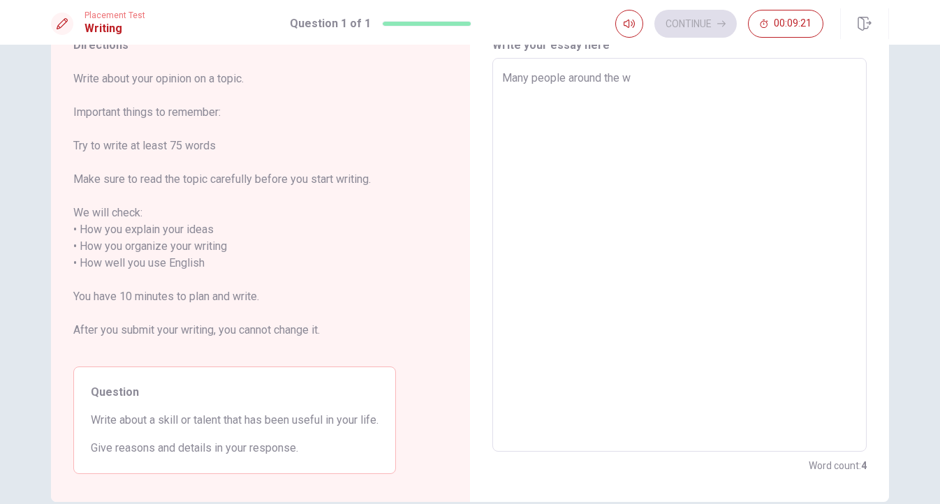
type textarea "x"
type textarea "Many people around the wo"
type textarea "x"
type textarea "Many people around the wor"
type textarea "x"
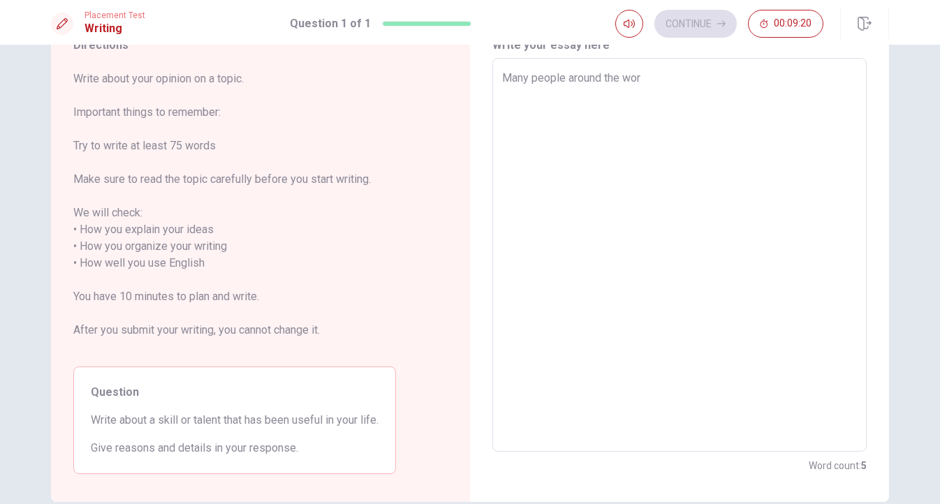
type textarea "Many people around the worl"
type textarea "x"
type textarea "Many people around the worl"
type textarea "x"
type textarea "Many people around the worl"
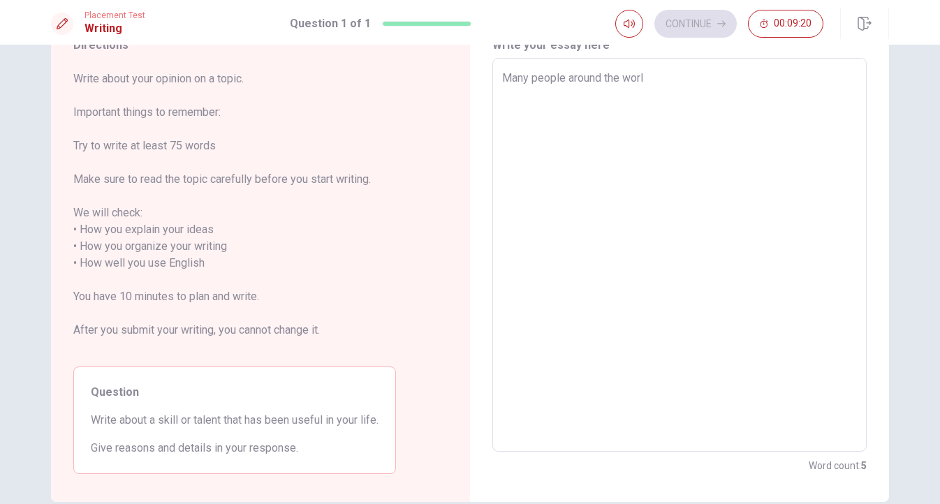
type textarea "x"
type textarea "Many people around the world"
type textarea "x"
type textarea "Many people around the world"
type textarea "x"
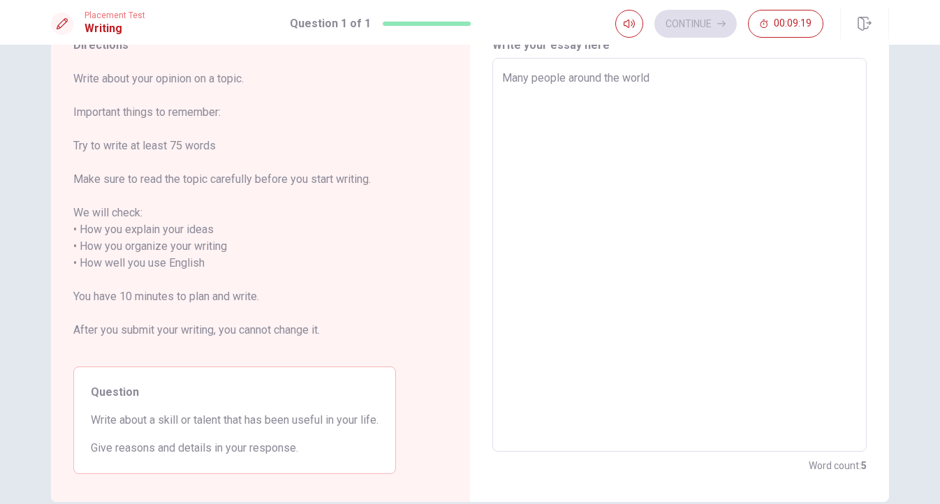
type textarea "Many people around the world a"
type textarea "x"
type textarea "Many people around the world ar"
type textarea "x"
type textarea "Many people around the world are"
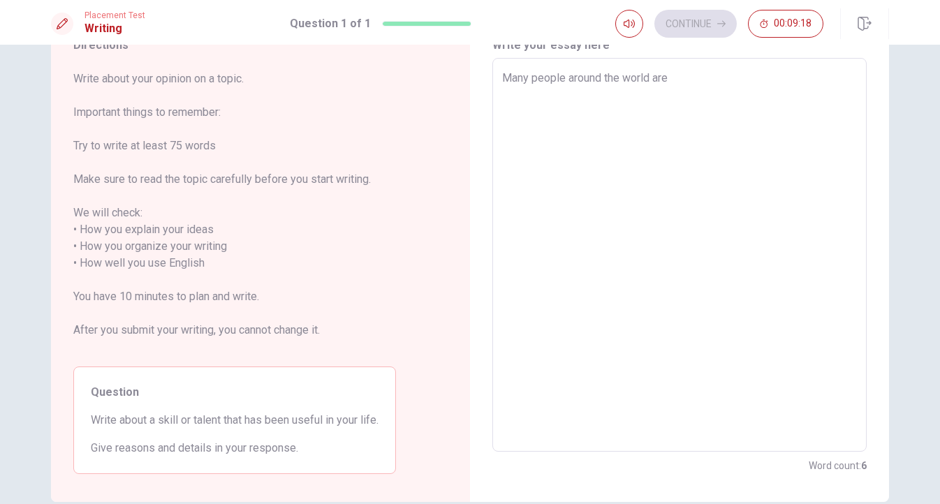
type textarea "x"
type textarea "Many people around the world are"
type textarea "x"
type textarea "Many people around the world are l"
type textarea "x"
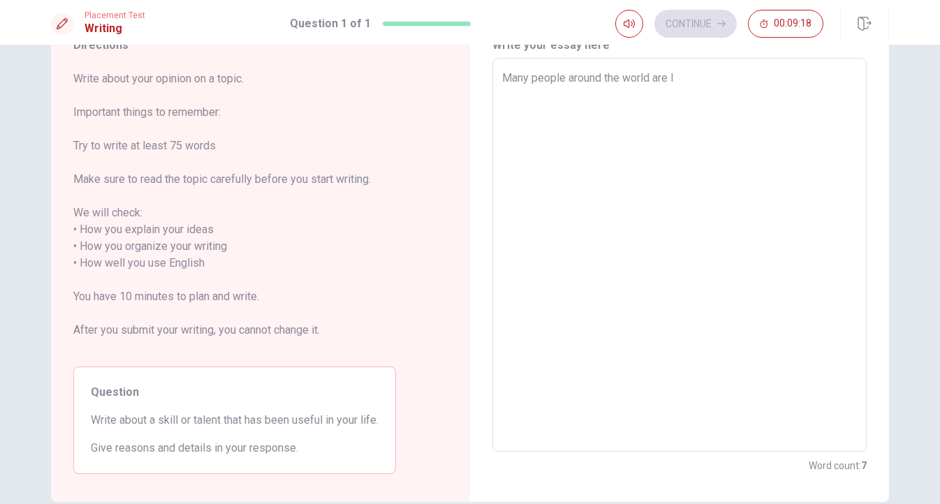
type textarea "Many people around the world are"
type textarea "x"
type textarea "Many people around the world are t"
type textarea "x"
type textarea "Many people around the world are ta"
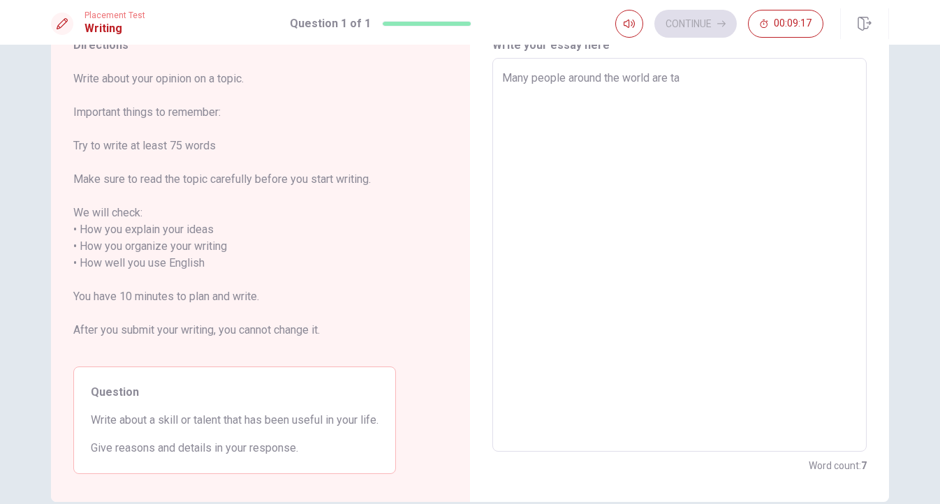
type textarea "x"
type textarea "Many people around the world are tal"
type textarea "x"
type textarea "Many people around the world are tale"
type textarea "x"
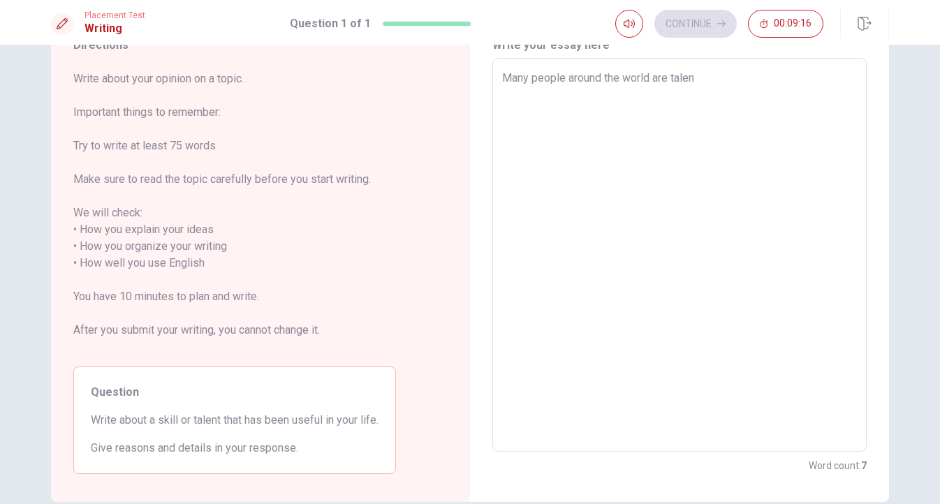
type textarea "Many people around the world are talenb"
type textarea "x"
type textarea "Many people around the world are talenbt"
type textarea "x"
type textarea "Many people around the world are talenb"
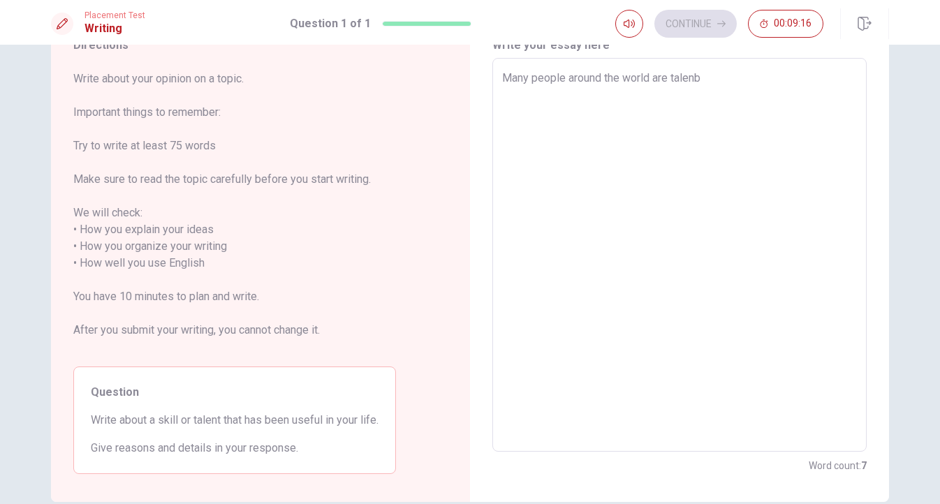
type textarea "x"
type textarea "Many people around the world are talen"
type textarea "x"
type textarea "Many people around the world are talent"
type textarea "x"
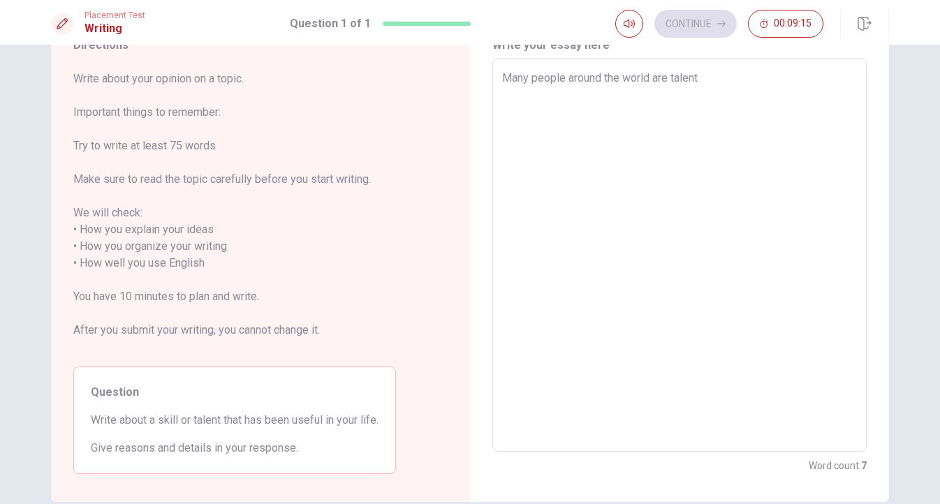
type textarea "Many people around the world are talent,"
type textarea "x"
type textarea "Many people around the world are talent,"
type textarea "x"
type textarea "Many people around the world are talent, b"
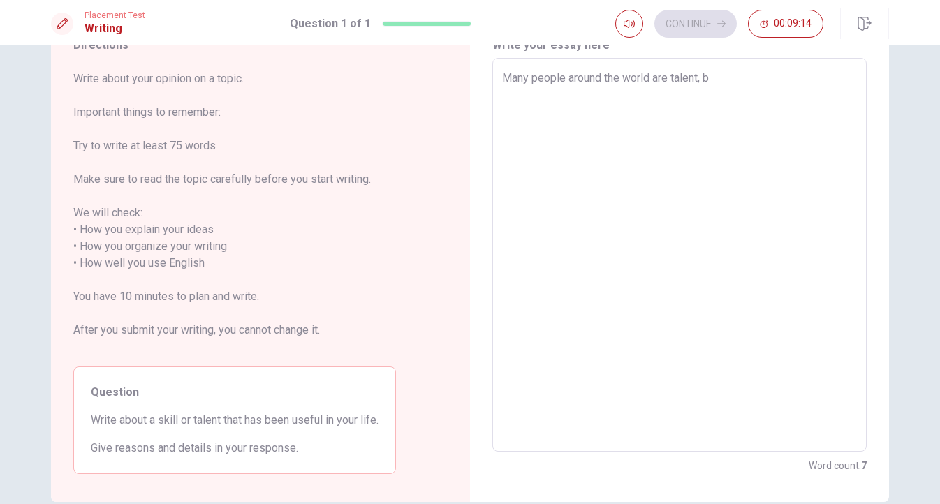
type textarea "x"
type textarea "Many people around the world are talent, bu"
type textarea "x"
type textarea "Many people around the world are talent, but"
type textarea "x"
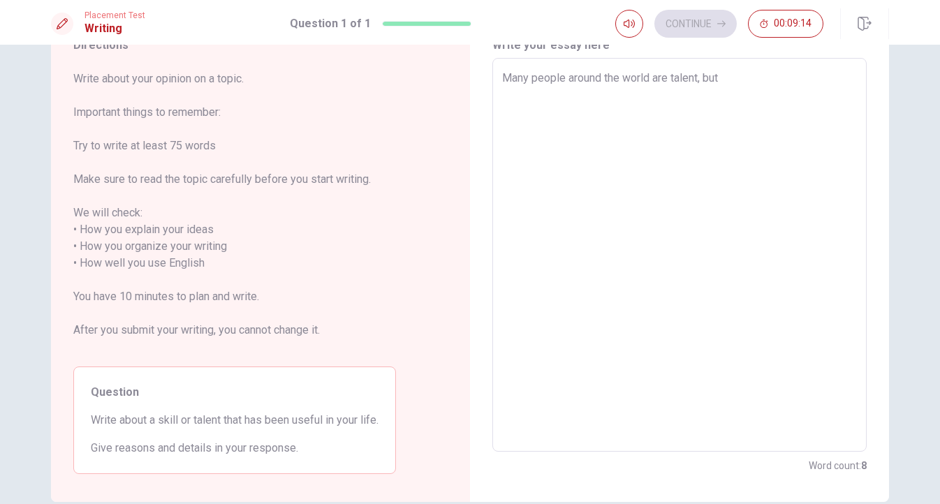
type textarea "Many people around the world are talent, but"
type textarea "x"
type textarea "Many people around the world are talent, but s"
type textarea "x"
type textarea "Many people around the world are talent, but so"
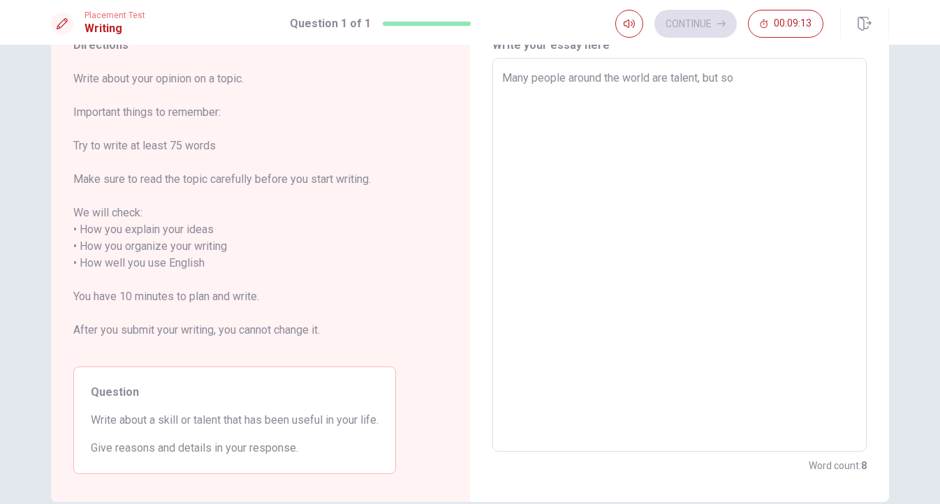
type textarea "x"
type textarea "Many people around the world are talent, but som"
type textarea "x"
type textarea "Many people around the world are talent, but some"
type textarea "x"
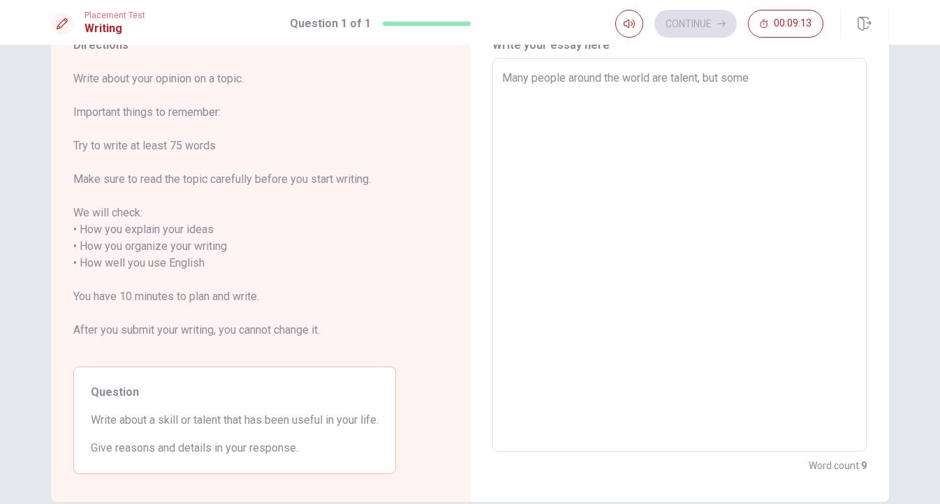
type textarea "Many people around the world are talent, but somet"
type textarea "x"
type textarea "Many people around the world are talent, but someti"
type textarea "x"
type textarea "Many people around the world are talent, but sometim"
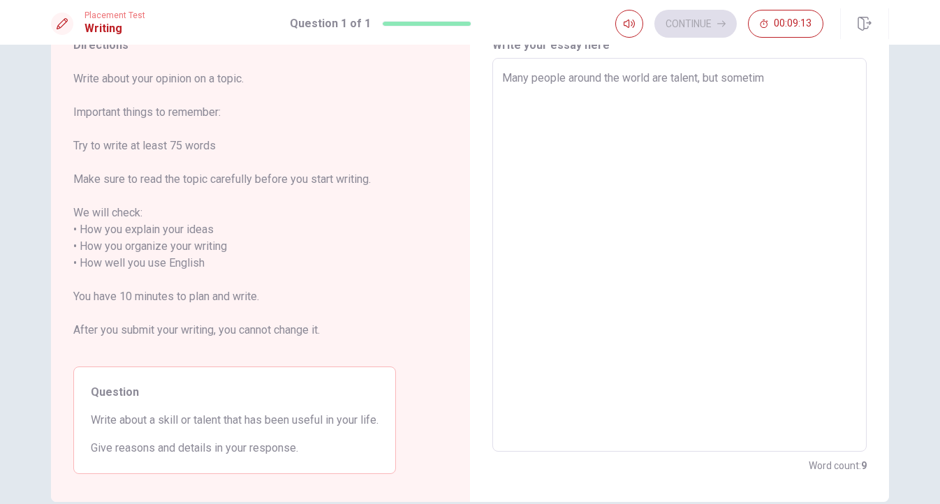
type textarea "x"
type textarea "Many people around the world are talent, but sometime"
type textarea "x"
type textarea "Many people around the world are talent, but sometimes"
type textarea "x"
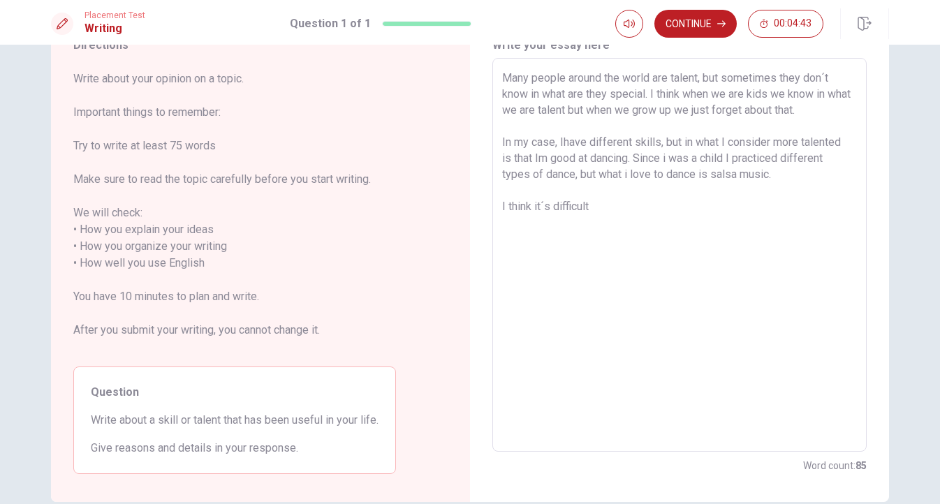
click at [611, 195] on textarea "Many people around the world are talent, but sometimes they don´t know in what …" at bounding box center [679, 255] width 355 height 371
click at [606, 204] on textarea "Many people around the world are talent, but sometimes they don´t know in what …" at bounding box center [679, 255] width 355 height 371
click at [677, 205] on textarea "Many people around the world are talent, but sometimes they don´t know in what …" at bounding box center [679, 255] width 355 height 371
click at [729, 210] on textarea "Many people around the world are talent, but sometimes they don´t know in what …" at bounding box center [679, 255] width 355 height 371
click at [831, 203] on textarea "Many people around the world are talent, but sometimes they don´t know in what …" at bounding box center [679, 255] width 355 height 371
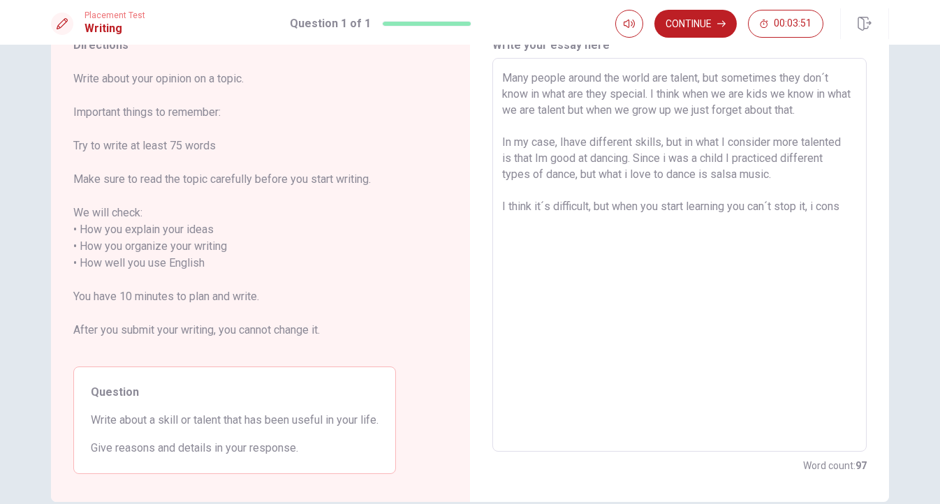
click at [770, 140] on textarea "Many people around the world are talent, but sometimes they don´t know in what …" at bounding box center [679, 255] width 355 height 371
click at [845, 203] on textarea "Many people around the world are talent, but sometimes they don´t know in what …" at bounding box center [679, 255] width 355 height 371
click at [545, 226] on textarea "Many people around the world are talent, but sometimes they don´t know in what …" at bounding box center [679, 255] width 355 height 371
drag, startPoint x: 802, startPoint y: 107, endPoint x: 822, endPoint y: 107, distance: 20.3
click at [822, 107] on textarea "Many people around the world are talent, but sometimes they don´t know in what …" at bounding box center [679, 255] width 355 height 371
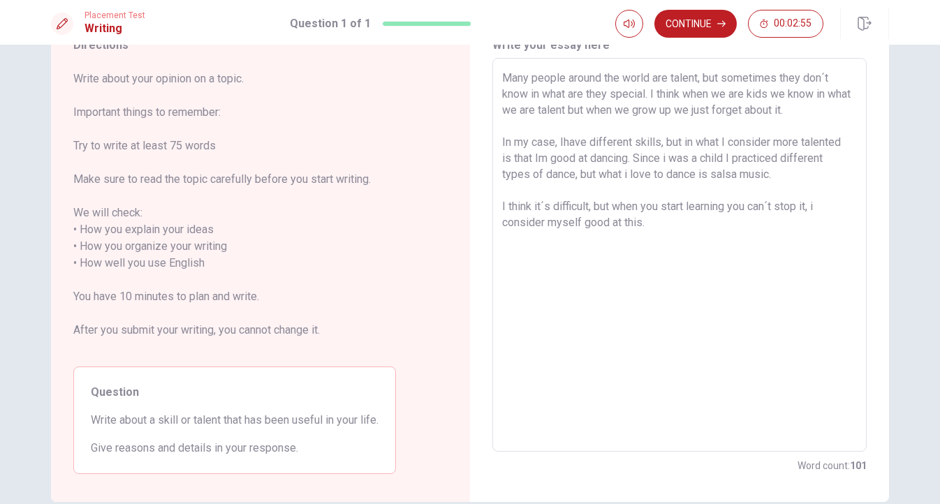
click at [560, 140] on textarea "Many people around the world are talent, but sometimes they don´t know in what …" at bounding box center [679, 255] width 355 height 371
click at [730, 139] on textarea "Many people around the world are talent, but sometimes they don´t know in what …" at bounding box center [679, 255] width 355 height 371
click at [580, 159] on textarea "Many people around the world are talent, but sometimes they don´t know in what …" at bounding box center [679, 255] width 355 height 371
click at [813, 205] on textarea "Many people around the world are talent, but sometimes they don´t know in what …" at bounding box center [679, 255] width 355 height 371
click at [812, 204] on textarea "Many people around the world are talent, but sometimes they don´t know in what …" at bounding box center [679, 255] width 355 height 371
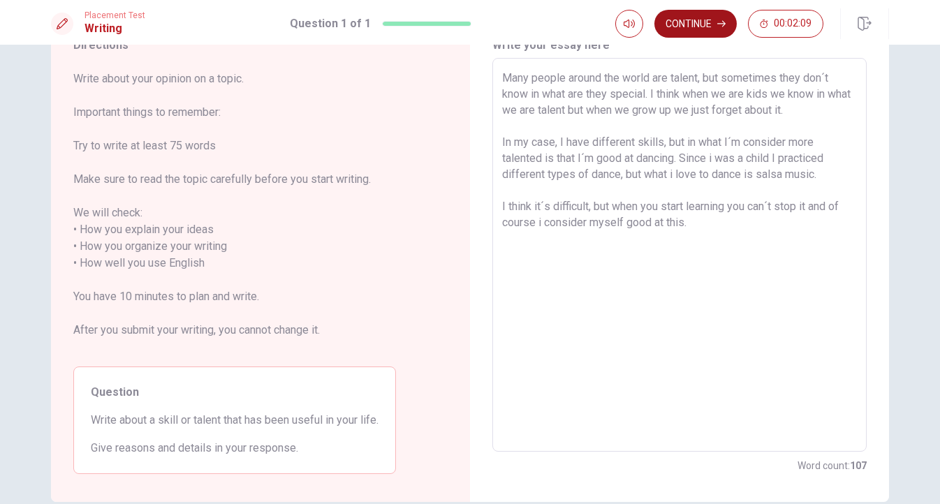
click at [691, 24] on button "Continue" at bounding box center [695, 24] width 82 height 28
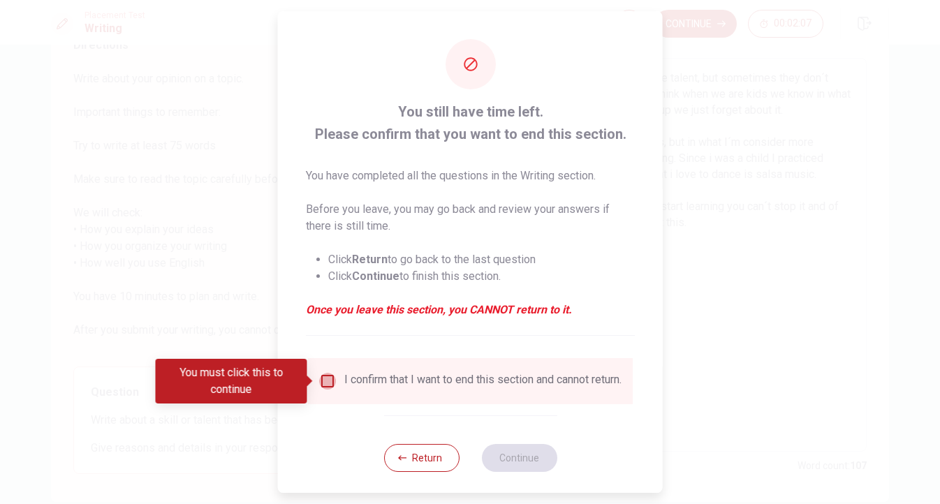
click at [327, 381] on input "You must click this to continue" at bounding box center [327, 381] width 17 height 17
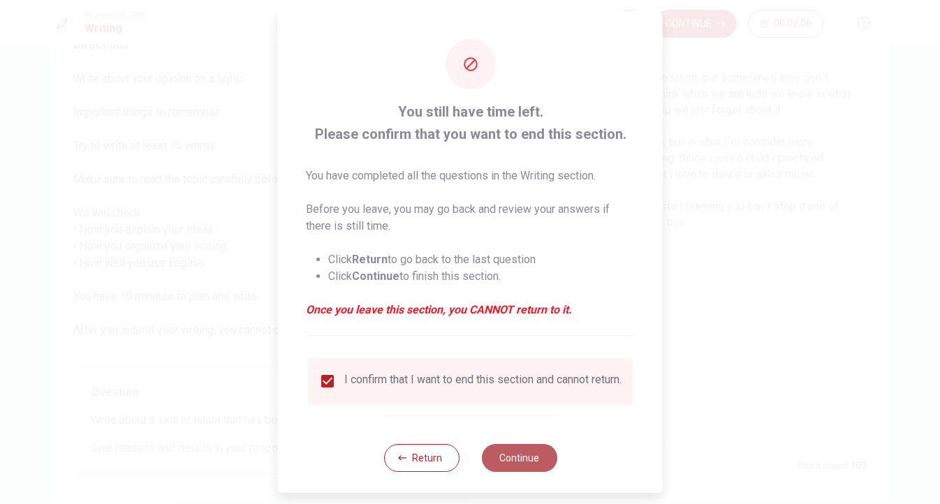
click at [501, 460] on button "Continue" at bounding box center [518, 458] width 75 height 28
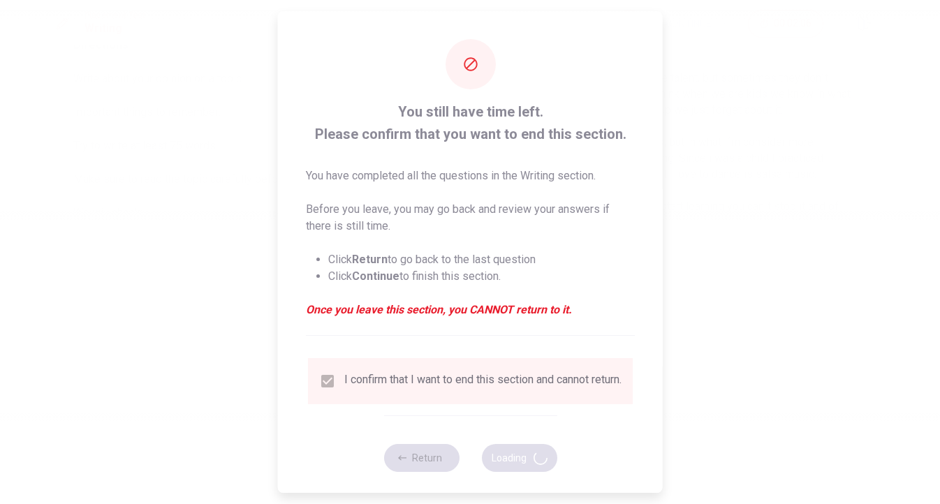
scroll to position [0, 0]
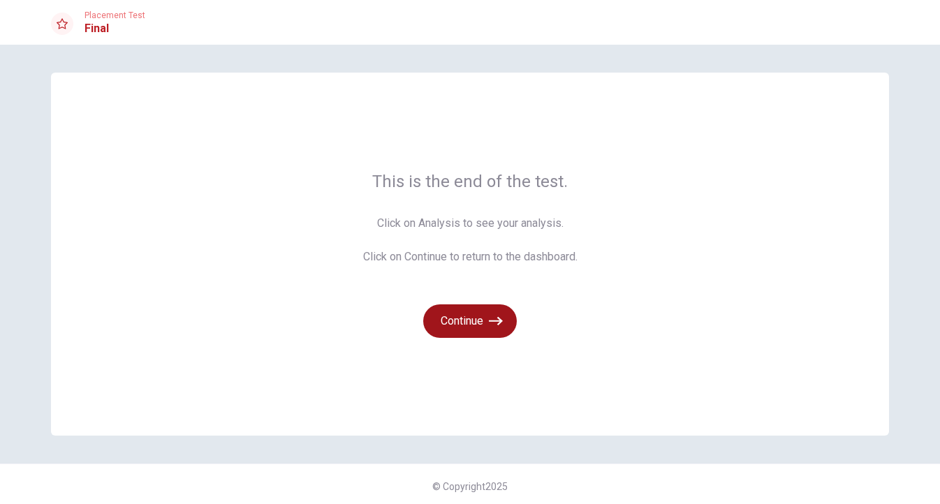
click at [450, 315] on button "Continue" at bounding box center [470, 322] width 94 height 34
